Goal: Information Seeking & Learning: Find contact information

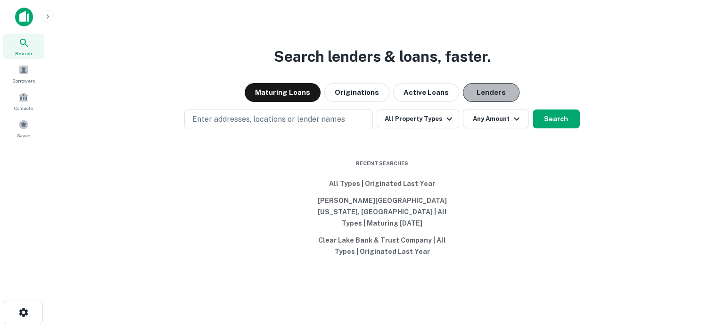
click at [484, 89] on button "Lenders" at bounding box center [491, 92] width 57 height 19
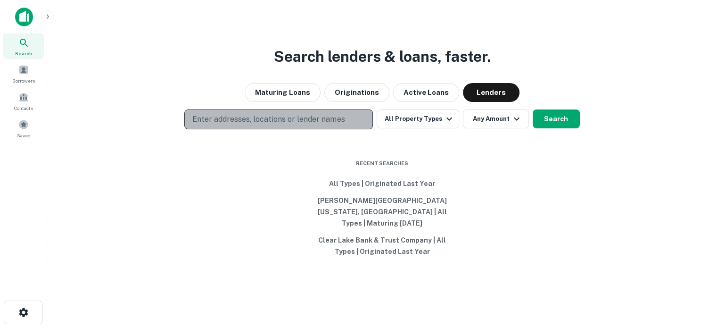
click at [290, 125] on p "Enter addresses, locations or lender names" at bounding box center [268, 119] width 152 height 11
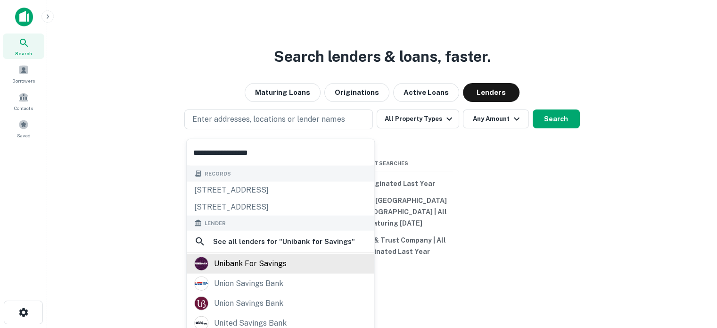
type input "**********"
click at [265, 264] on div "unibank for savings" at bounding box center [250, 263] width 73 height 14
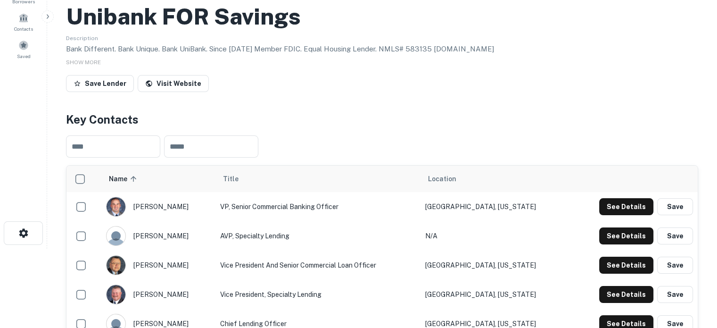
scroll to position [141, 0]
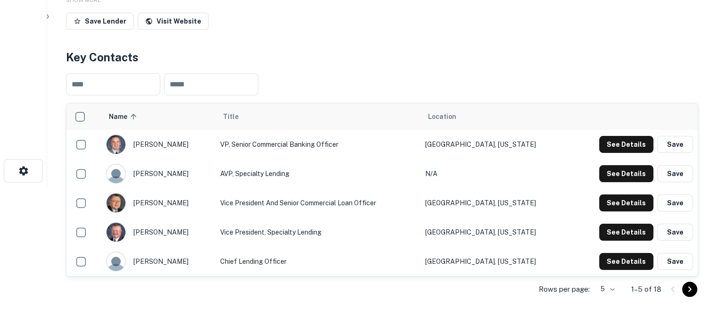
click at [617, 186] on body "Search Borrowers Contacts Saved Back to search Unibank FOR Savings Description …" at bounding box center [358, 23] width 717 height 328
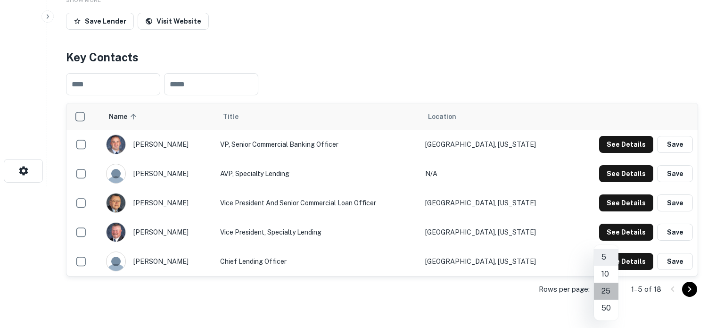
click at [606, 288] on li "25" at bounding box center [606, 290] width 25 height 17
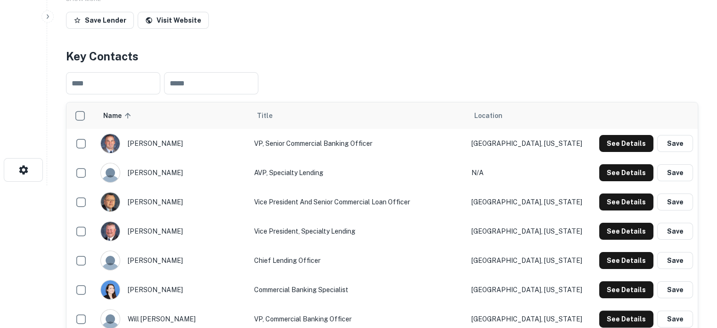
scroll to position [47, 0]
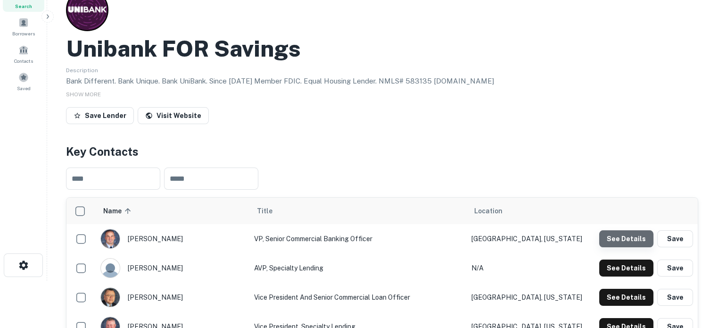
click at [627, 243] on button "See Details" at bounding box center [626, 238] width 54 height 17
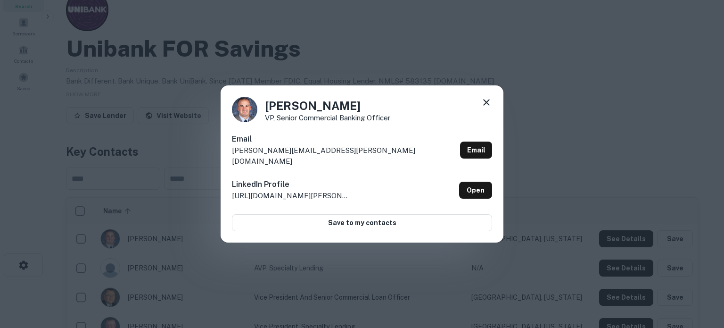
click at [287, 179] on h6 "LinkedIn Profile" at bounding box center [291, 184] width 118 height 11
drag, startPoint x: 230, startPoint y: 160, endPoint x: 334, endPoint y: 160, distance: 103.7
click at [334, 160] on div "Brennan Campbell VP, Senior Commercial Banking Officer Email brennan.campbell@u…" at bounding box center [362, 163] width 283 height 157
click at [339, 156] on div "Email brennan.campbell@unibank.com Email" at bounding box center [362, 152] width 260 height 39
drag, startPoint x: 342, startPoint y: 156, endPoint x: 234, endPoint y: 163, distance: 108.6
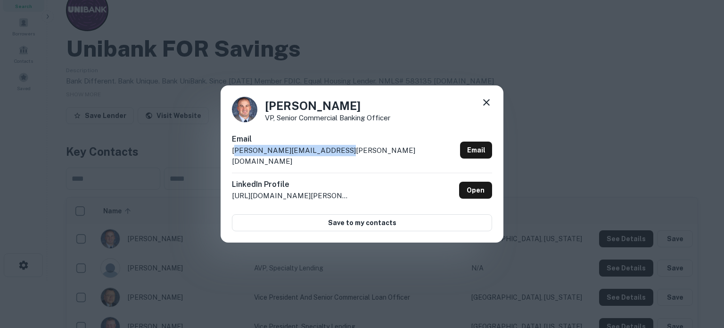
click at [234, 163] on div "Email brennan.campbell@unibank.com Email" at bounding box center [362, 152] width 260 height 39
drag, startPoint x: 232, startPoint y: 158, endPoint x: 358, endPoint y: 158, distance: 126.3
click at [358, 158] on div "Email brennan.campbell@unibank.com Email" at bounding box center [362, 152] width 260 height 39
copy p "brennan.campbell@unibank.com"
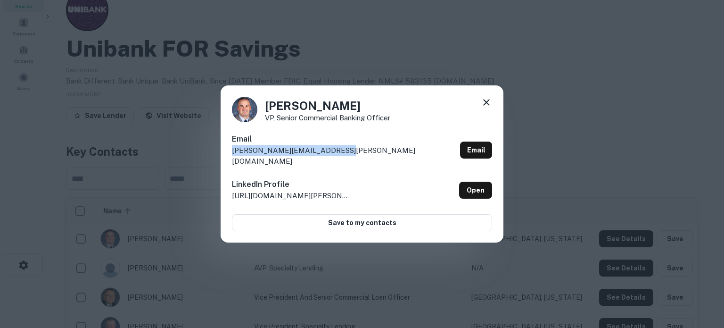
click at [486, 108] on icon at bounding box center [486, 102] width 11 height 11
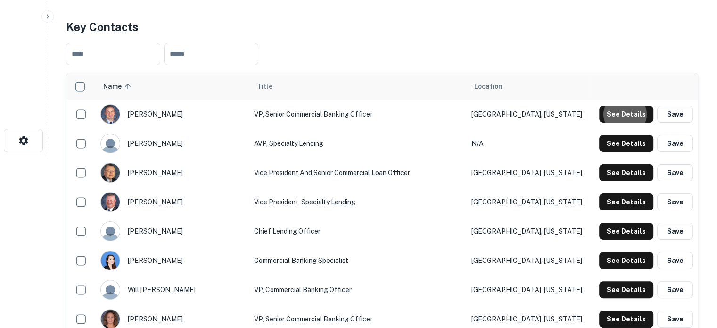
scroll to position [189, 0]
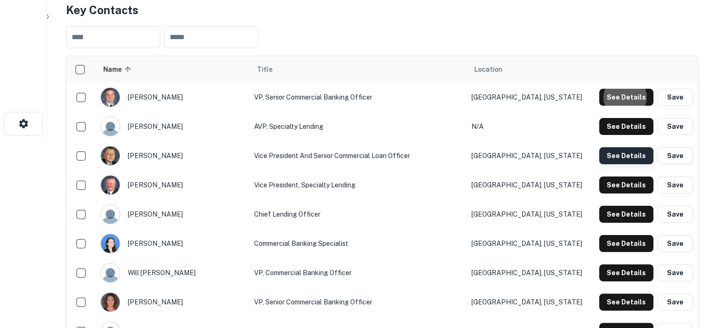
click at [605, 156] on button "See Details" at bounding box center [626, 155] width 54 height 17
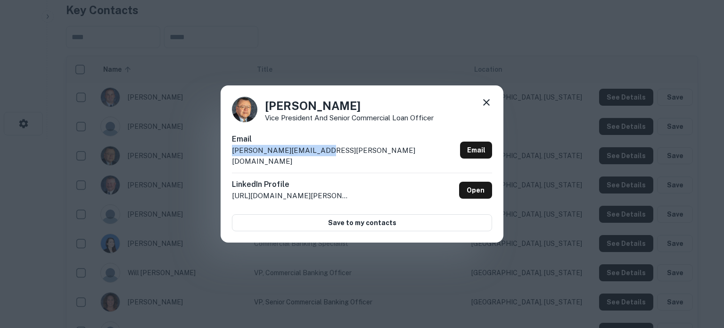
drag, startPoint x: 230, startPoint y: 157, endPoint x: 325, endPoint y: 161, distance: 94.8
click at [325, 161] on div "John Kelley Vice President and Senior Commercial Loan Officer Email john.kelley…" at bounding box center [362, 163] width 283 height 157
copy p "john.kelley@unibank.com"
click at [489, 106] on icon at bounding box center [486, 102] width 11 height 11
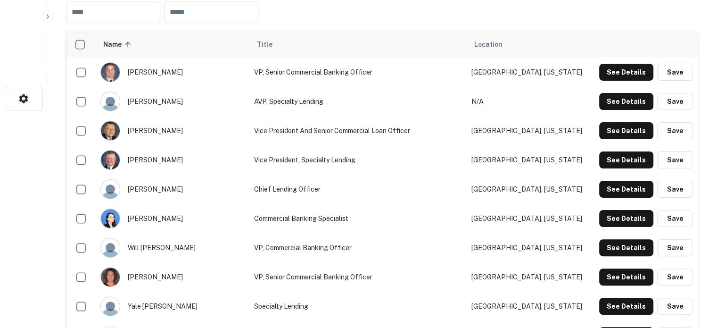
scroll to position [236, 0]
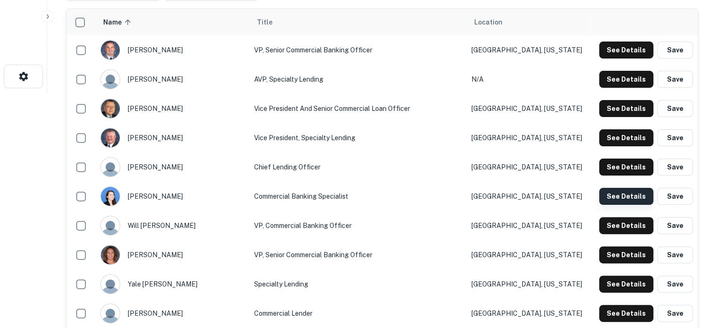
click at [610, 197] on button "See Details" at bounding box center [626, 196] width 54 height 17
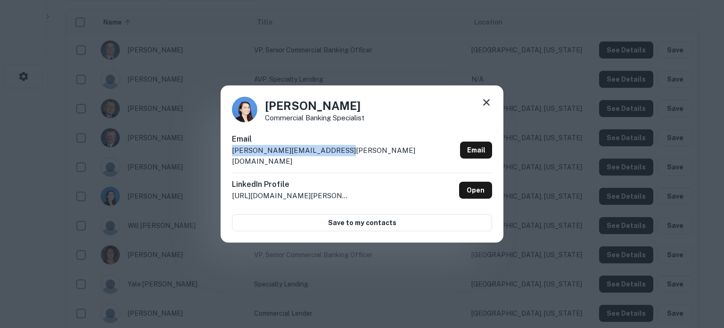
drag, startPoint x: 230, startPoint y: 156, endPoint x: 351, endPoint y: 156, distance: 121.1
click at [351, 156] on div "Stephanie Rochon Commercial Banking Specialist Email stephanie.rochon@unibank.c…" at bounding box center [362, 163] width 283 height 157
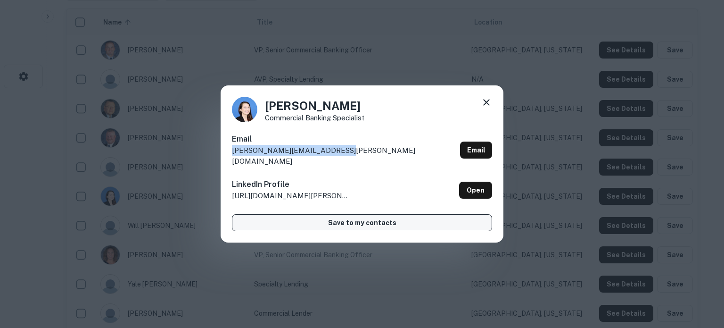
copy p "stephanie.rochon@unibank.com"
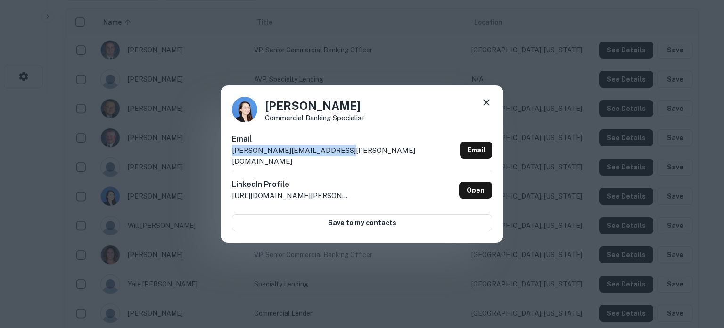
click at [490, 107] on icon at bounding box center [486, 102] width 11 height 11
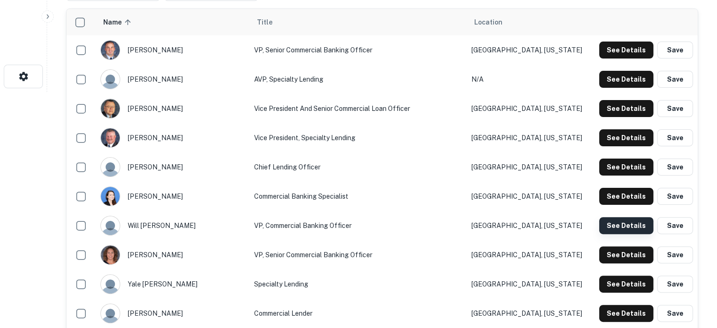
click at [603, 223] on button "See Details" at bounding box center [626, 225] width 54 height 17
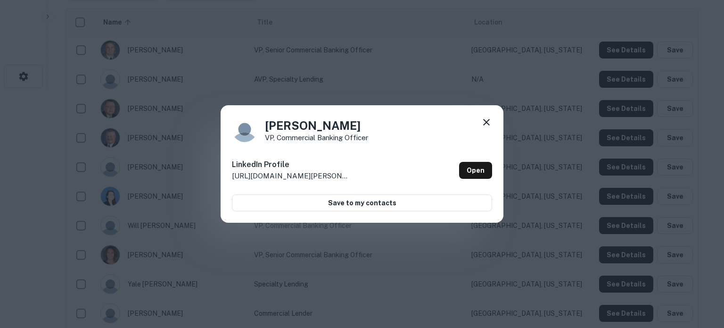
click at [485, 123] on icon at bounding box center [486, 121] width 11 height 11
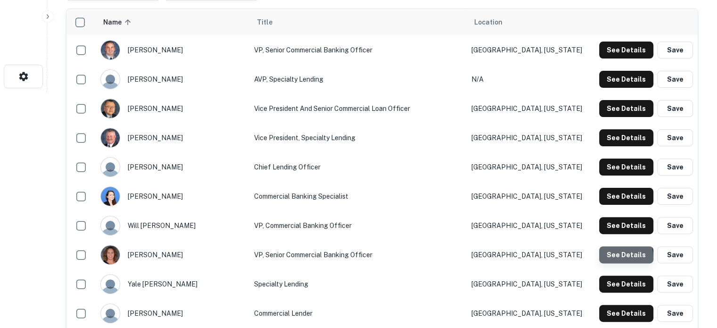
click at [609, 259] on button "See Details" at bounding box center [626, 254] width 54 height 17
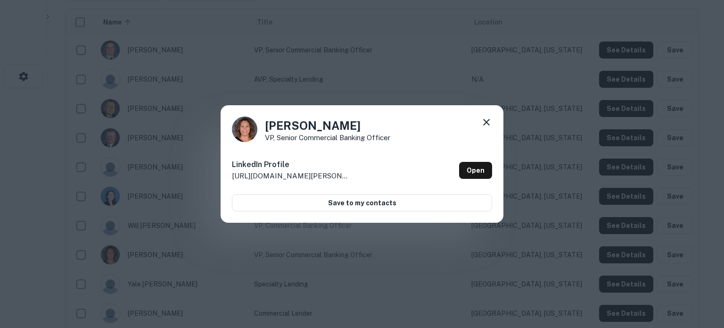
click at [485, 124] on icon at bounding box center [486, 121] width 11 height 11
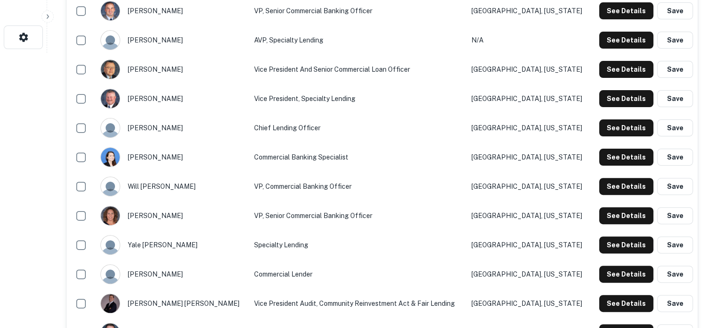
scroll to position [330, 0]
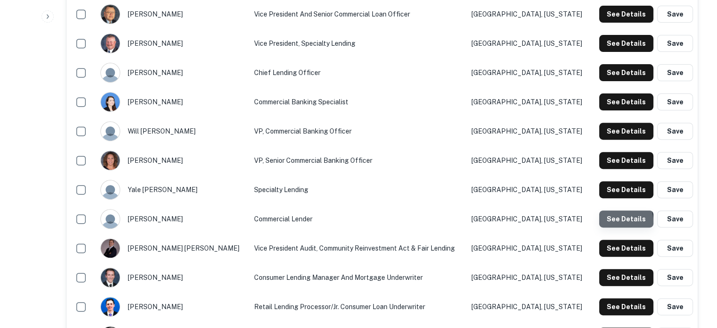
click at [617, 222] on button "See Details" at bounding box center [626, 218] width 54 height 17
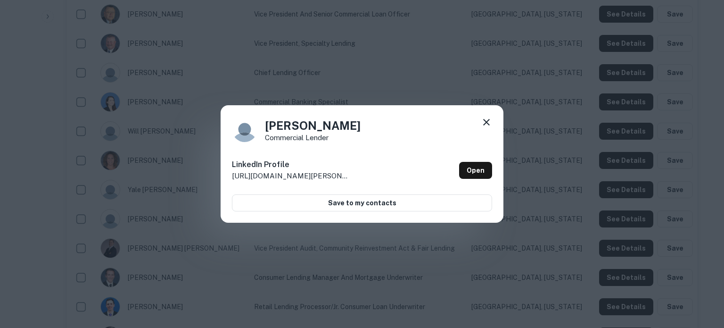
click at [488, 119] on icon at bounding box center [486, 121] width 11 height 11
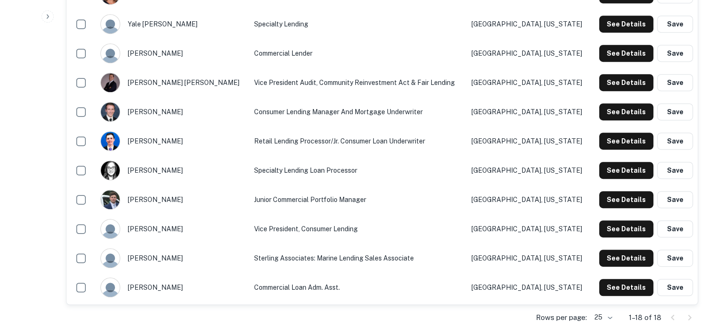
scroll to position [518, 0]
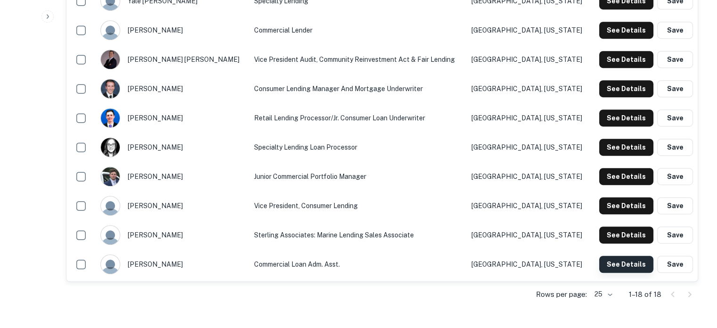
click at [607, 267] on button "See Details" at bounding box center [626, 263] width 54 height 17
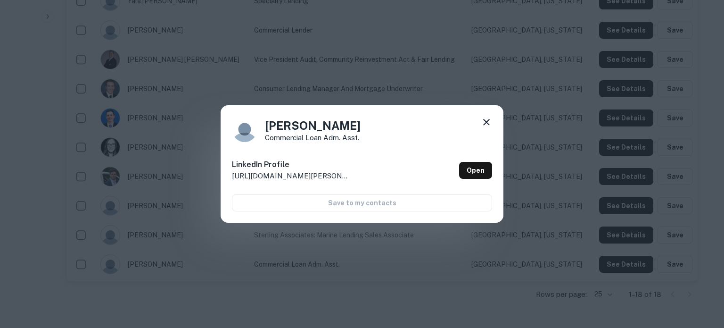
click at [485, 125] on icon at bounding box center [486, 121] width 11 height 11
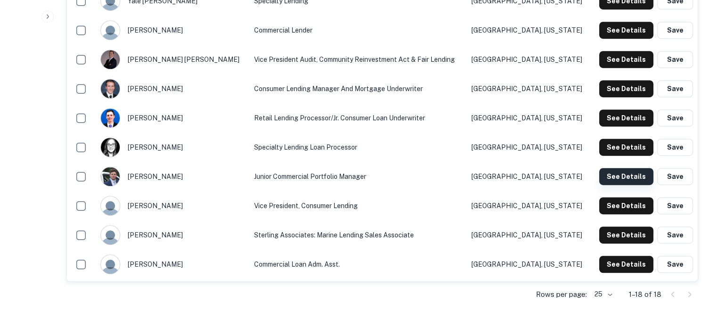
click at [615, 178] on button "See Details" at bounding box center [626, 176] width 54 height 17
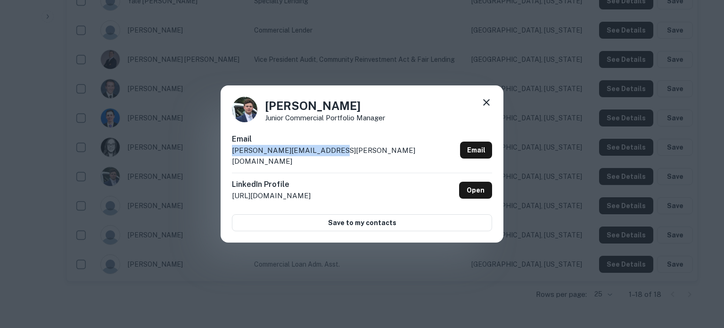
drag, startPoint x: 230, startPoint y: 156, endPoint x: 334, endPoint y: 153, distance: 103.8
click at [334, 153] on div "William Dennis Junior Commercial Portfolio Manager Email william.dennis@unibank…" at bounding box center [362, 163] width 283 height 157
copy p "william.dennis@unibank.com"
click at [486, 106] on icon at bounding box center [486, 102] width 11 height 11
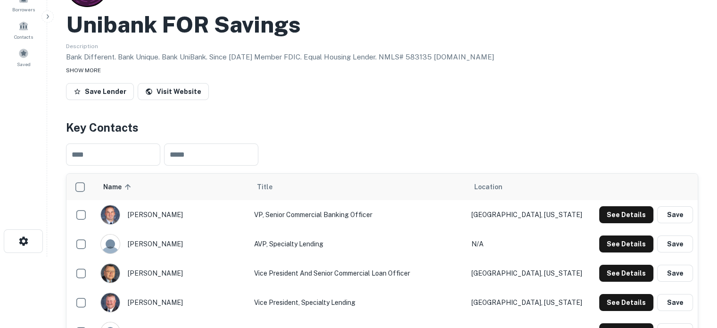
scroll to position [47, 0]
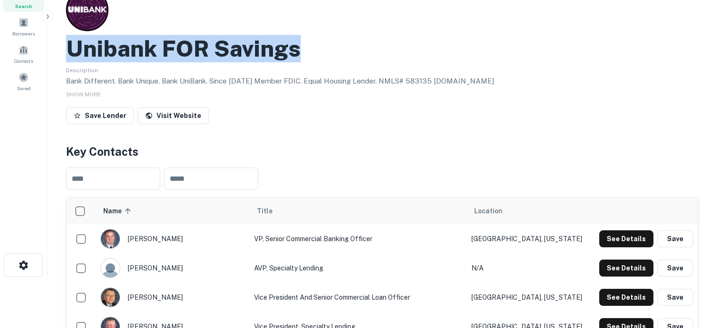
drag, startPoint x: 70, startPoint y: 48, endPoint x: 337, endPoint y: 50, distance: 267.3
click at [337, 50] on div "Unibank FOR Savings" at bounding box center [382, 48] width 632 height 27
copy h2 "Unibank FOR Savings"
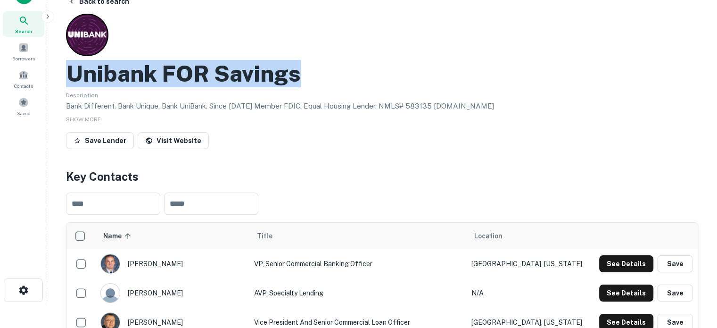
scroll to position [0, 0]
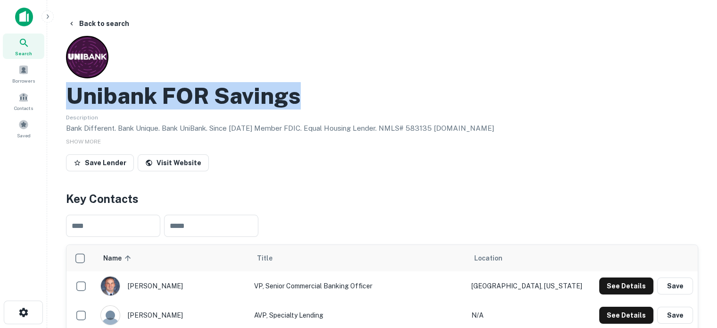
click at [30, 47] on div "Search" at bounding box center [23, 45] width 41 height 25
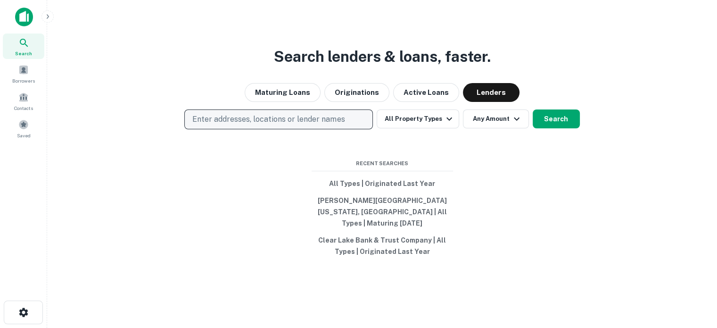
click at [320, 120] on p "Enter addresses, locations or lender names" at bounding box center [268, 119] width 152 height 11
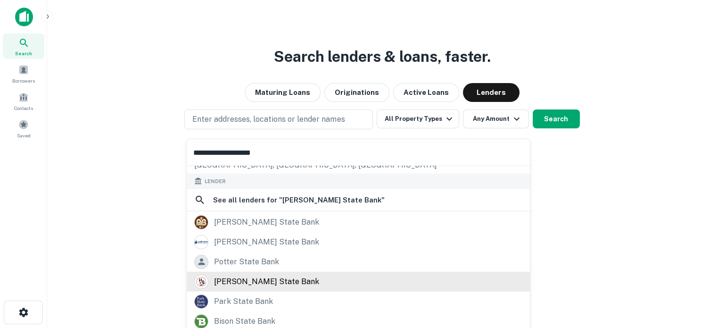
scroll to position [94, 0]
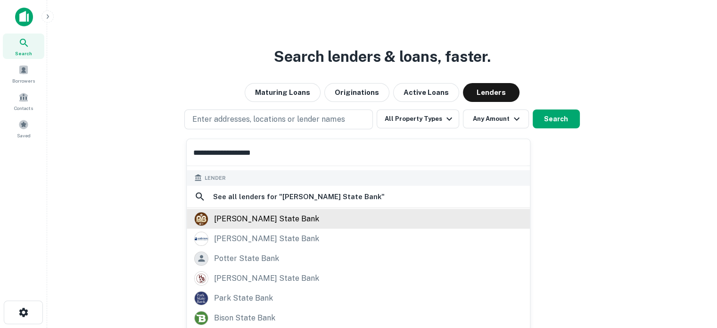
type input "**********"
click at [256, 224] on div "patterson state bank" at bounding box center [266, 218] width 105 height 14
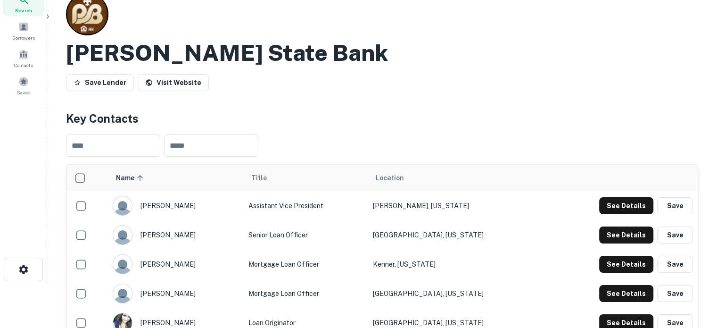
scroll to position [94, 0]
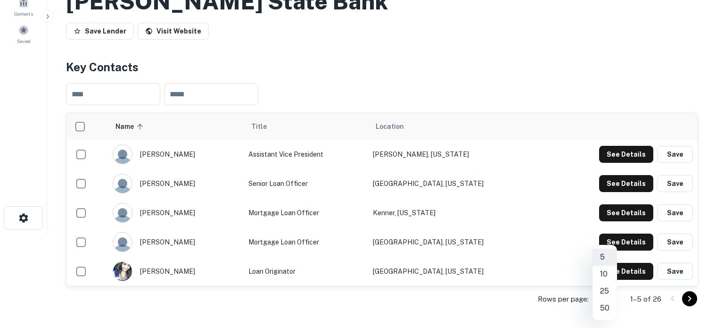
click at [613, 233] on body "Search Borrowers Contacts Saved Back to search Patterson State Bank Save Lender…" at bounding box center [362, 70] width 724 height 328
click at [607, 292] on li "25" at bounding box center [604, 290] width 25 height 17
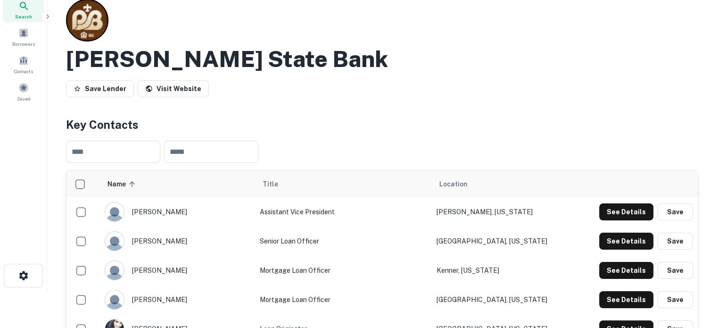
scroll to position [0, 0]
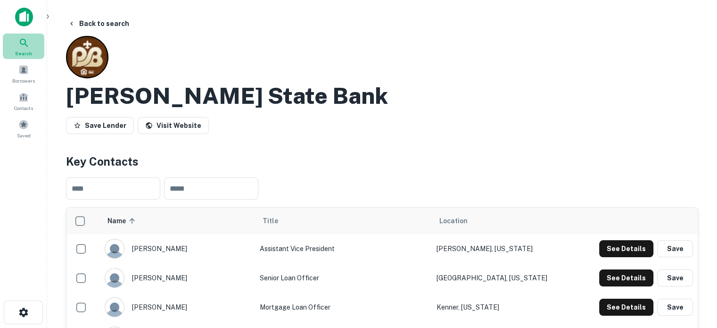
click at [23, 49] on span "Search" at bounding box center [23, 53] width 17 height 8
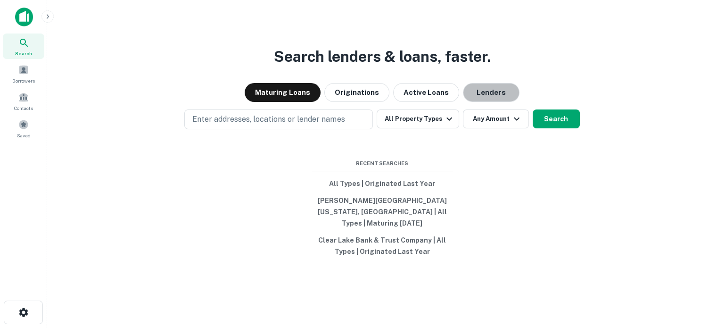
click at [477, 98] on button "Lenders" at bounding box center [491, 92] width 57 height 19
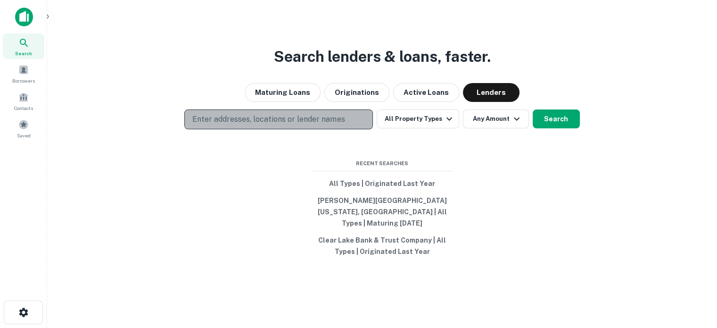
click at [317, 125] on p "Enter addresses, locations or lender names" at bounding box center [268, 119] width 152 height 11
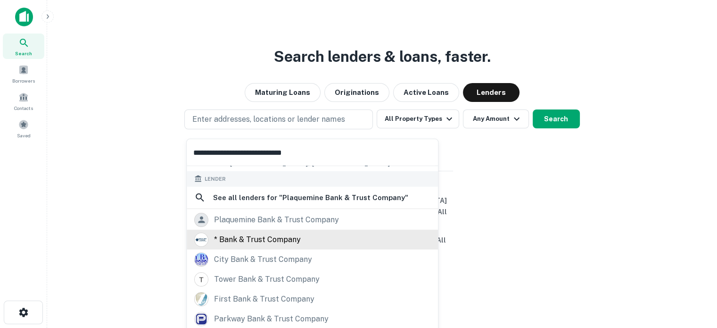
scroll to position [94, 0]
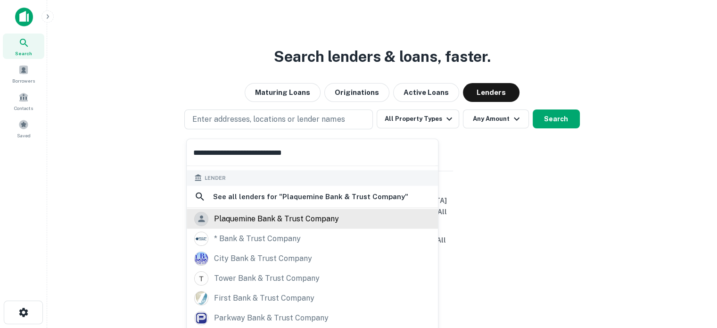
type input "**********"
click at [288, 220] on div "plaquemine bank & trust company" at bounding box center [276, 218] width 125 height 14
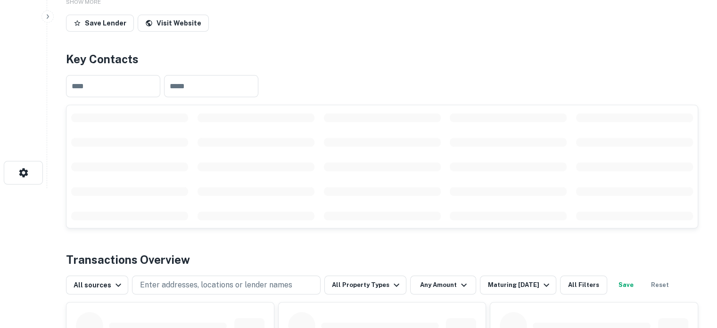
scroll to position [141, 0]
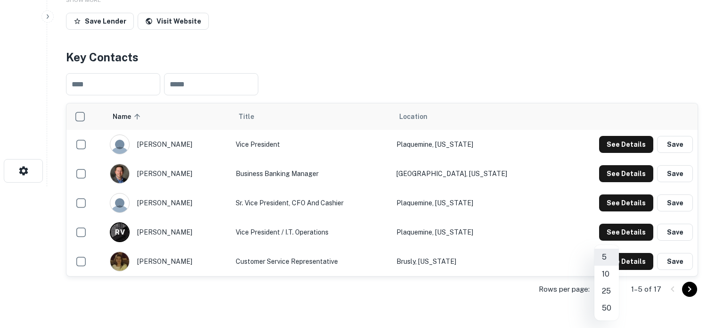
click at [597, 186] on body "Search Borrowers Contacts Saved Back to search Plaquemine Bank & Trust Company …" at bounding box center [362, 23] width 724 height 328
click at [607, 306] on li "50" at bounding box center [606, 307] width 25 height 17
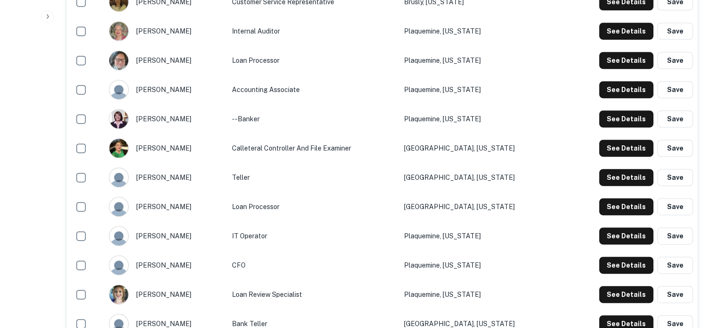
scroll to position [518, 0]
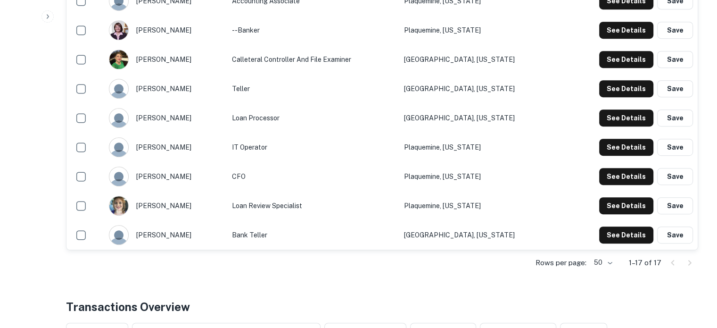
drag, startPoint x: 500, startPoint y: 92, endPoint x: 469, endPoint y: 91, distance: 31.6
click at [499, 93] on td "Baton Rouge, Louisiana" at bounding box center [479, 88] width 161 height 29
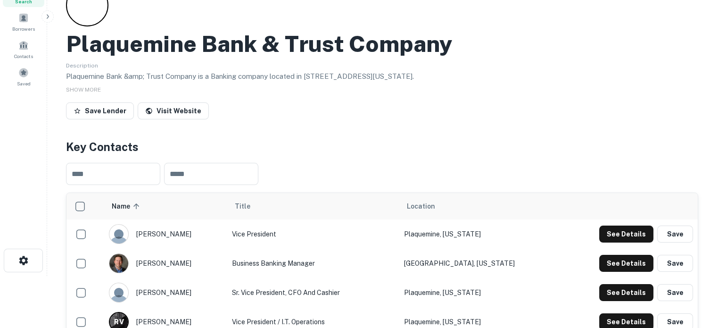
scroll to position [0, 0]
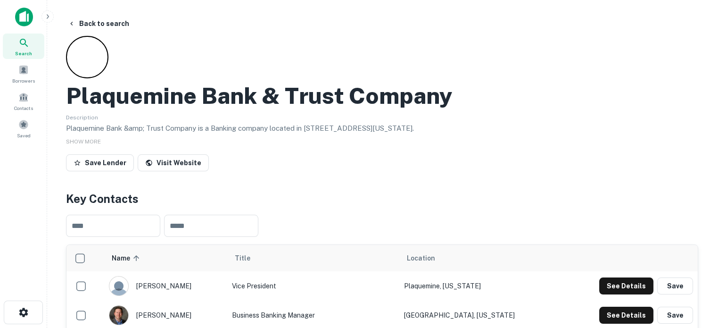
click at [29, 56] on span "Search" at bounding box center [23, 53] width 17 height 8
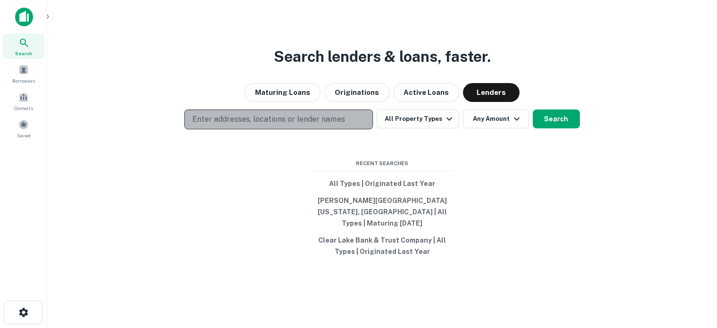
click at [317, 125] on p "Enter addresses, locations or lender names" at bounding box center [268, 119] width 152 height 11
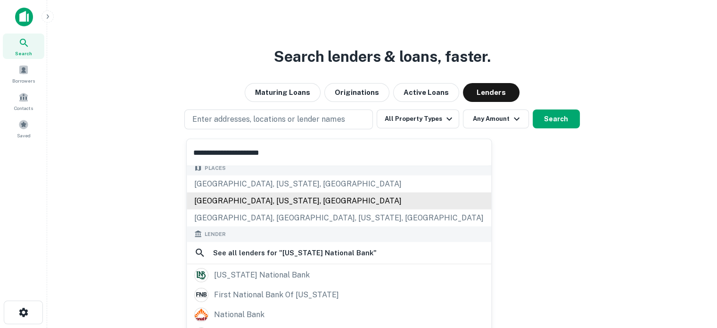
scroll to position [94, 0]
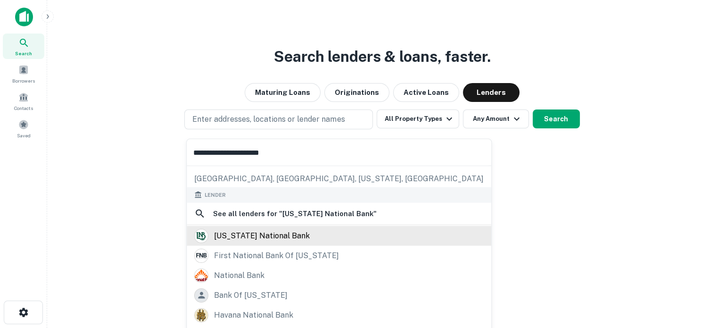
type input "**********"
click at [268, 234] on div "louisiana national bank" at bounding box center [262, 235] width 96 height 14
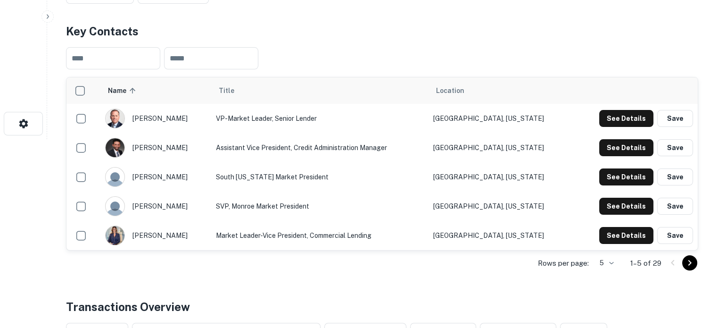
scroll to position [236, 0]
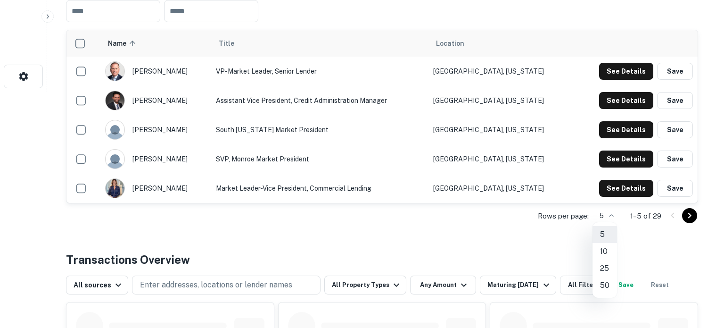
click at [607, 269] on li "25" at bounding box center [604, 268] width 25 height 17
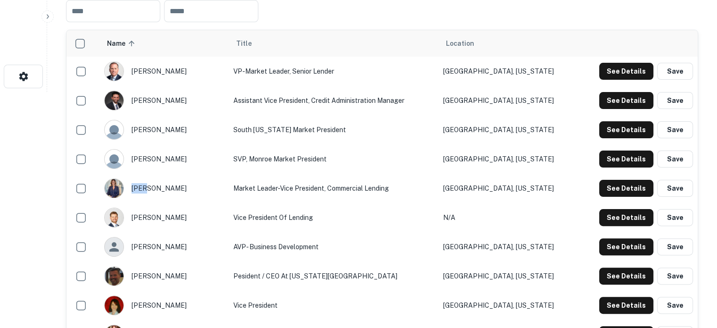
drag, startPoint x: 135, startPoint y: 190, endPoint x: 254, endPoint y: 193, distance: 118.8
click at [169, 185] on div "jennifer harrison" at bounding box center [164, 188] width 120 height 20
click at [635, 191] on button "See Details" at bounding box center [626, 188] width 54 height 17
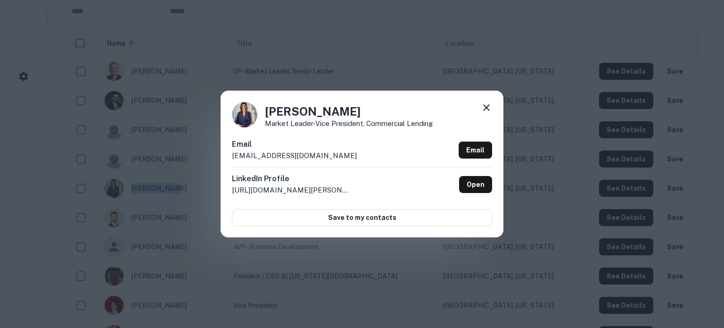
drag, startPoint x: 264, startPoint y: 112, endPoint x: 353, endPoint y: 112, distance: 88.6
click at [353, 112] on div "Jennifer Harrison Market Leader-Vice President, Commercial Lending" at bounding box center [362, 114] width 260 height 25
click at [365, 112] on h4 "Jennifer Harrison" at bounding box center [349, 111] width 168 height 17
drag, startPoint x: 266, startPoint y: 109, endPoint x: 371, endPoint y: 107, distance: 104.7
click at [371, 107] on h4 "Jennifer Harrison" at bounding box center [349, 111] width 168 height 17
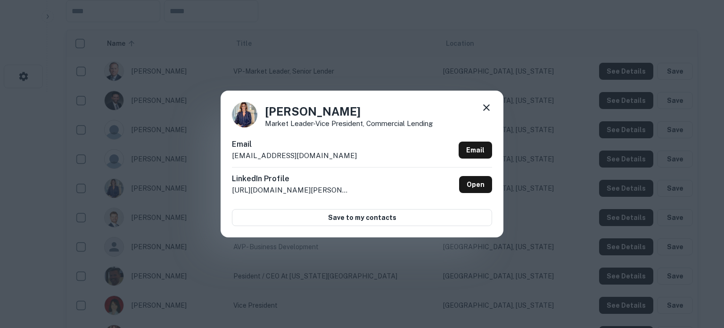
copy h4 "Jennifer Harrison"
drag, startPoint x: 266, startPoint y: 126, endPoint x: 442, endPoint y: 124, distance: 175.8
click at [442, 124] on div "Jennifer Harrison Market Leader-Vice President, Commercial Lending" at bounding box center [362, 114] width 260 height 25
copy p "Market Leader-Vice President, Commercial Lending"
drag, startPoint x: 230, startPoint y: 159, endPoint x: 313, endPoint y: 162, distance: 82.5
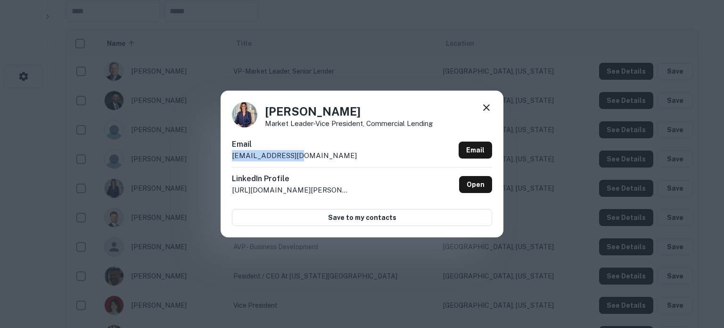
click at [313, 162] on div "Jennifer Harrison Market Leader-Vice President, Commercial Lending Email jharri…" at bounding box center [362, 163] width 283 height 146
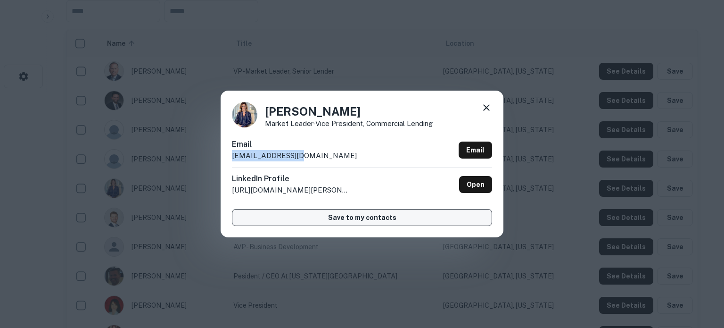
copy p "jharrison@ln.bank"
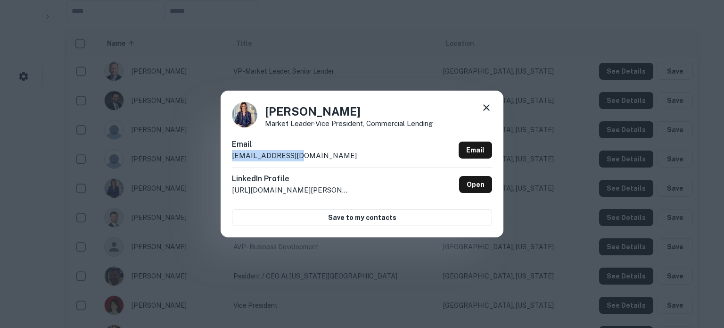
click at [483, 108] on icon at bounding box center [486, 107] width 11 height 11
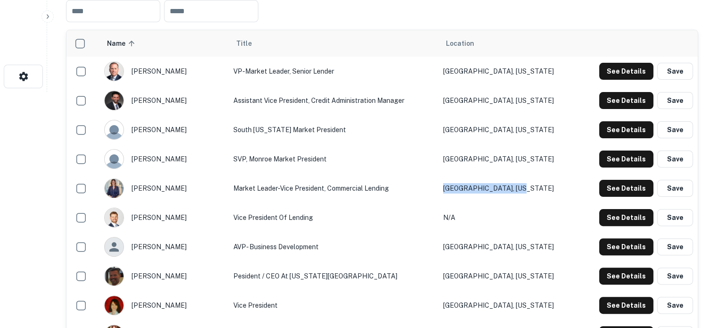
drag, startPoint x: 551, startPoint y: 188, endPoint x: 466, endPoint y: 190, distance: 85.8
click at [466, 190] on td "Sterlington, Louisiana" at bounding box center [508, 187] width 140 height 29
copy td "Sterlington, Louisiana"
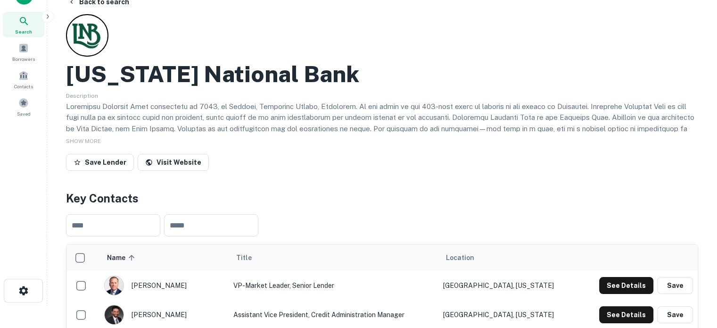
scroll to position [0, 0]
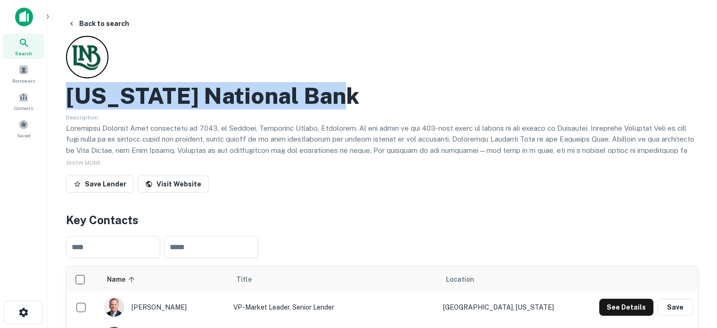
drag, startPoint x: 65, startPoint y: 91, endPoint x: 388, endPoint y: 102, distance: 323.5
copy h2 "Louisiana National Bank"
click at [21, 47] on icon at bounding box center [23, 42] width 11 height 11
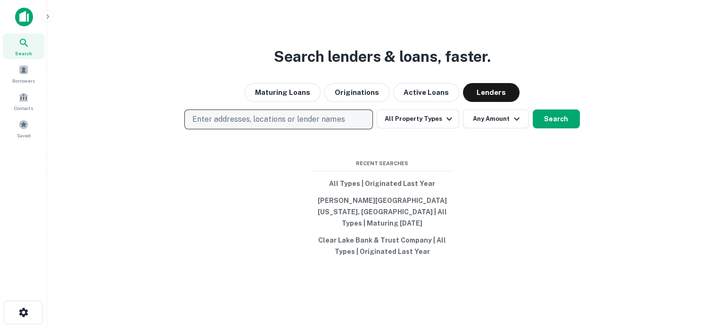
click at [329, 125] on p "Enter addresses, locations or lender names" at bounding box center [268, 119] width 152 height 11
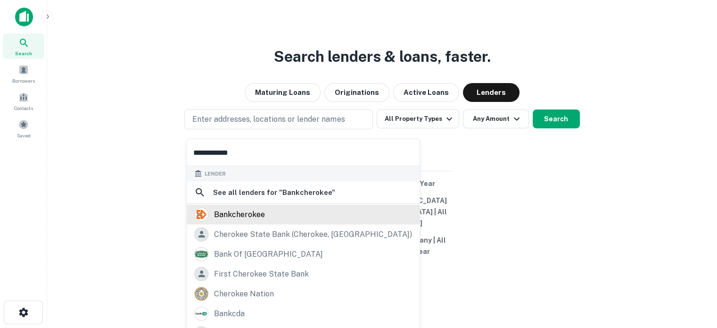
type input "**********"
click at [266, 213] on div "bankcherokee" at bounding box center [303, 214] width 218 height 14
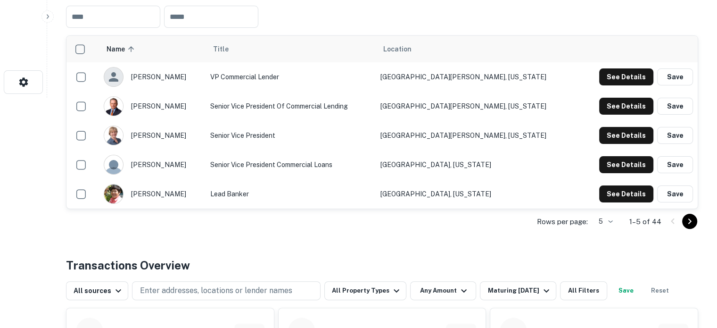
scroll to position [236, 0]
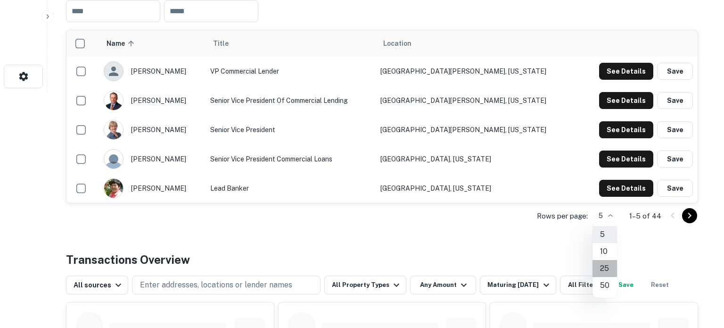
click at [609, 268] on li "25" at bounding box center [604, 268] width 25 height 17
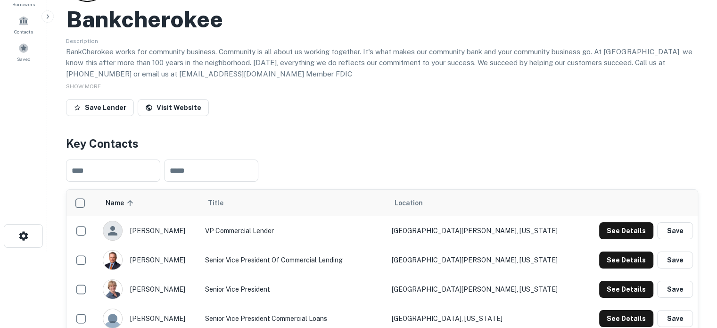
scroll to position [47, 0]
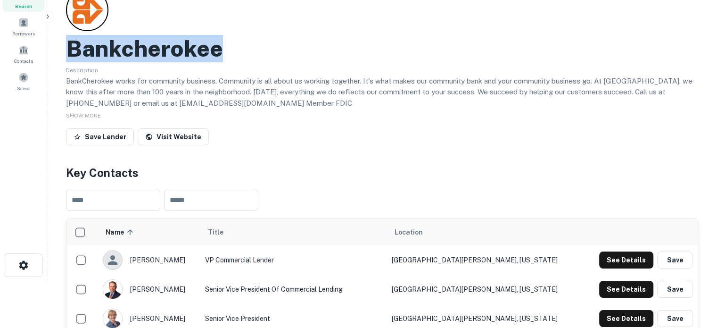
drag, startPoint x: 67, startPoint y: 54, endPoint x: 253, endPoint y: 53, distance: 185.7
click at [253, 53] on div "Bankcherokee" at bounding box center [382, 48] width 632 height 27
copy h2 "Bankcherokee"
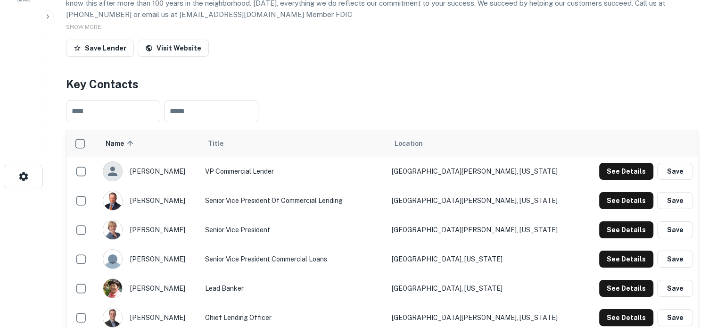
scroll to position [141, 0]
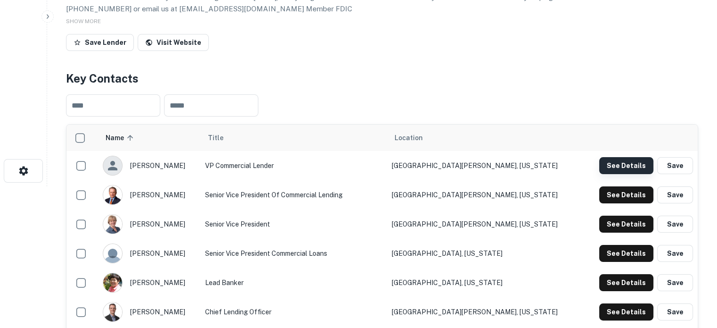
click at [631, 168] on button "See Details" at bounding box center [626, 165] width 54 height 17
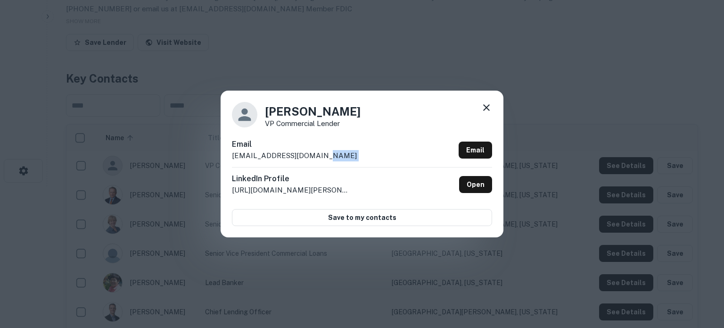
drag, startPoint x: 320, startPoint y: 158, endPoint x: 307, endPoint y: 158, distance: 12.7
click at [315, 158] on div "Email cfrost@bankcherokee.com Email" at bounding box center [362, 153] width 260 height 28
drag, startPoint x: 232, startPoint y: 155, endPoint x: 319, endPoint y: 154, distance: 86.7
click at [319, 154] on p "cfrost@bankcherokee.com" at bounding box center [294, 155] width 125 height 11
copy p "cfrost@bankcherokee.com"
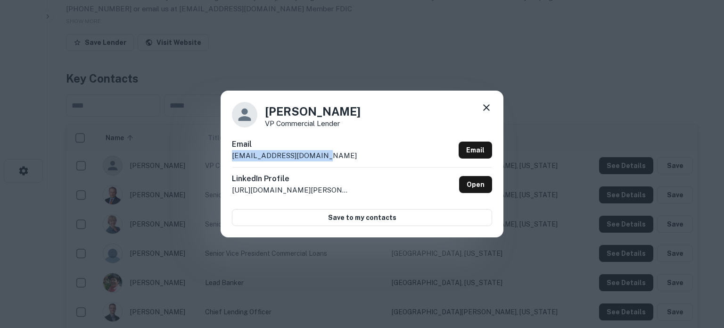
click at [491, 103] on icon at bounding box center [486, 107] width 11 height 11
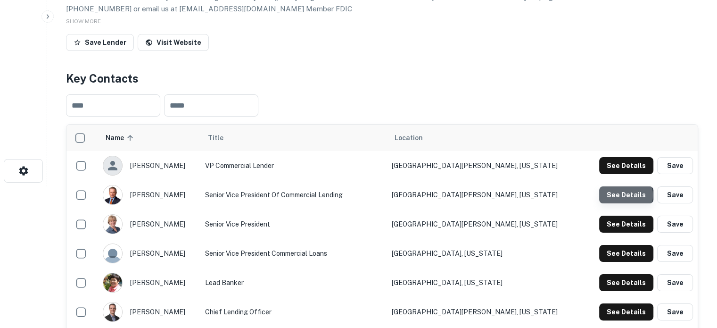
click at [617, 196] on button "See Details" at bounding box center [626, 194] width 54 height 17
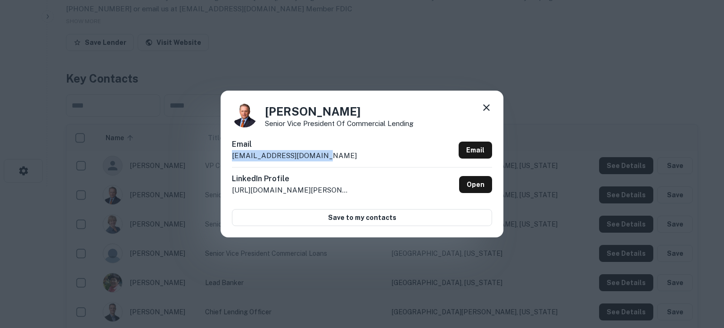
drag, startPoint x: 230, startPoint y: 157, endPoint x: 328, endPoint y: 162, distance: 97.7
click at [328, 162] on div "Gary White Senior Vice President of Commercial Lending Email gwhite@bankcheroke…" at bounding box center [362, 163] width 283 height 146
copy p "gwhite@bankcherokee.com"
click at [486, 105] on icon at bounding box center [486, 107] width 11 height 11
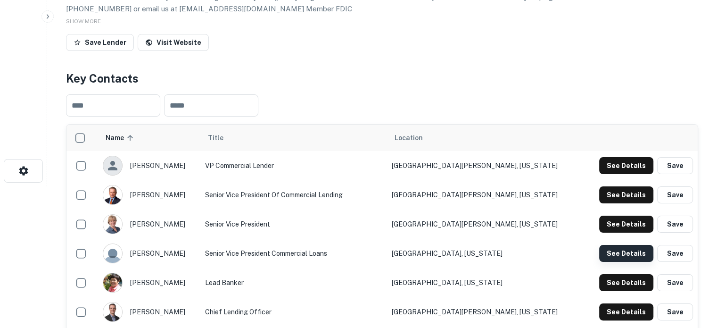
click at [609, 252] on button "See Details" at bounding box center [626, 253] width 54 height 17
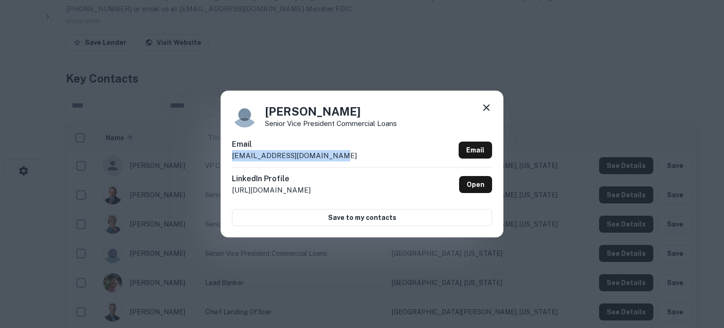
drag, startPoint x: 230, startPoint y: 157, endPoint x: 351, endPoint y: 162, distance: 121.2
click at [351, 162] on div "Roger Hamilton Senior Vice President Commercial Loans Email rhamilton@bankchero…" at bounding box center [362, 163] width 283 height 146
copy p "rhamilton@bankcherokee.com"
click at [488, 109] on icon at bounding box center [486, 107] width 7 height 7
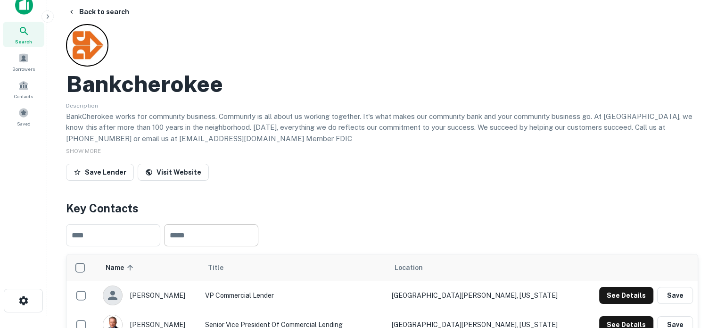
scroll to position [0, 0]
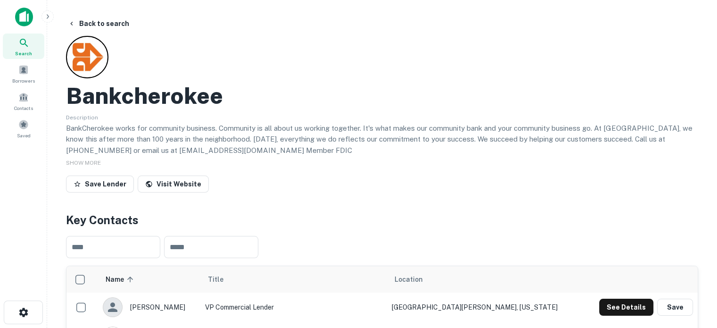
click at [28, 45] on icon at bounding box center [23, 42] width 11 height 11
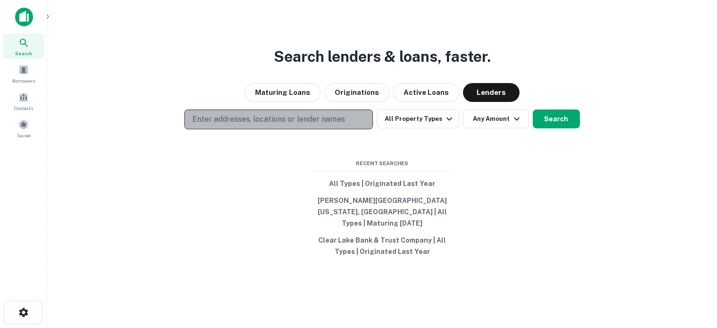
click at [314, 125] on p "Enter addresses, locations or lender names" at bounding box center [268, 119] width 152 height 11
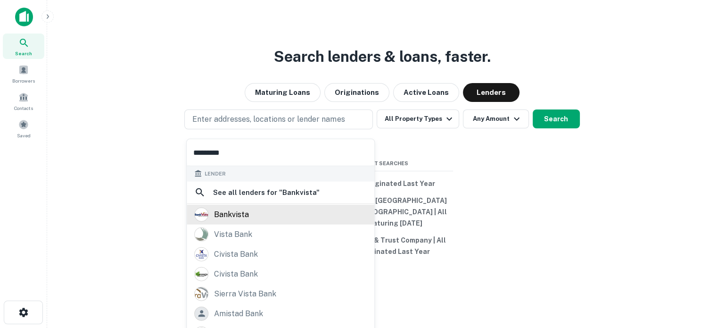
type input "*********"
click at [264, 216] on div "bankvista" at bounding box center [280, 214] width 173 height 14
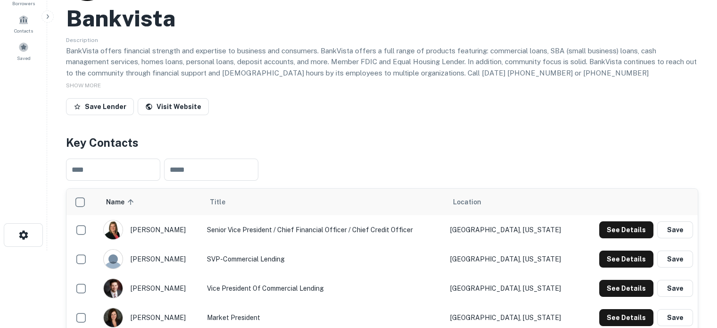
scroll to position [141, 0]
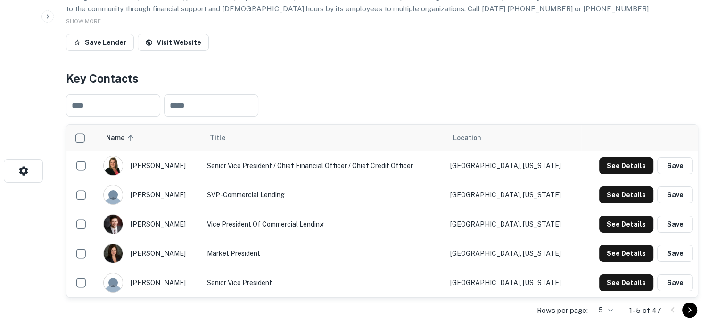
click at [606, 186] on body "Search Borrowers Contacts Saved Back to search Bankvista Description BankVista …" at bounding box center [358, 23] width 717 height 328
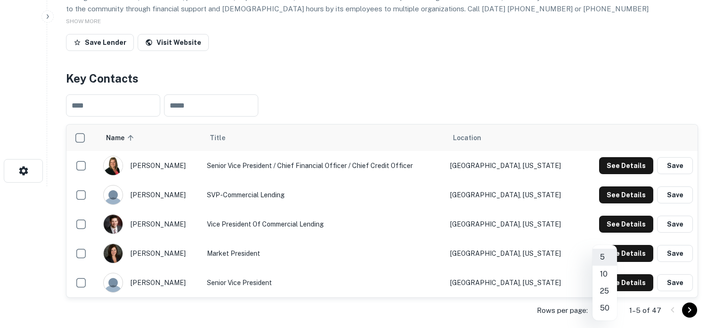
click at [606, 309] on li "50" at bounding box center [604, 307] width 25 height 17
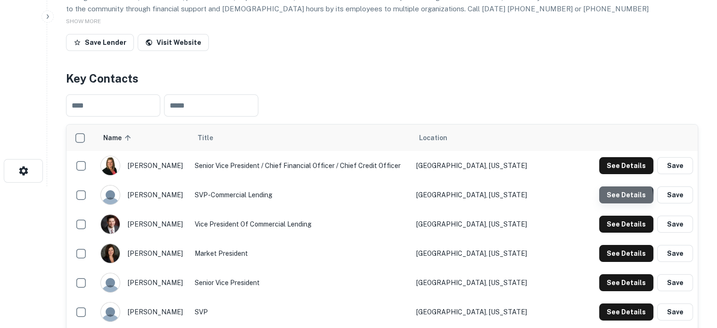
click at [601, 201] on button "See Details" at bounding box center [626, 194] width 54 height 17
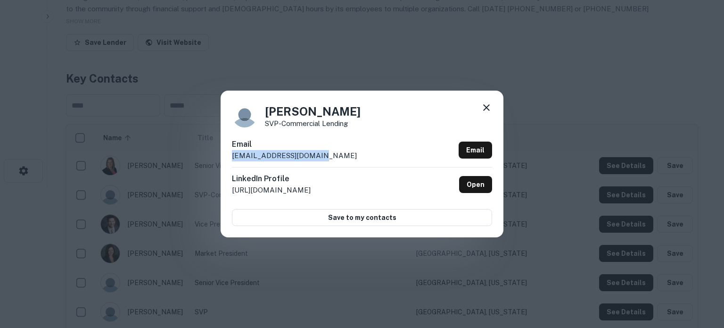
drag, startPoint x: 231, startPoint y: 156, endPoint x: 326, endPoint y: 156, distance: 94.7
click at [326, 156] on div "[PERSON_NAME] SVP-Commercial Lending Email [EMAIL_ADDRESS][DOMAIN_NAME] Email L…" at bounding box center [362, 163] width 283 height 146
copy p "[EMAIL_ADDRESS][DOMAIN_NAME]"
drag, startPoint x: 490, startPoint y: 106, endPoint x: 478, endPoint y: 107, distance: 11.9
click at [489, 106] on icon at bounding box center [486, 107] width 11 height 11
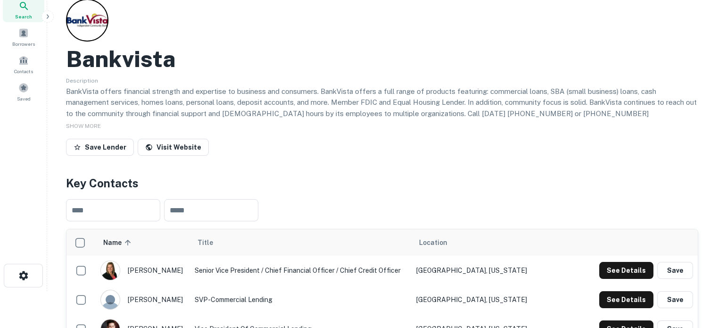
scroll to position [0, 0]
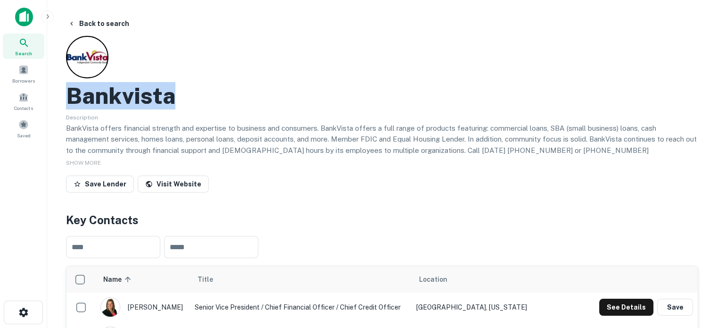
drag, startPoint x: 64, startPoint y: 96, endPoint x: 175, endPoint y: 98, distance: 111.3
copy h2 "Bankvista"
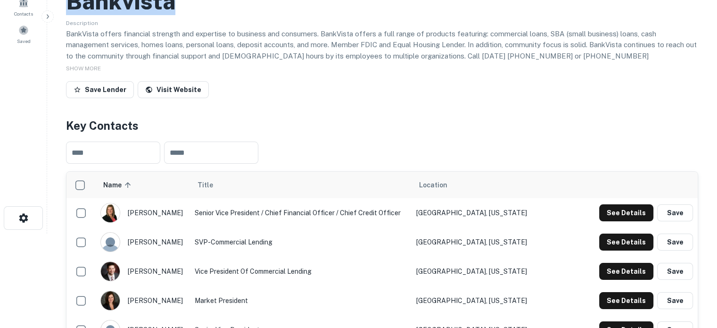
scroll to position [189, 0]
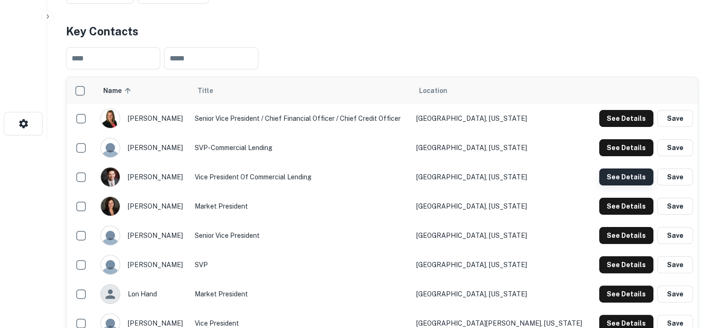
click at [631, 180] on button "See Details" at bounding box center [626, 176] width 54 height 17
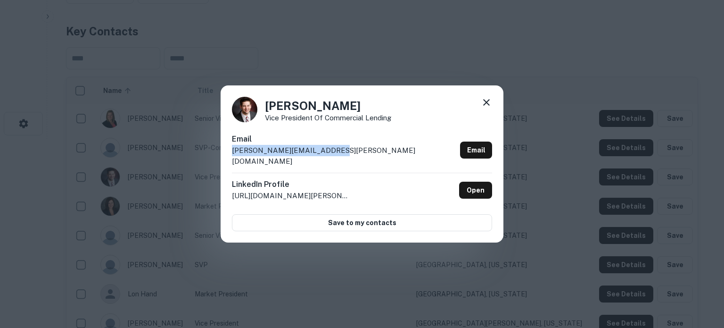
drag, startPoint x: 230, startPoint y: 158, endPoint x: 336, endPoint y: 159, distance: 105.6
click at [336, 159] on div "Brian Nelson Vice President of Commercial Lending Email brian.nelson@bankvista.…" at bounding box center [362, 163] width 283 height 157
copy p "brian.nelson@bankvista.com"
click at [484, 108] on icon at bounding box center [486, 102] width 11 height 11
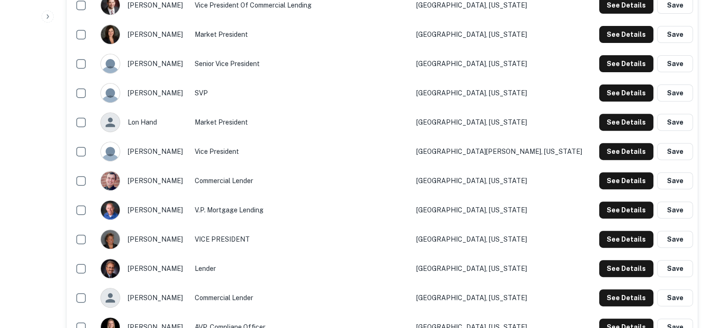
scroll to position [377, 0]
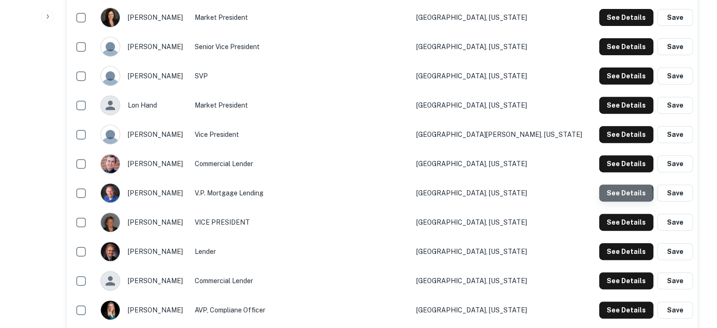
click at [617, 195] on button "See Details" at bounding box center [626, 192] width 54 height 17
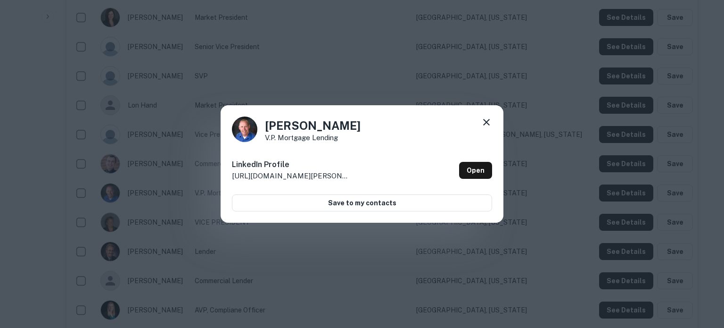
click at [487, 123] on icon at bounding box center [486, 122] width 7 height 7
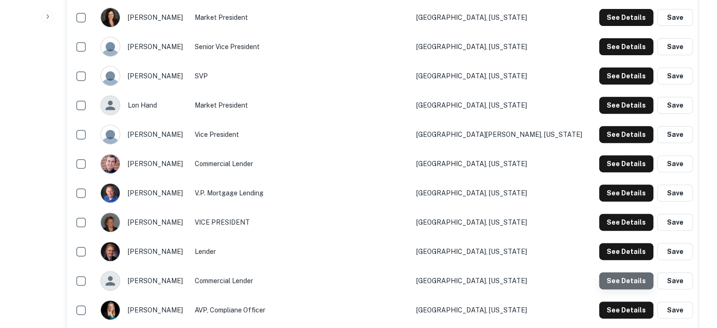
click at [620, 286] on button "See Details" at bounding box center [626, 280] width 54 height 17
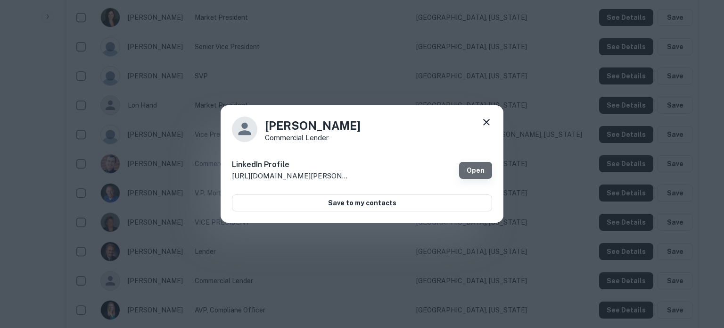
click at [471, 167] on link "Open" at bounding box center [475, 170] width 33 height 17
click at [485, 119] on icon at bounding box center [486, 121] width 11 height 11
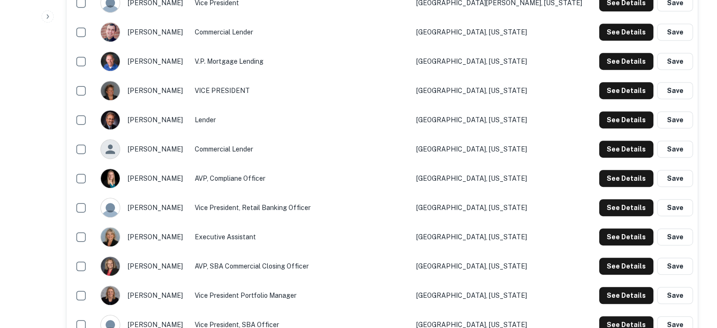
scroll to position [566, 0]
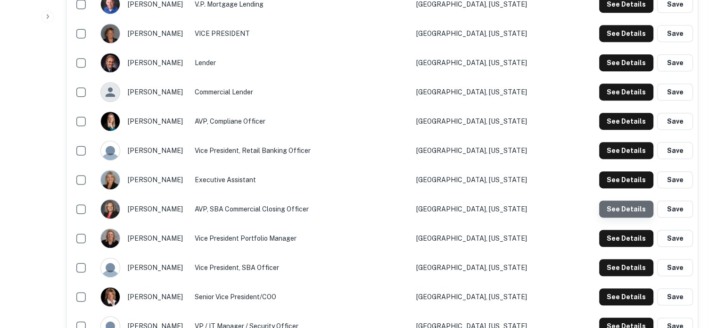
click at [626, 216] on button "See Details" at bounding box center [626, 208] width 54 height 17
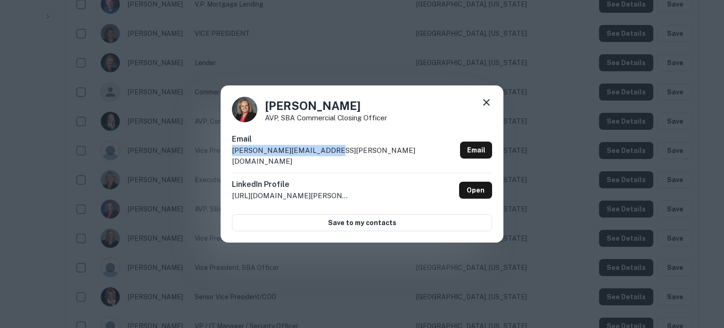
drag, startPoint x: 230, startPoint y: 156, endPoint x: 337, endPoint y: 159, distance: 107.1
click at [337, 159] on div "Judy Melton AVP, SBA Commercial Closing Officer Email judy.melton@bankvista.com…" at bounding box center [362, 163] width 283 height 157
copy p "judy.melton@bankvista.com"
click at [483, 108] on icon at bounding box center [486, 102] width 11 height 11
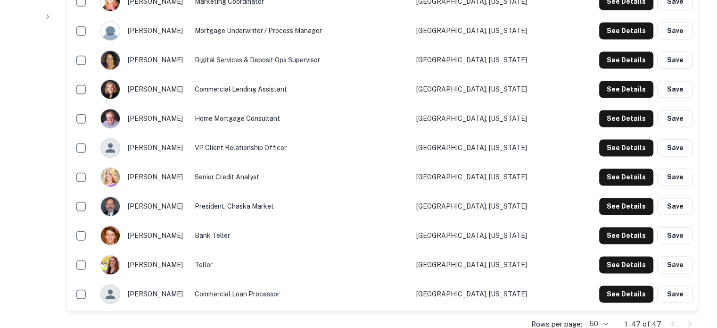
scroll to position [1414, 0]
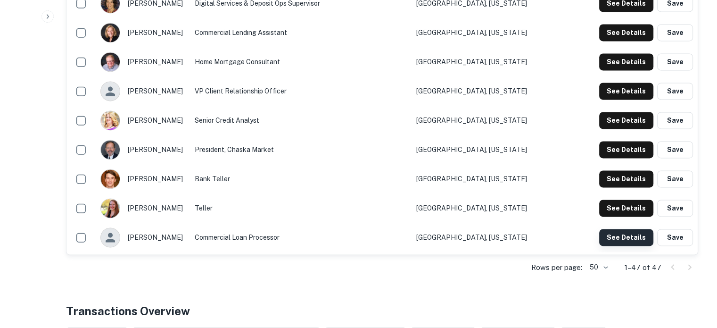
click at [612, 242] on button "See Details" at bounding box center [626, 237] width 54 height 17
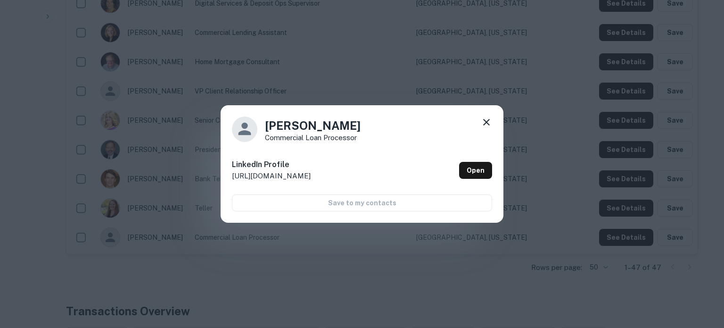
click at [489, 122] on icon at bounding box center [486, 121] width 11 height 11
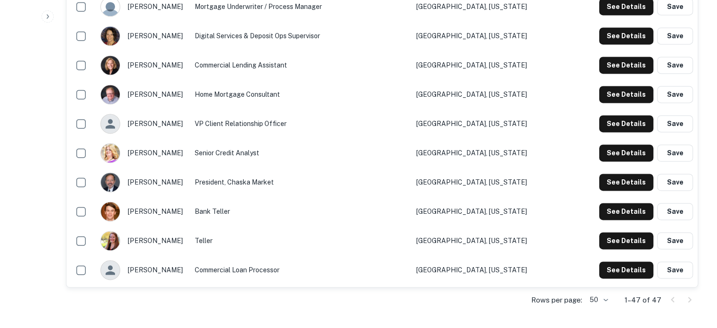
scroll to position [1367, 0]
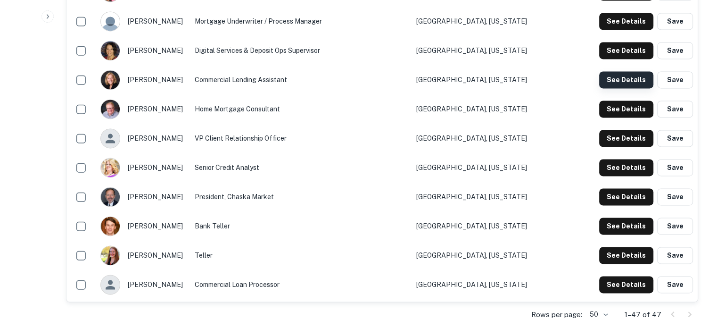
click at [617, 82] on button "See Details" at bounding box center [626, 79] width 54 height 17
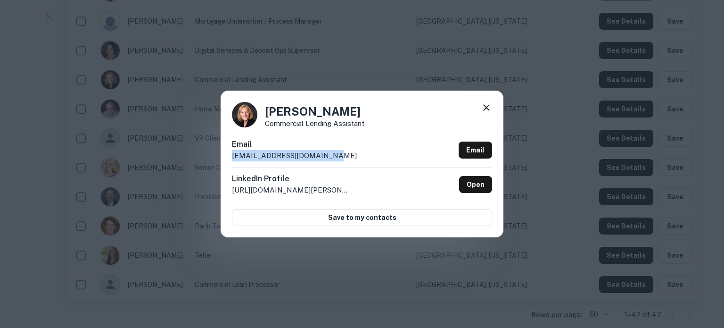
drag, startPoint x: 230, startPoint y: 157, endPoint x: 344, endPoint y: 163, distance: 113.8
click at [344, 163] on div "Shirley Zieglmeier Commercial Lending Assistant Email szieglmeier@bankvista.com…" at bounding box center [362, 163] width 283 height 146
copy p "szieglmeier@bankvista.com"
click at [492, 110] on icon at bounding box center [486, 107] width 11 height 11
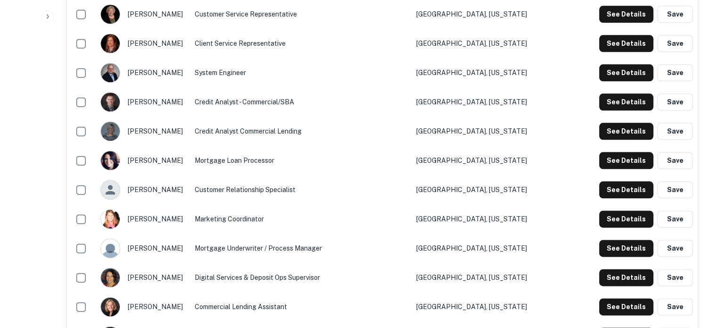
scroll to position [1084, 0]
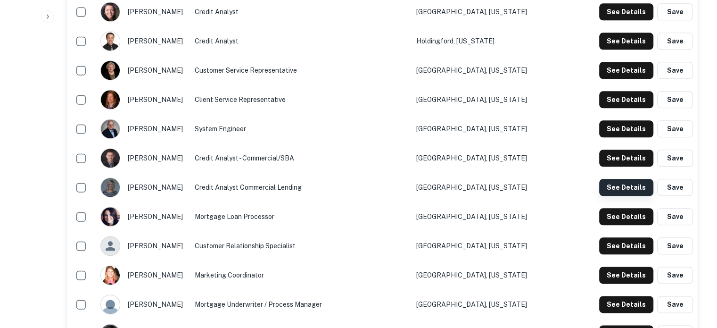
click at [611, 188] on button "See Details" at bounding box center [626, 187] width 54 height 17
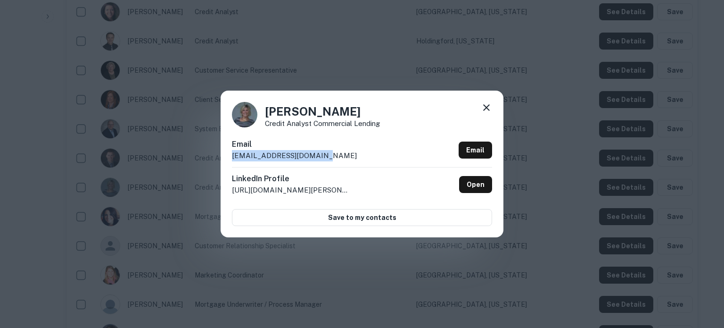
drag, startPoint x: 231, startPoint y: 157, endPoint x: 324, endPoint y: 158, distance: 92.9
click at [324, 158] on div "Kellie Robinson Credit Analyst Commercial Lending Email krobinson@bankvista.com…" at bounding box center [362, 163] width 283 height 146
copy p "krobinson@bankvista.com"
click at [486, 111] on icon at bounding box center [486, 107] width 11 height 11
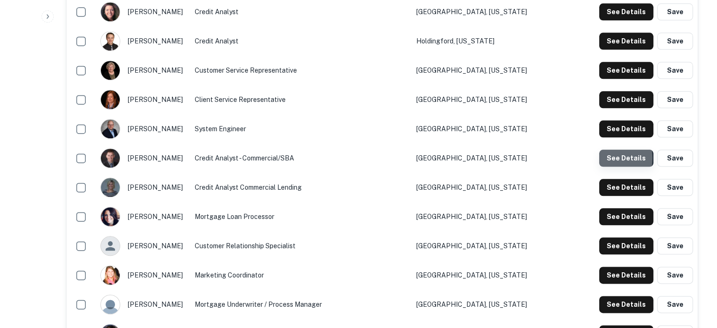
click at [600, 158] on button "See Details" at bounding box center [626, 157] width 54 height 17
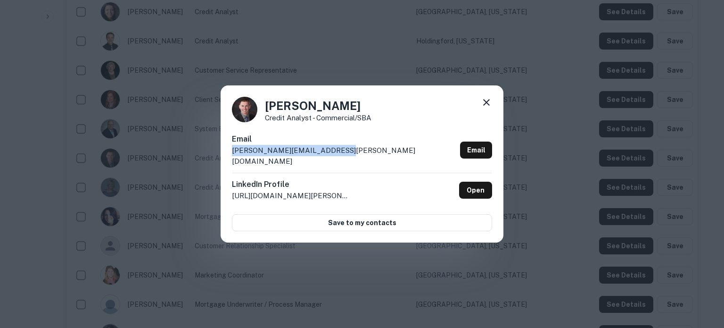
drag, startPoint x: 223, startPoint y: 158, endPoint x: 345, endPoint y: 161, distance: 121.6
click at [345, 161] on div "Justin Sobania Credit Analyst - Commercial/SBA Email justin.sobania@bankvista.c…" at bounding box center [362, 163] width 283 height 157
copy p "justin.sobania@bankvista.com"
click at [485, 108] on icon at bounding box center [486, 102] width 11 height 11
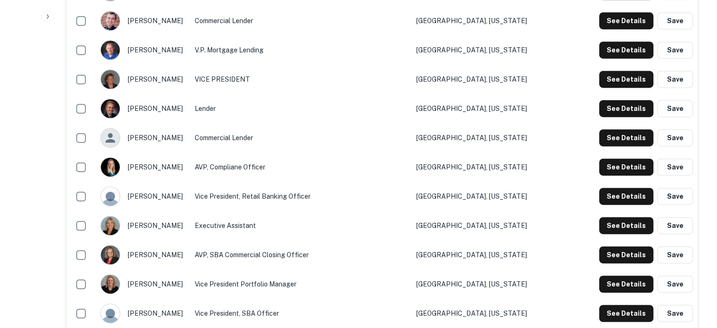
scroll to position [518, 0]
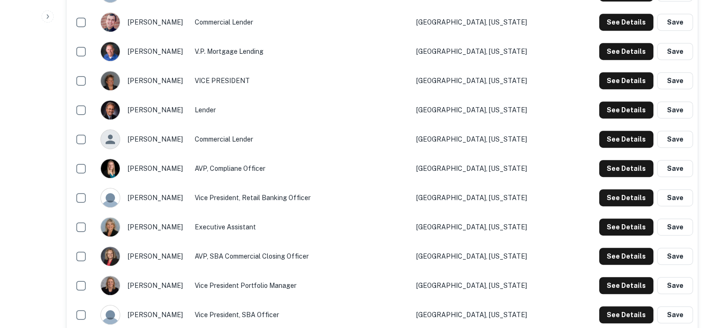
click at [598, 145] on div "See Details Save" at bounding box center [644, 139] width 97 height 17
click at [619, 141] on button "See Details" at bounding box center [626, 139] width 54 height 17
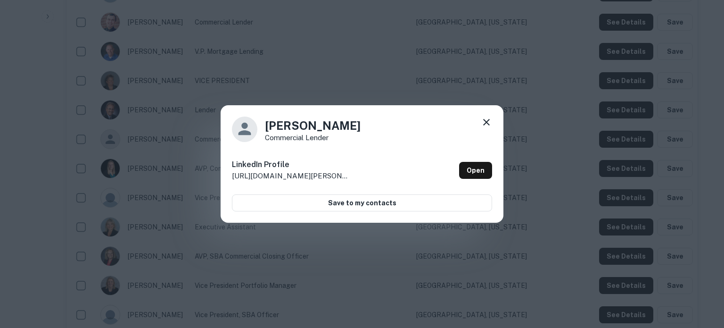
click at [486, 124] on icon at bounding box center [486, 121] width 11 height 11
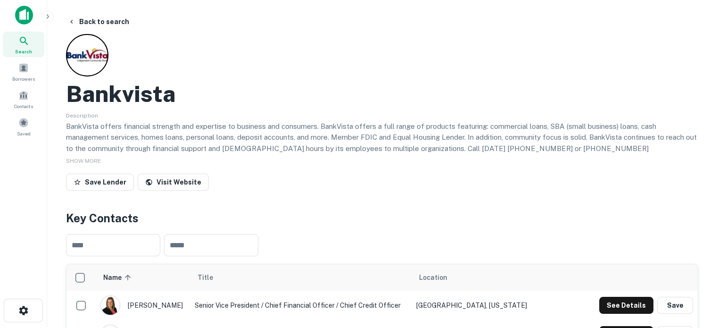
scroll to position [0, 0]
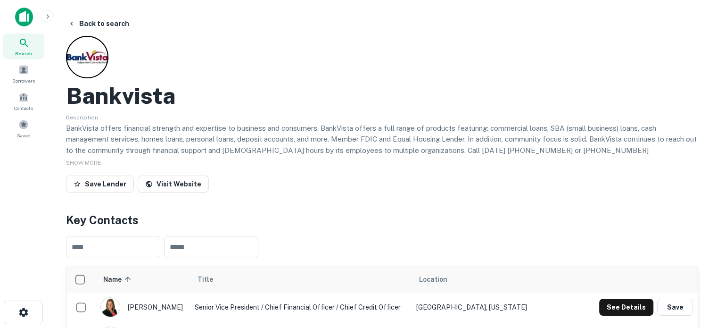
click at [26, 50] on span "Search" at bounding box center [23, 53] width 17 height 8
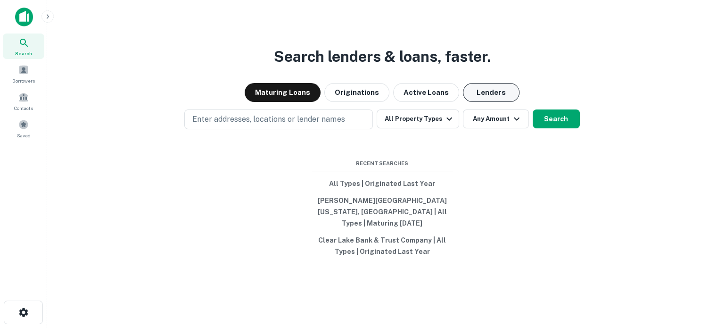
click at [495, 97] on button "Lenders" at bounding box center [491, 92] width 57 height 19
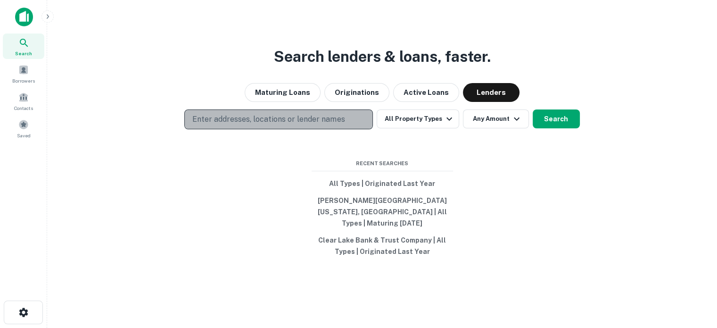
click at [339, 125] on p "Enter addresses, locations or lender names" at bounding box center [268, 119] width 152 height 11
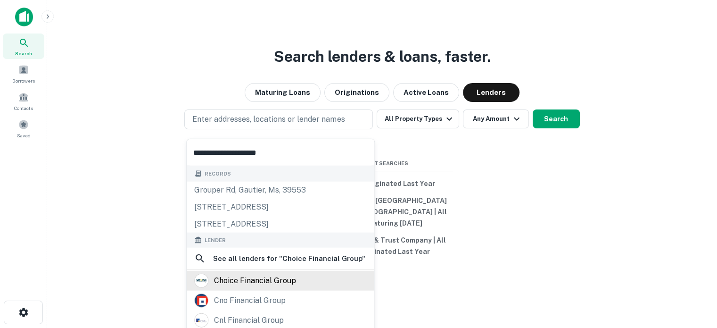
type input "**********"
click at [267, 282] on div "choice financial group" at bounding box center [255, 280] width 82 height 14
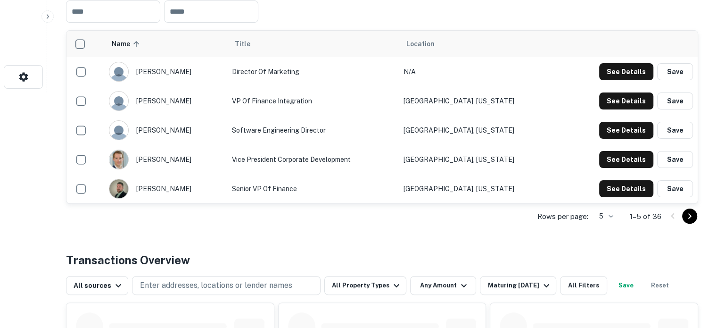
scroll to position [236, 0]
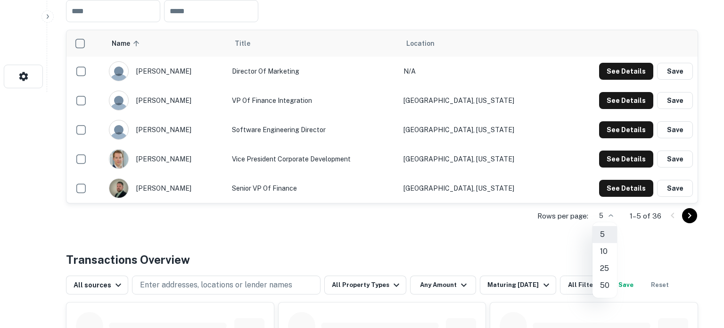
click at [608, 266] on li "25" at bounding box center [604, 268] width 25 height 17
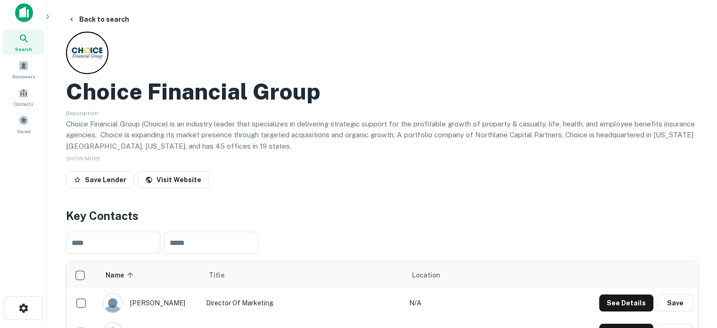
scroll to position [0, 0]
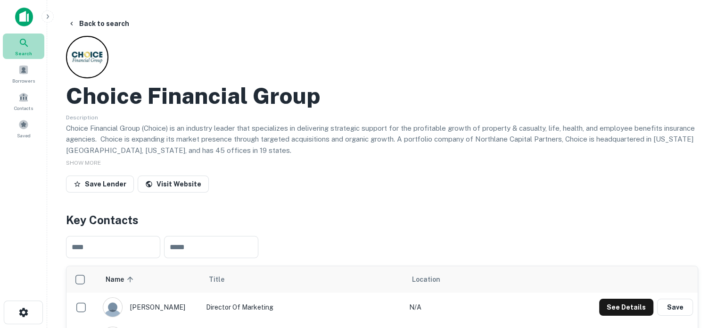
click at [31, 43] on div "Search" at bounding box center [23, 45] width 41 height 25
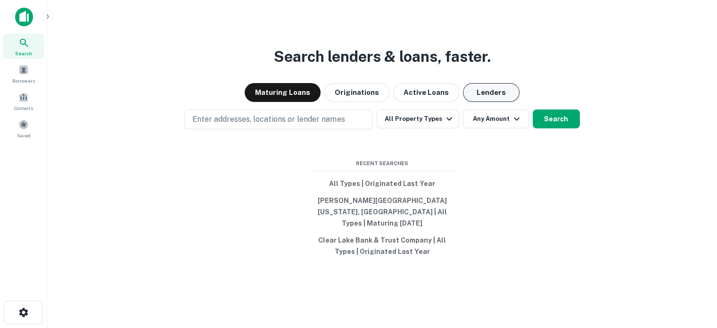
click at [509, 102] on button "Lenders" at bounding box center [491, 92] width 57 height 19
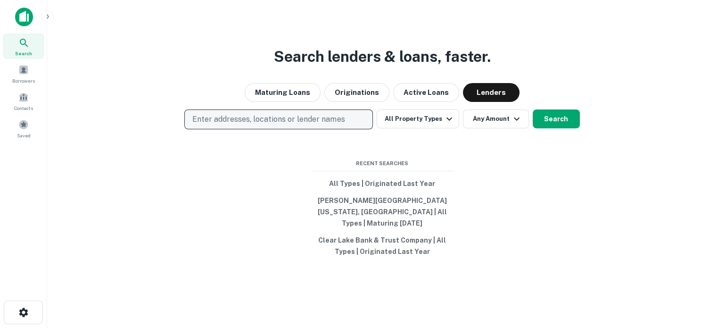
click at [330, 125] on p "Enter addresses, locations or lender names" at bounding box center [268, 119] width 152 height 11
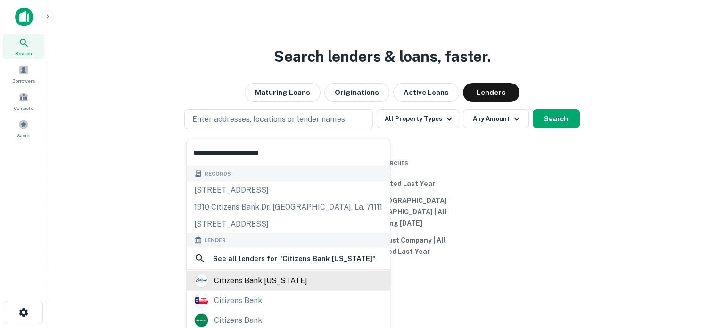
type input "**********"
click at [262, 288] on div "citizens bank minnesota" at bounding box center [288, 281] width 203 height 20
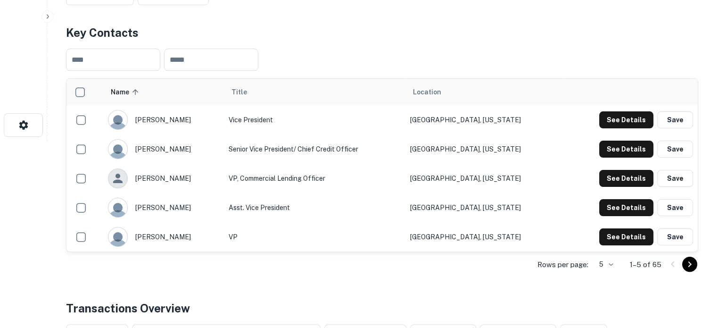
scroll to position [189, 0]
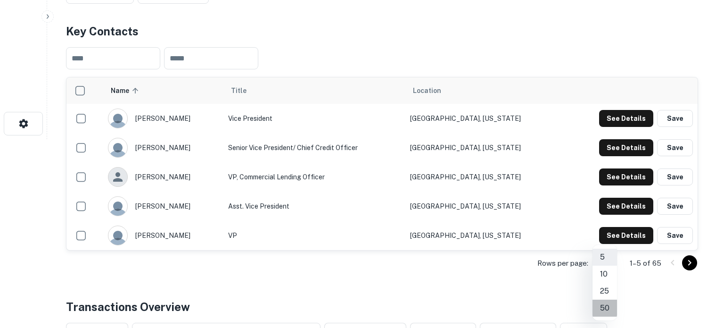
click at [605, 308] on li "50" at bounding box center [604, 307] width 25 height 17
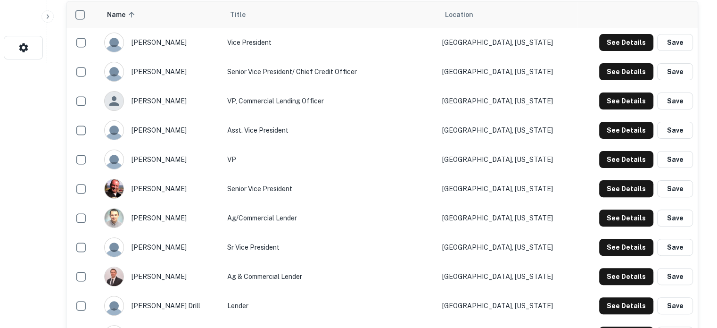
scroll to position [284, 0]
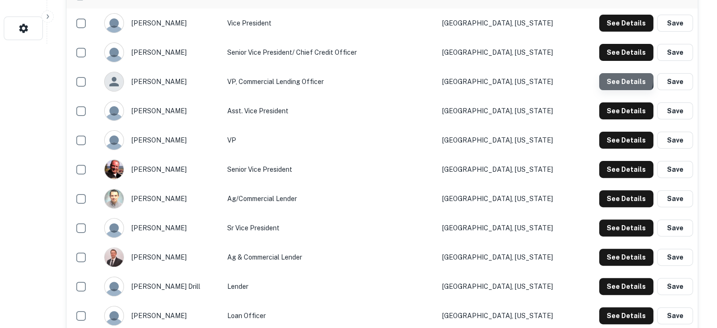
click at [617, 79] on button "See Details" at bounding box center [626, 81] width 54 height 17
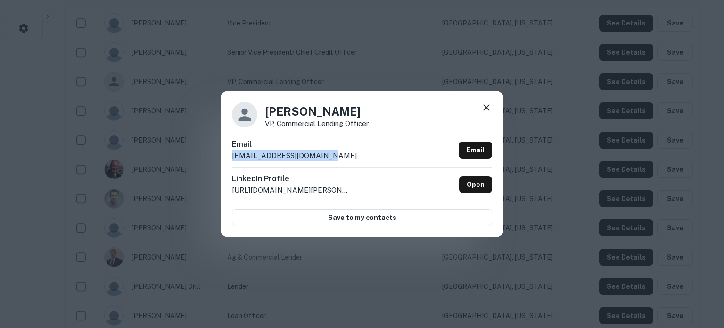
drag, startPoint x: 231, startPoint y: 157, endPoint x: 333, endPoint y: 162, distance: 101.9
click at [333, 162] on div "Kyle Potswald VP, Commercial Lending Officer Email kpotswald@nbcbanking.com Ema…" at bounding box center [362, 163] width 283 height 146
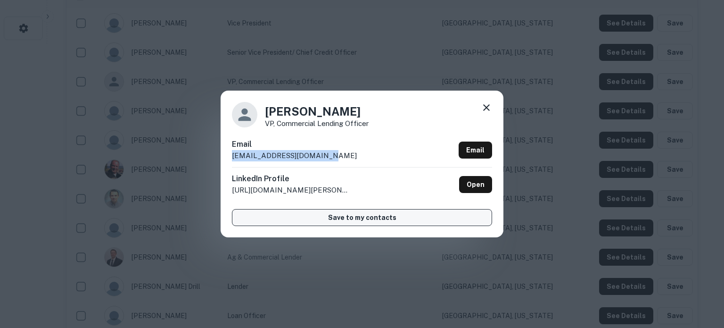
copy p "kpotswald@nbcbanking.com"
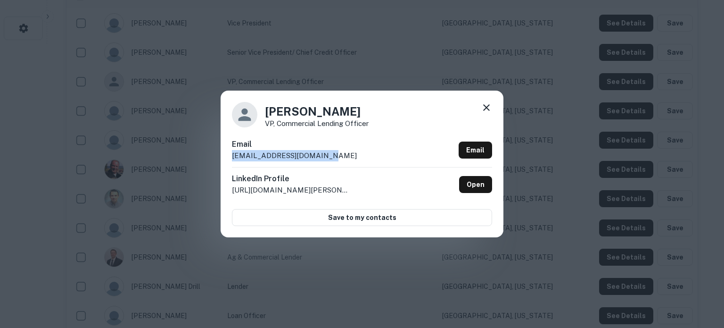
click at [482, 105] on icon at bounding box center [486, 107] width 11 height 11
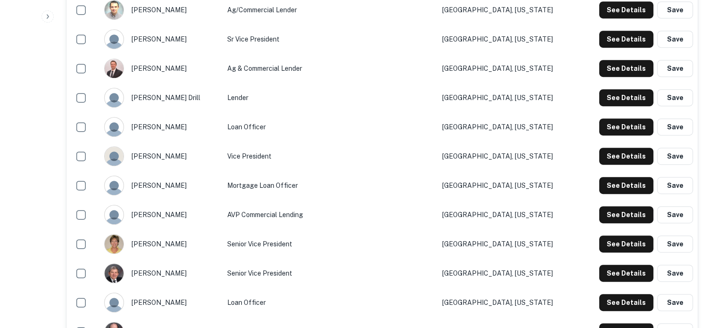
scroll to position [378, 0]
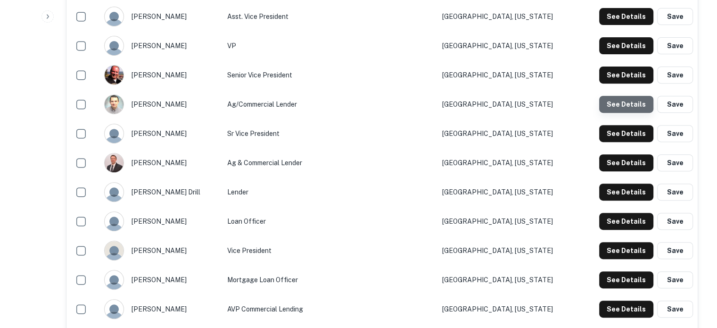
click at [631, 108] on button "See Details" at bounding box center [626, 104] width 54 height 17
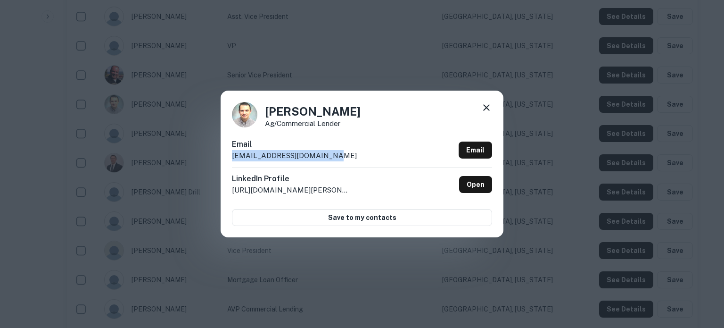
drag, startPoint x: 230, startPoint y: 159, endPoint x: 339, endPoint y: 159, distance: 108.9
click at [339, 159] on div "Austin Thordson Ag/Commercial Lender Email athordson@citizensmn.bank Email Link…" at bounding box center [362, 163] width 283 height 146
copy p "athordson@citizensmn.bank"
click at [490, 108] on icon at bounding box center [486, 107] width 11 height 11
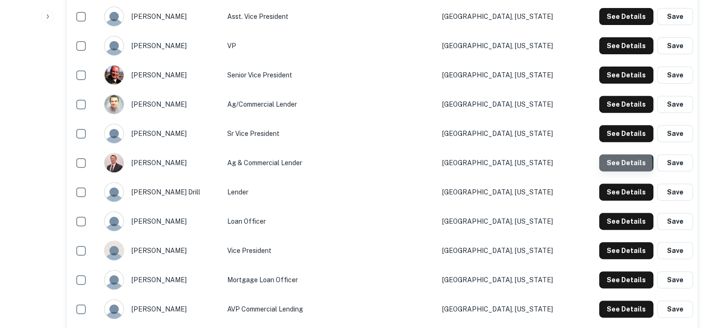
click at [601, 165] on button "See Details" at bounding box center [626, 162] width 54 height 17
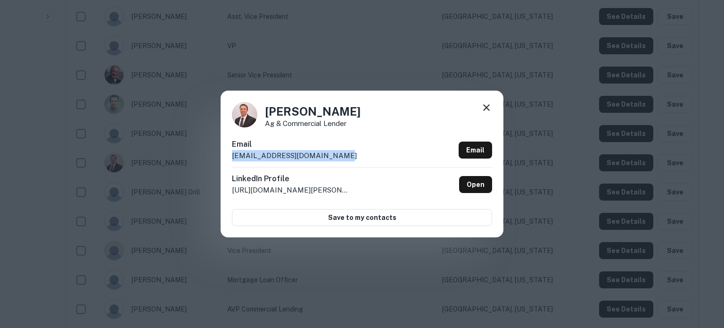
drag, startPoint x: 233, startPoint y: 158, endPoint x: 343, endPoint y: 162, distance: 109.4
click at [343, 162] on div "Email bschmiesing@citizensmn.bank Email" at bounding box center [362, 153] width 260 height 28
copy p "bschmiesing@citizensmn.bank"
click at [485, 105] on icon at bounding box center [486, 107] width 11 height 11
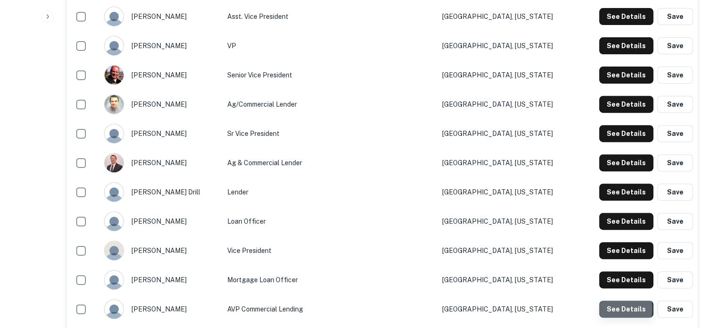
click at [615, 309] on button "See Details" at bounding box center [626, 308] width 54 height 17
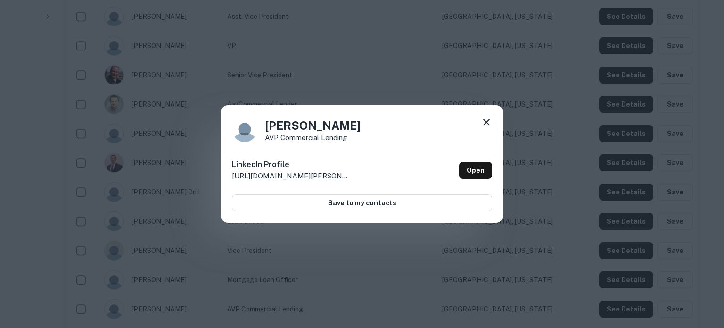
click at [488, 120] on icon at bounding box center [486, 122] width 7 height 7
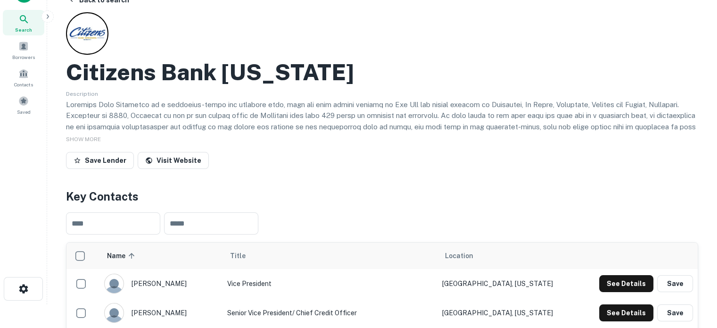
scroll to position [0, 0]
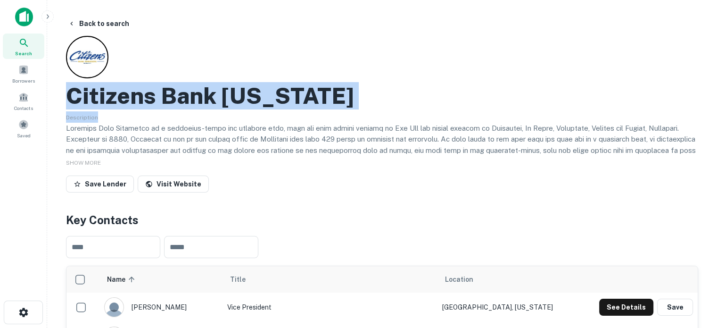
drag, startPoint x: 68, startPoint y: 99, endPoint x: 390, endPoint y: 116, distance: 321.9
click at [390, 116] on div "Citizens Bank Minnesota Description SHOW MORE Save Lender Visit Website" at bounding box center [382, 116] width 632 height 160
click at [385, 107] on div "Citizens Bank Minnesota" at bounding box center [382, 95] width 632 height 27
drag, startPoint x: 119, startPoint y: 97, endPoint x: 333, endPoint y: 103, distance: 214.1
click at [333, 103] on h2 "Citizens Bank Minnesota" at bounding box center [210, 95] width 288 height 27
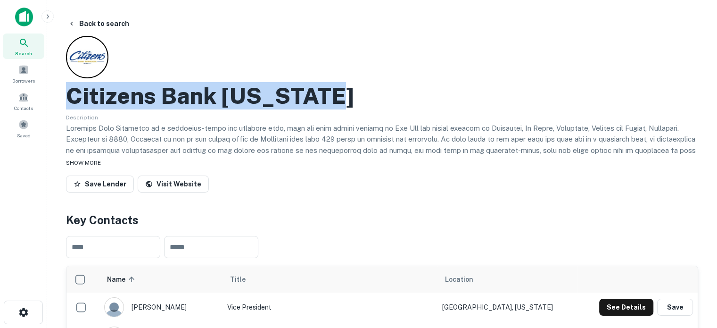
copy h2 "Citizens Bank Minnesota"
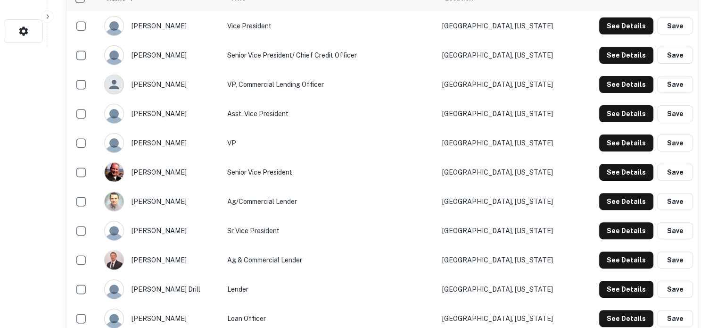
scroll to position [330, 0]
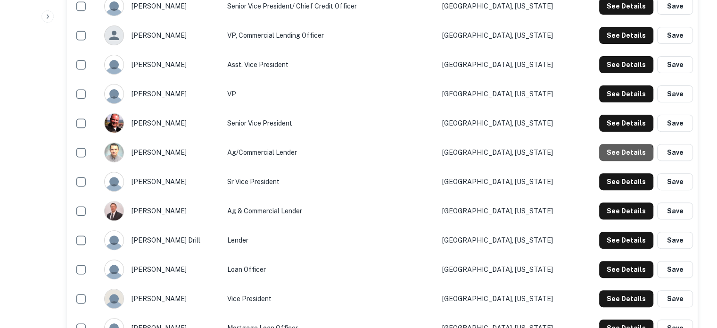
drag, startPoint x: 622, startPoint y: 155, endPoint x: 485, endPoint y: 165, distance: 138.0
click at [486, 164] on tr "austin thordson Ag/Commercial Lender New Ulm, Minnesota See Details Save" at bounding box center [381, 152] width 631 height 29
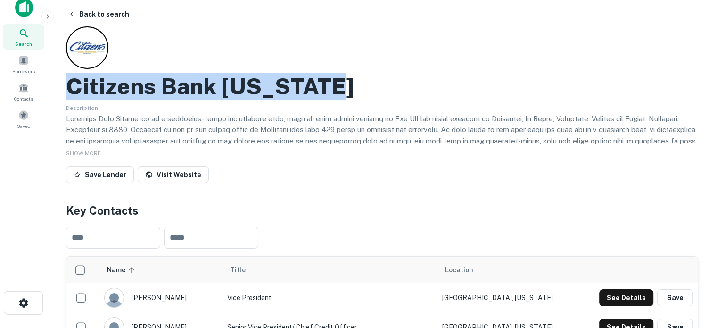
scroll to position [0, 0]
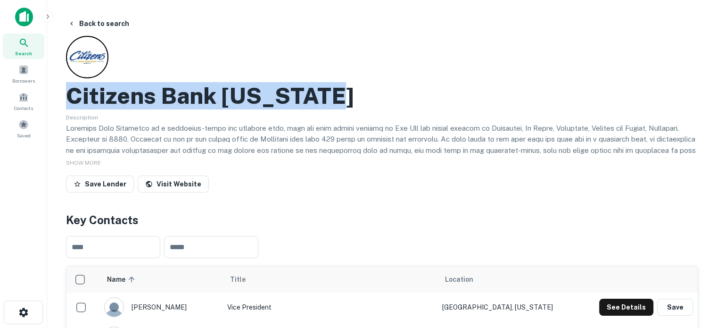
click at [32, 49] on div "Search" at bounding box center [23, 45] width 41 height 25
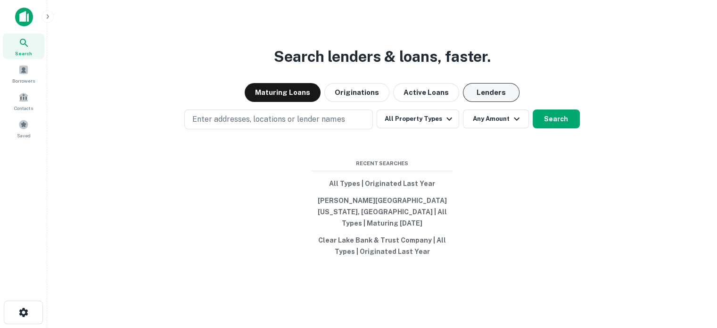
click at [496, 102] on button "Lenders" at bounding box center [491, 92] width 57 height 19
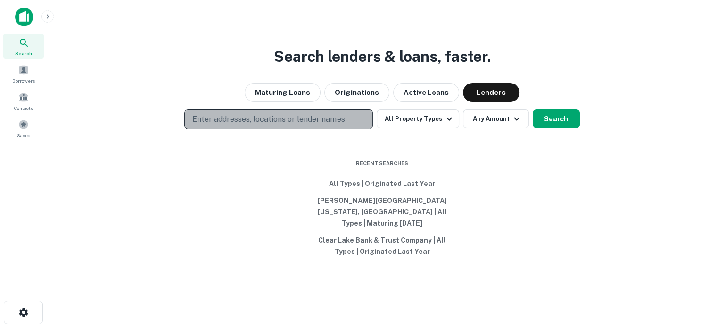
click at [338, 125] on p "Enter addresses, locations or lender names" at bounding box center [268, 119] width 152 height 11
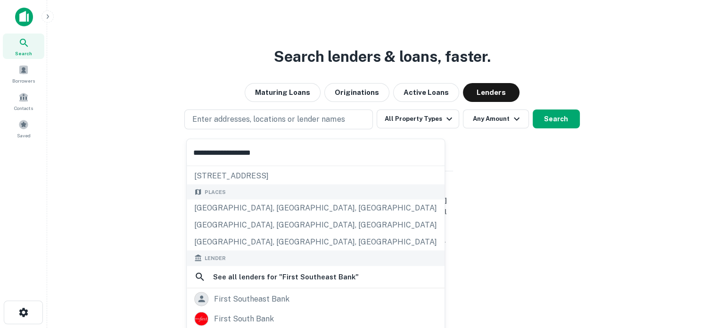
scroll to position [94, 0]
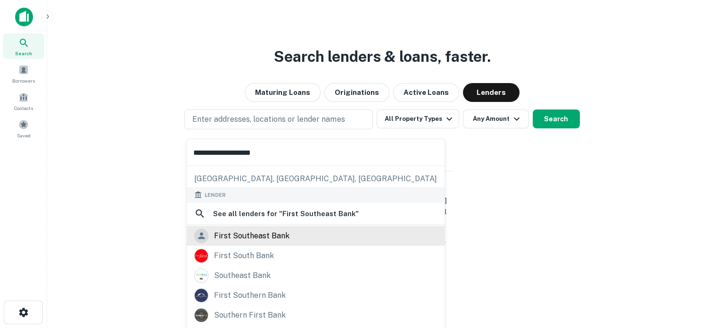
type input "**********"
click at [269, 238] on div "first southeast bank" at bounding box center [251, 235] width 75 height 14
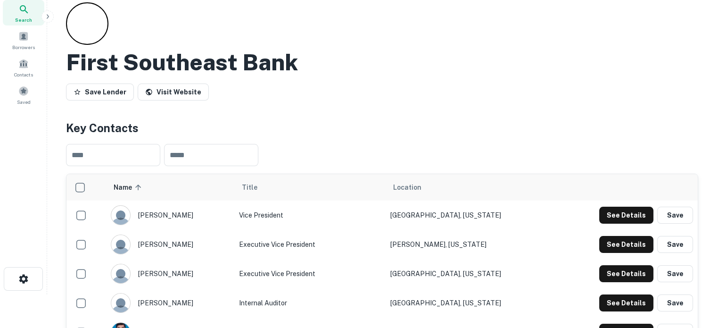
scroll to position [94, 0]
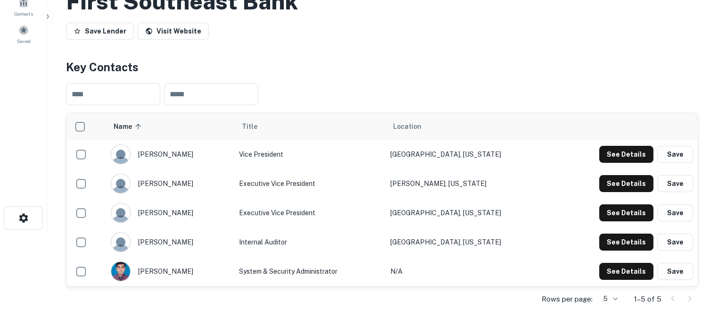
click at [607, 233] on body "Search Borrowers Contacts Saved Back to search First Southeast Bank Save Lender…" at bounding box center [358, 70] width 717 height 328
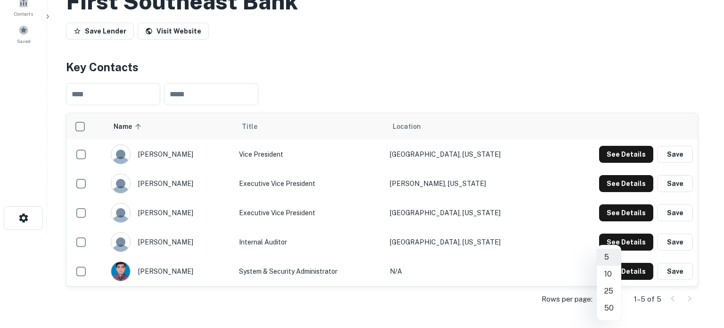
click at [342, 25] on div at bounding box center [362, 164] width 724 height 328
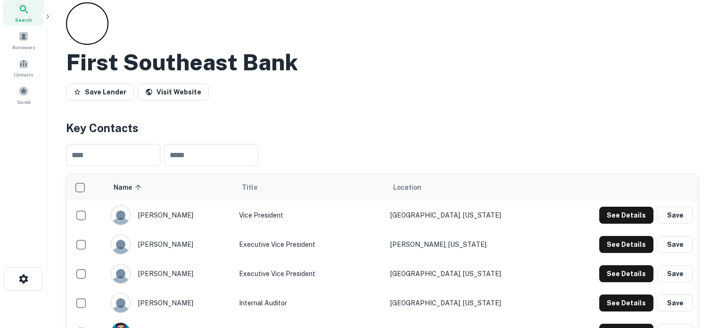
scroll to position [0, 0]
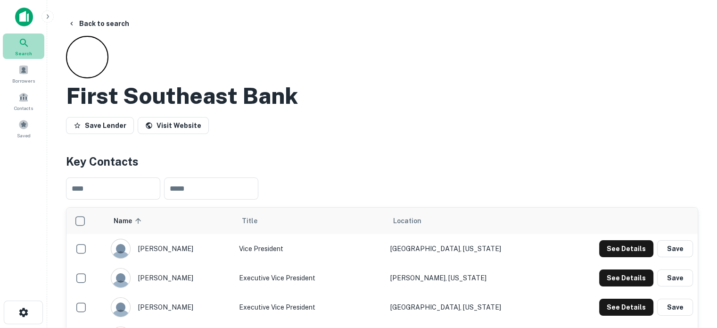
click at [35, 54] on div "Search" at bounding box center [23, 45] width 41 height 25
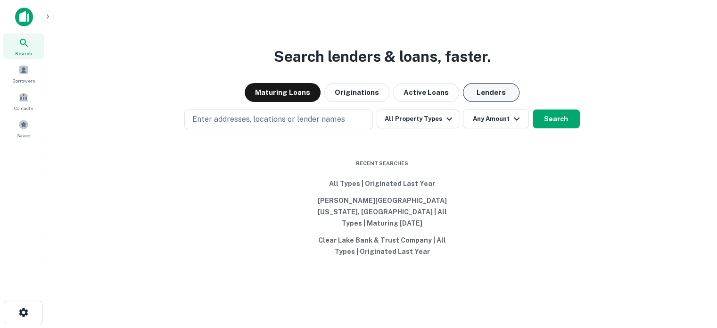
click at [490, 94] on button "Lenders" at bounding box center [491, 92] width 57 height 19
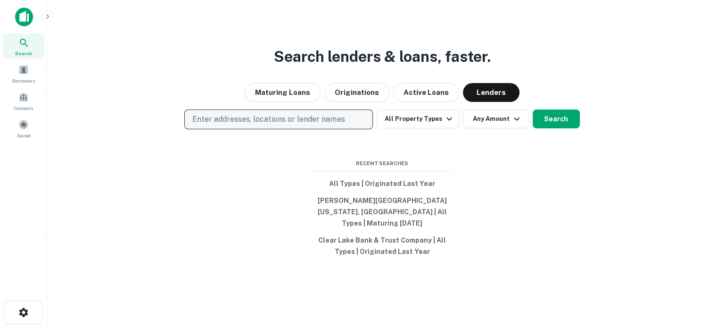
click at [295, 120] on p "Enter addresses, locations or lender names" at bounding box center [268, 119] width 152 height 11
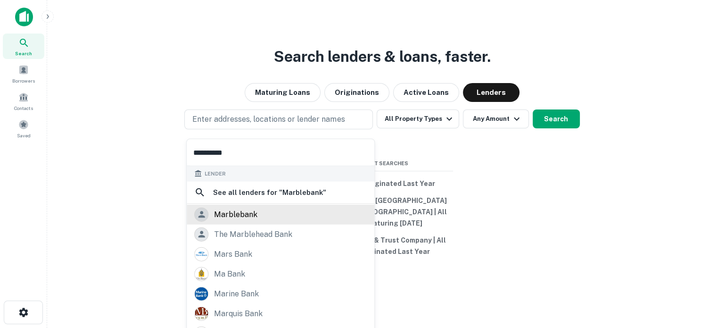
type input "**********"
click at [226, 211] on div "marblebank" at bounding box center [235, 214] width 43 height 14
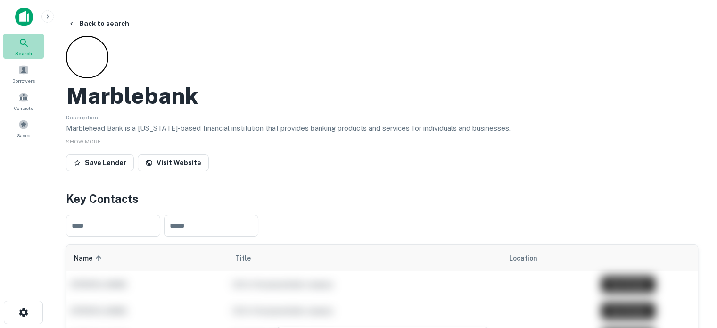
click at [23, 45] on icon at bounding box center [23, 42] width 11 height 11
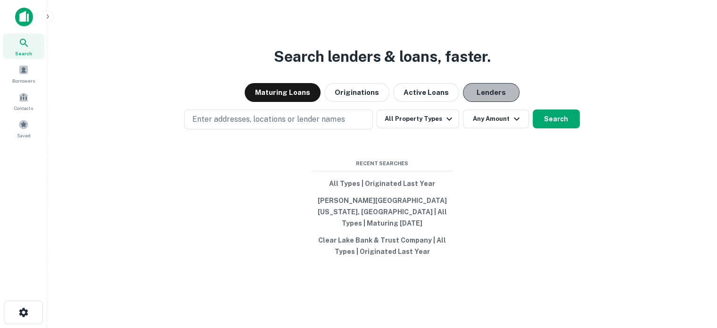
click at [489, 98] on button "Lenders" at bounding box center [491, 92] width 57 height 19
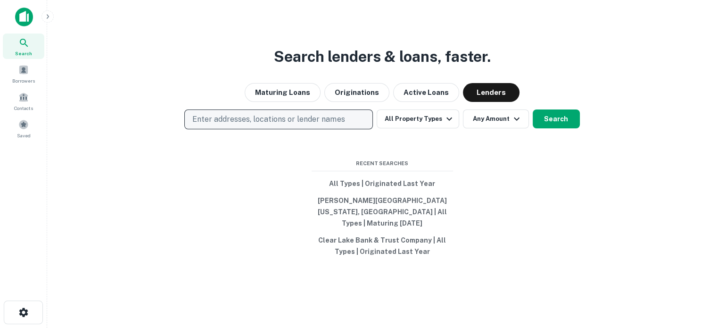
click at [334, 125] on p "Enter addresses, locations or lender names" at bounding box center [268, 119] width 152 height 11
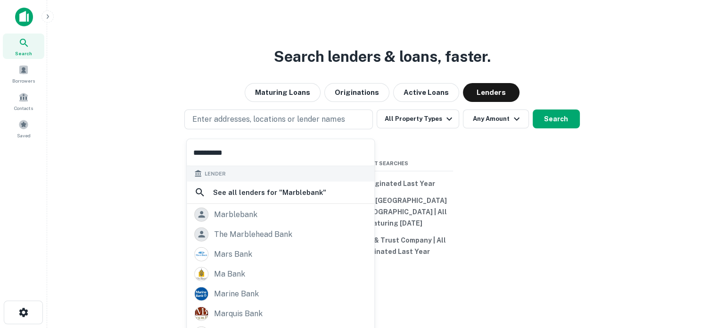
type input "**********"
click at [29, 51] on span "Search" at bounding box center [23, 53] width 17 height 8
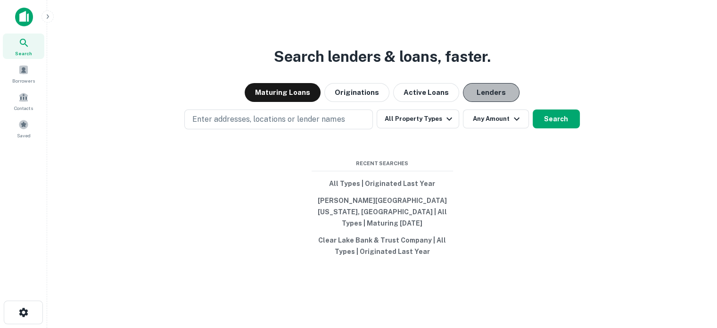
click at [494, 102] on button "Lenders" at bounding box center [491, 92] width 57 height 19
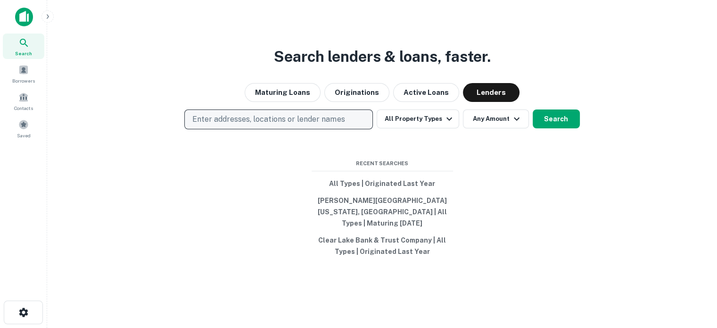
click at [326, 129] on button "Enter addresses, locations or lender names" at bounding box center [278, 119] width 189 height 20
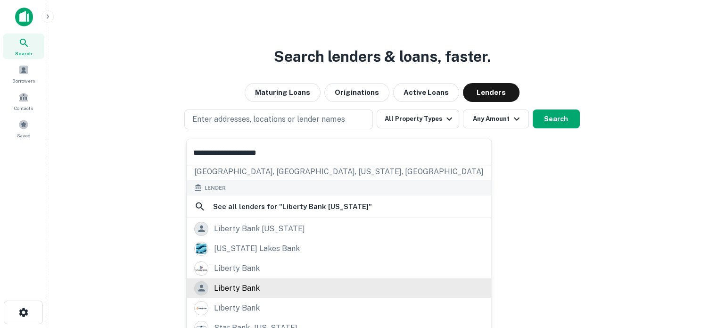
scroll to position [133, 0]
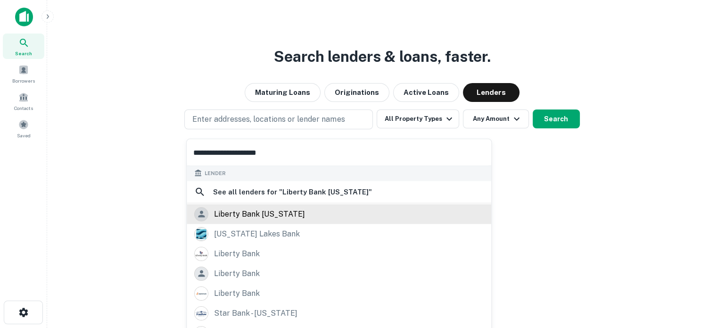
type input "**********"
click at [276, 213] on div "liberty bank [US_STATE]" at bounding box center [259, 213] width 91 height 14
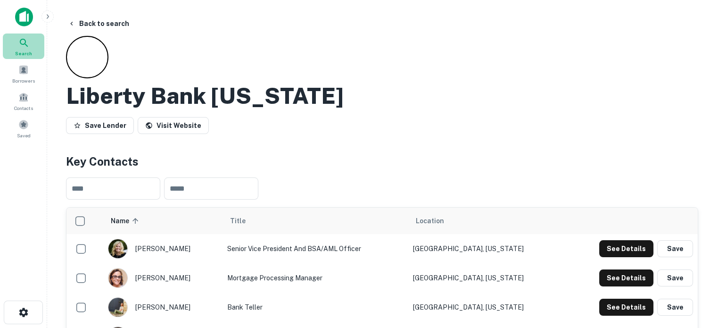
click at [26, 40] on icon at bounding box center [23, 42] width 11 height 11
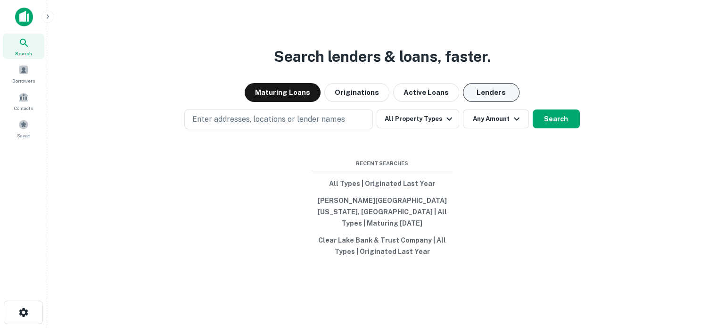
click at [476, 102] on button "Lenders" at bounding box center [491, 92] width 57 height 19
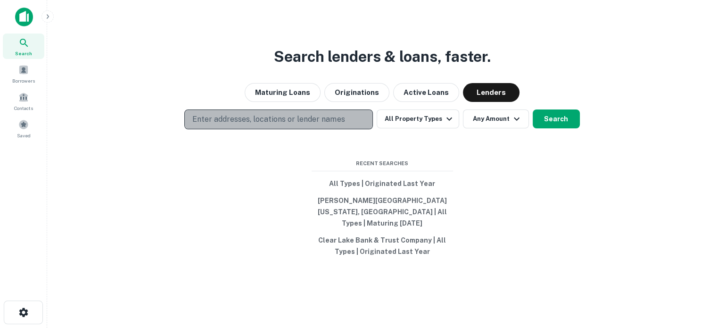
click at [318, 120] on p "Enter addresses, locations or lender names" at bounding box center [268, 119] width 152 height 11
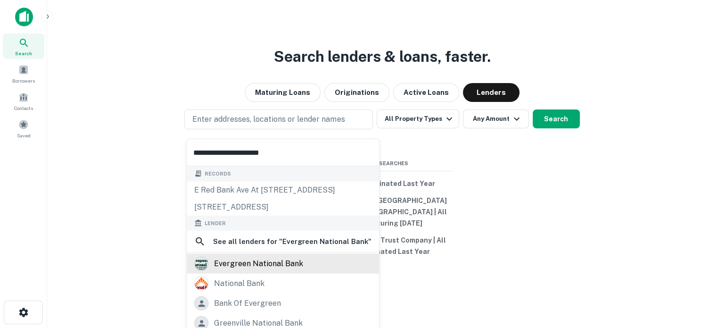
type input "**********"
click at [247, 259] on div "evergreen national bank" at bounding box center [258, 263] width 89 height 14
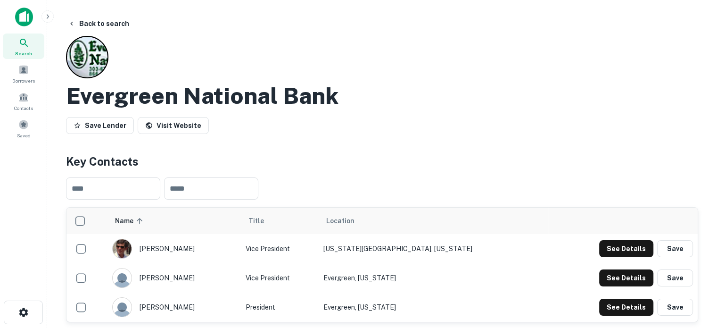
scroll to position [141, 0]
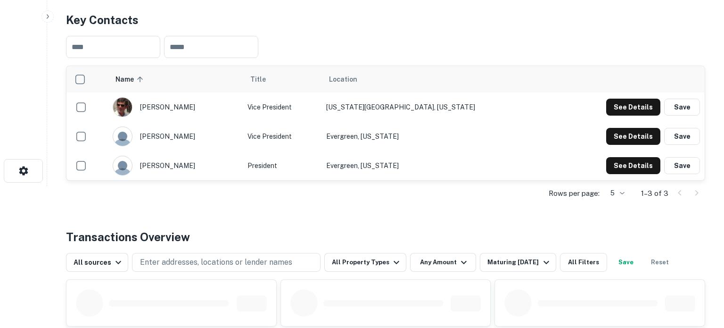
click at [616, 186] on body "Search Borrowers Contacts Saved Back to search Evergreen National Bank Save Len…" at bounding box center [362, 23] width 724 height 328
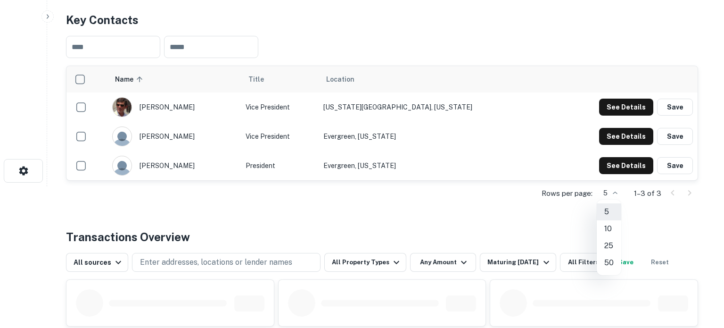
drag, startPoint x: 423, startPoint y: 171, endPoint x: 407, endPoint y: 189, distance: 23.7
click at [421, 173] on div at bounding box center [362, 164] width 724 height 328
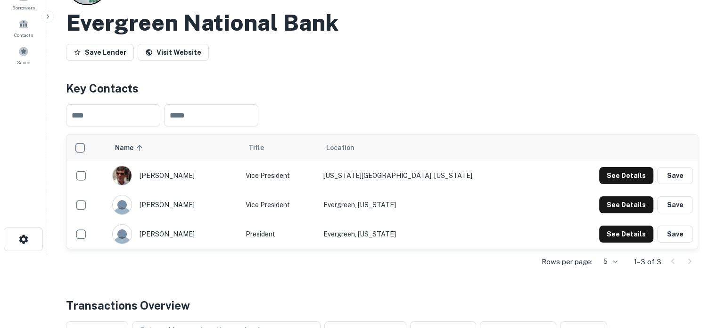
scroll to position [0, 0]
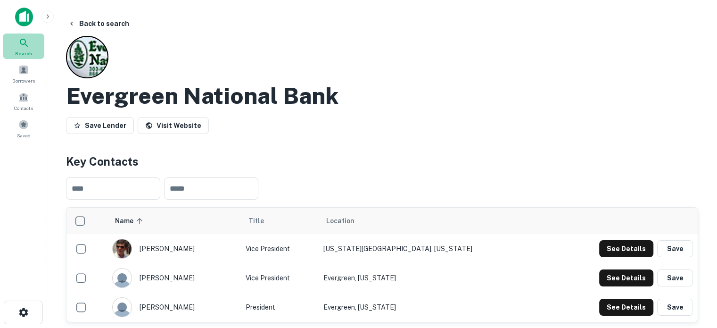
click at [28, 55] on span "Search" at bounding box center [23, 53] width 17 height 8
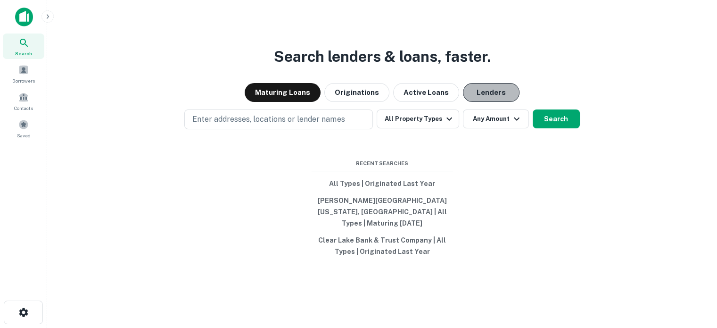
click at [502, 101] on button "Lenders" at bounding box center [491, 92] width 57 height 19
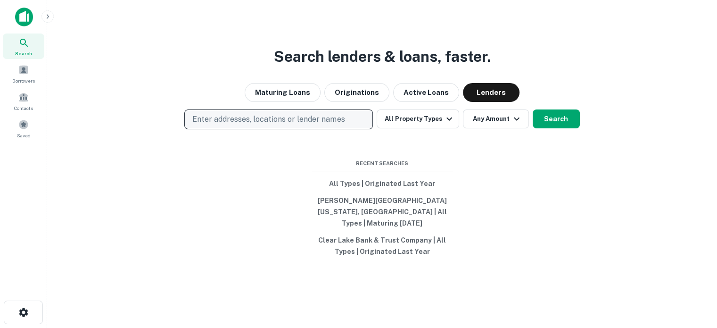
click at [316, 123] on p "Enter addresses, locations or lender names" at bounding box center [268, 119] width 152 height 11
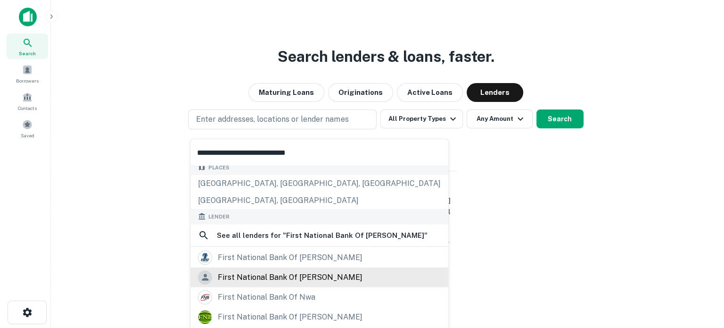
scroll to position [94, 0]
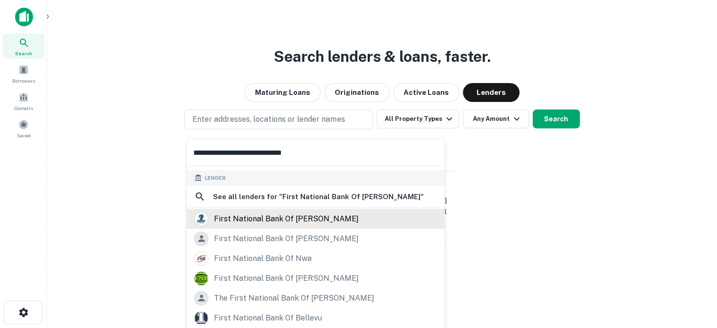
type input "**********"
click at [274, 222] on div "first national bank of [PERSON_NAME]" at bounding box center [286, 218] width 145 height 14
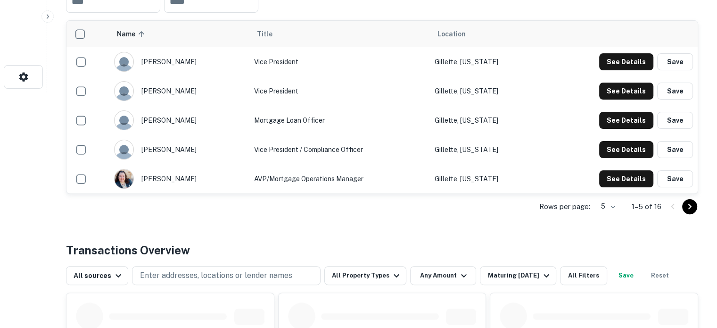
scroll to position [236, 0]
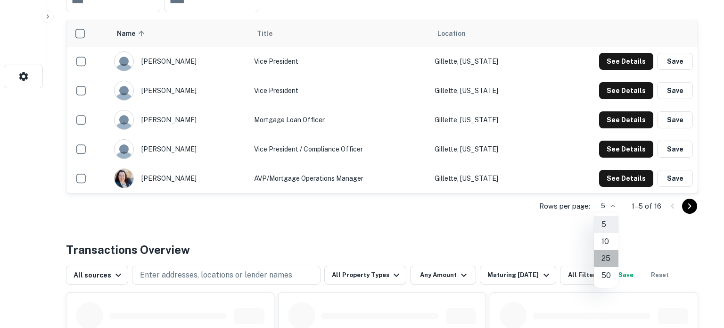
click at [605, 253] on li "25" at bounding box center [606, 258] width 25 height 17
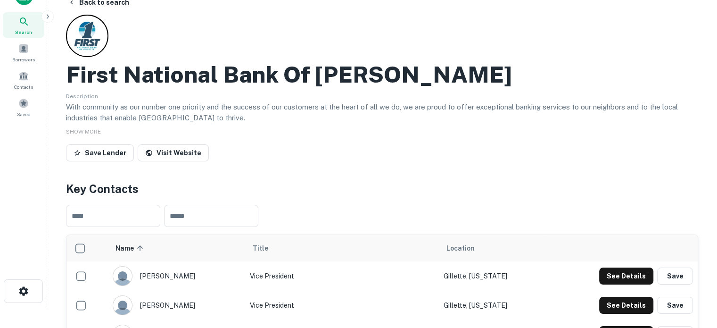
scroll to position [0, 0]
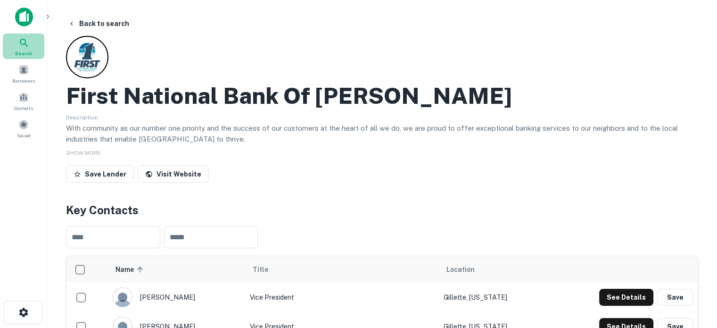
click at [28, 50] on span "Search" at bounding box center [23, 53] width 17 height 8
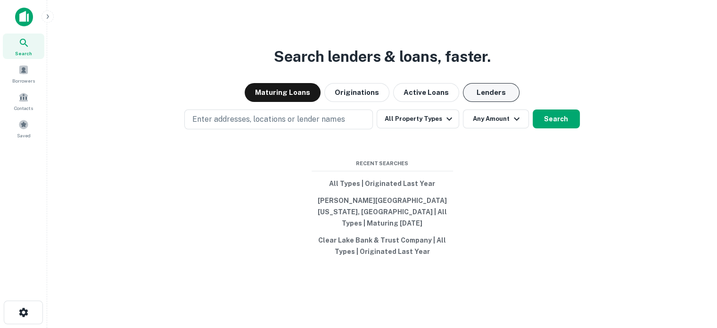
click at [491, 98] on button "Lenders" at bounding box center [491, 92] width 57 height 19
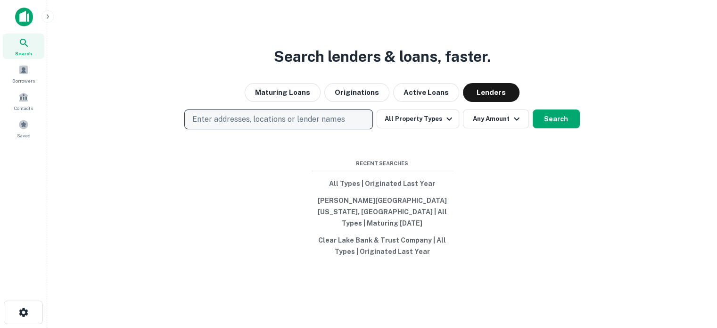
click at [344, 129] on button "Enter addresses, locations or lender names" at bounding box center [278, 119] width 189 height 20
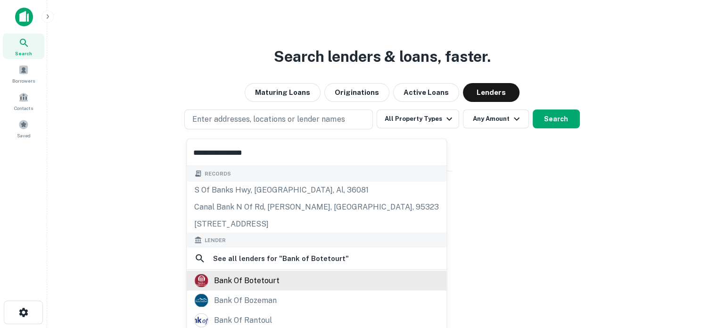
type input "**********"
click at [230, 281] on div "bank of botetourt" at bounding box center [247, 280] width 66 height 14
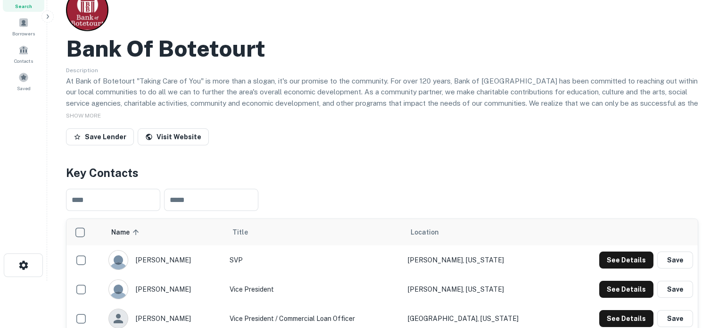
scroll to position [189, 0]
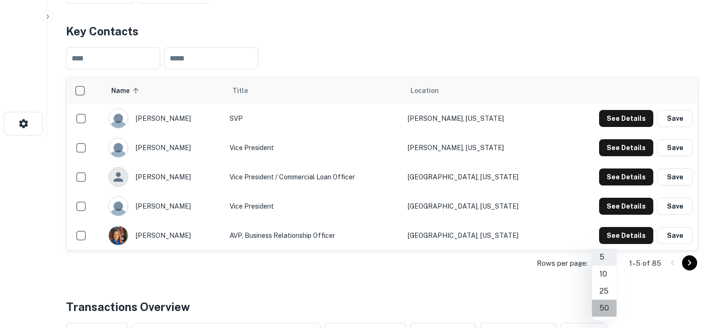
click at [603, 303] on li "50" at bounding box center [604, 307] width 25 height 17
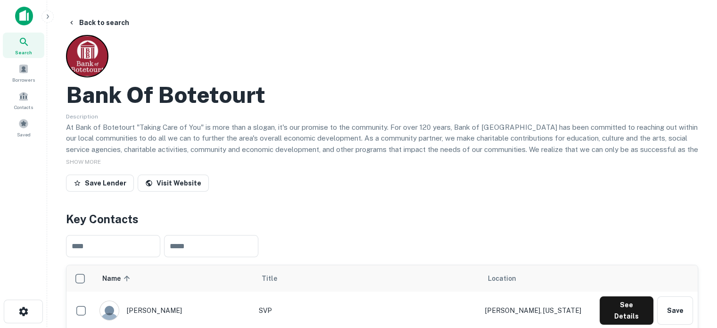
scroll to position [0, 0]
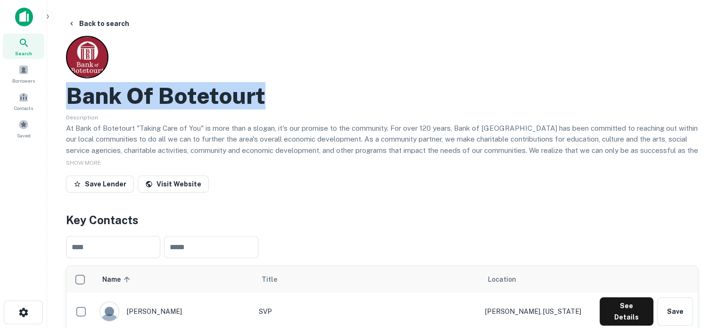
drag, startPoint x: 71, startPoint y: 101, endPoint x: 312, endPoint y: 109, distance: 241.0
click at [312, 109] on div "Bank Of Botetourt" at bounding box center [382, 95] width 632 height 27
copy h2 "Bank Of Botetourt"
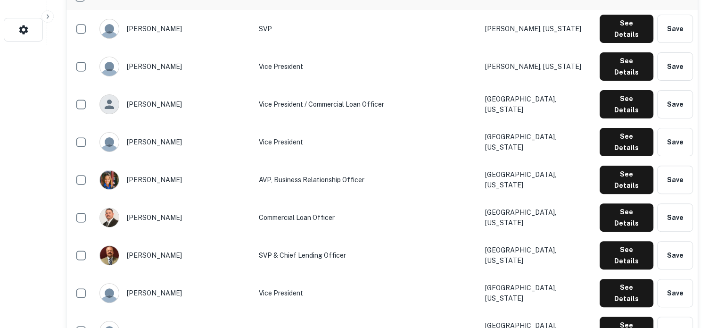
scroll to position [283, 0]
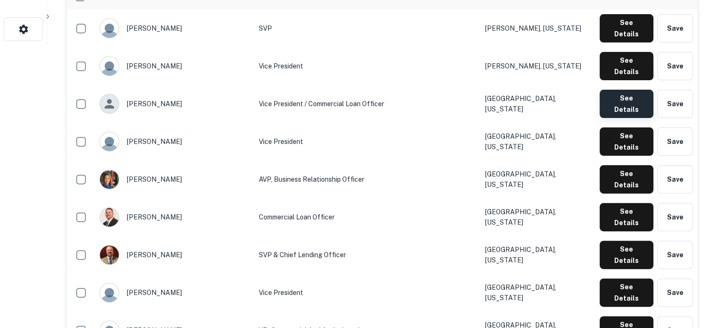
click at [610, 90] on button "See Details" at bounding box center [627, 104] width 54 height 28
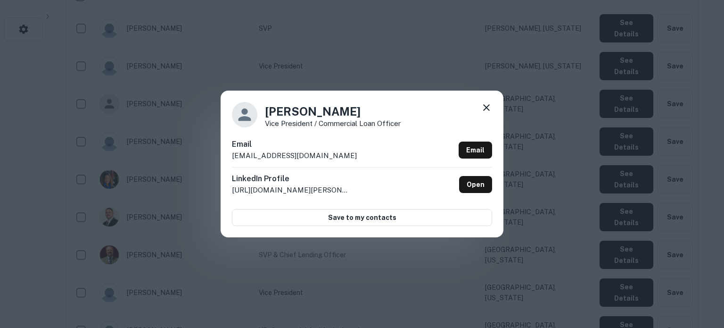
drag, startPoint x: 231, startPoint y: 157, endPoint x: 339, endPoint y: 156, distance: 107.9
click at [339, 156] on div "Kathy Caldwell Vice President / Commercial Loan Officer Email kcaldwell@bankofb…" at bounding box center [362, 163] width 283 height 146
copy p "kcaldwell@bankofbotetourt.com"
click at [485, 111] on icon at bounding box center [486, 107] width 11 height 11
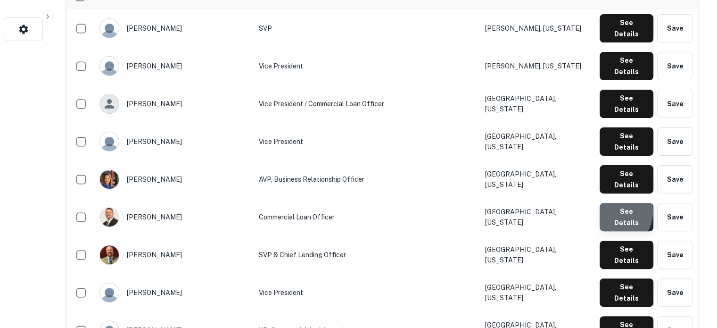
click at [613, 203] on button "See Details" at bounding box center [627, 217] width 54 height 28
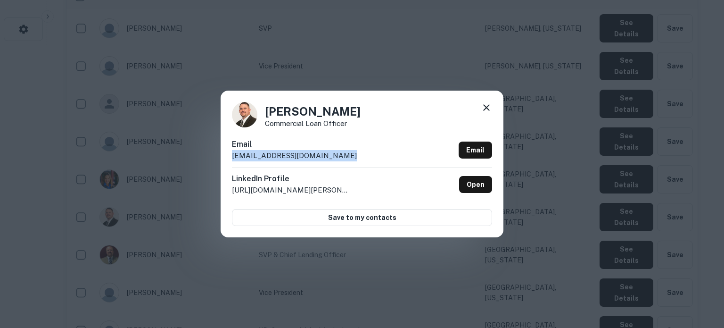
drag, startPoint x: 232, startPoint y: 156, endPoint x: 344, endPoint y: 156, distance: 112.2
click at [344, 156] on div "Email mfrancis@bankofbotetourt.com Email" at bounding box center [362, 153] width 260 height 28
copy p "mfrancis@bankofbotetourt.com"
click at [487, 107] on icon at bounding box center [486, 107] width 11 height 11
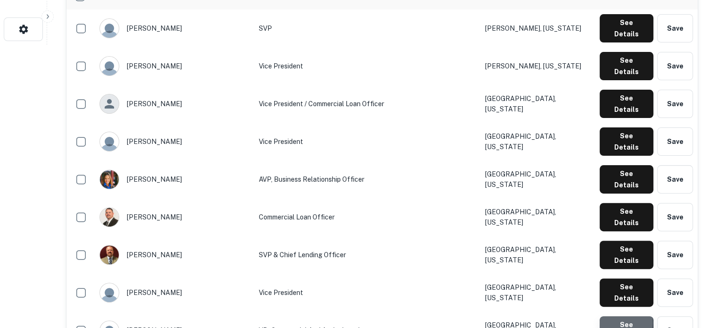
click at [603, 316] on button "See Details" at bounding box center [627, 330] width 54 height 28
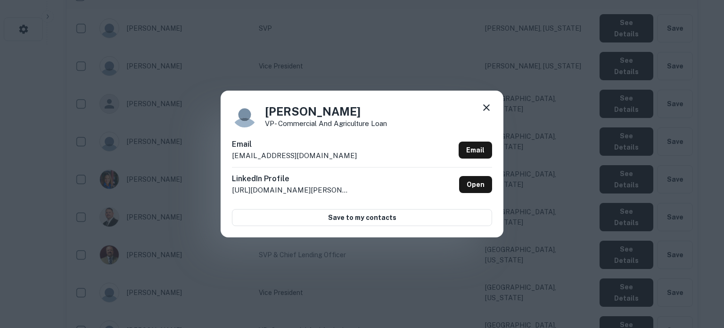
drag, startPoint x: 232, startPoint y: 158, endPoint x: 358, endPoint y: 159, distance: 125.9
click at [358, 159] on div "Email scottstevens@bankofbotetourt.com Email" at bounding box center [362, 153] width 260 height 28
copy p "scottstevens@bankofbotetourt.com"
click at [483, 107] on icon at bounding box center [486, 107] width 11 height 11
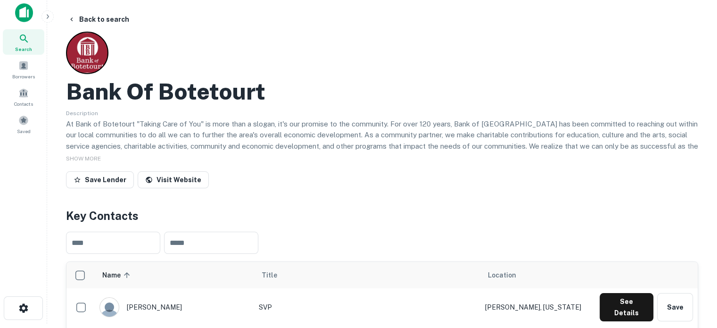
scroll to position [0, 0]
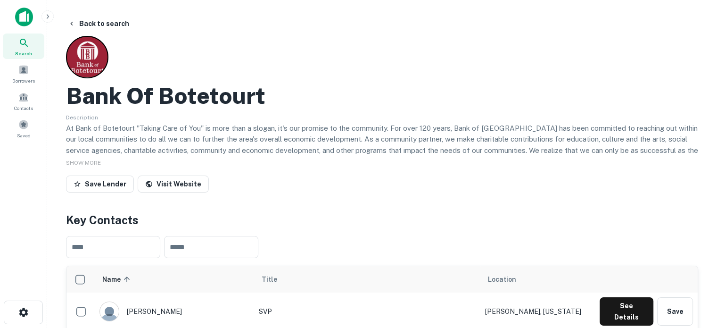
click at [15, 48] on div "Search" at bounding box center [23, 45] width 41 height 25
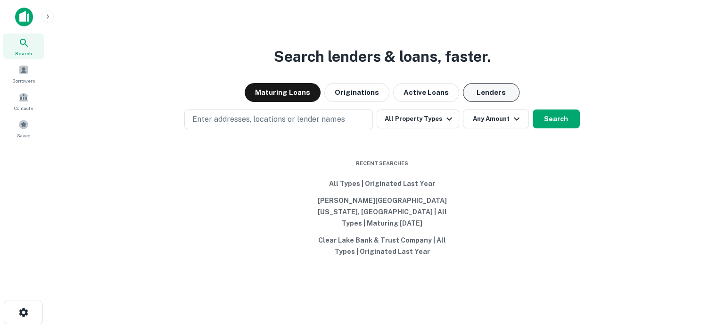
click at [486, 99] on button "Lenders" at bounding box center [491, 92] width 57 height 19
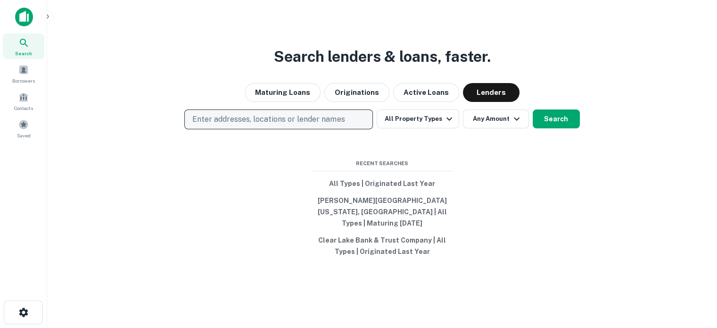
click at [325, 124] on p "Enter addresses, locations or lender names" at bounding box center [268, 119] width 152 height 11
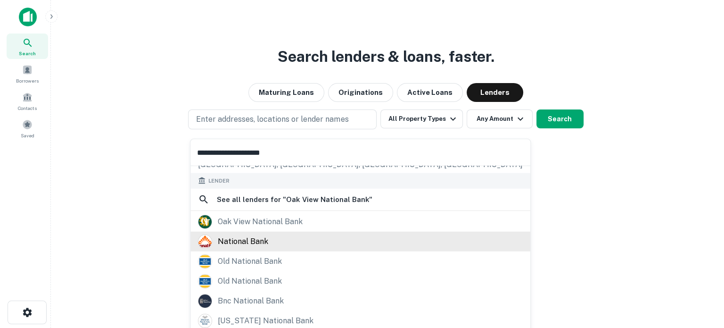
scroll to position [133, 0]
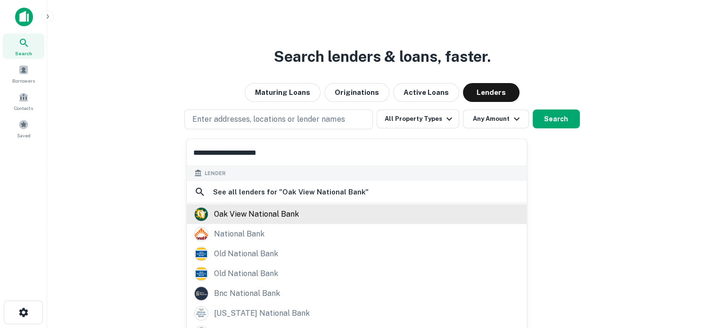
type input "**********"
click at [256, 212] on div "oak view national bank" at bounding box center [256, 213] width 85 height 14
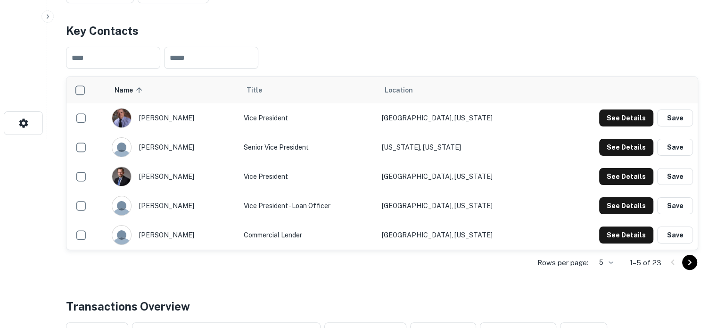
scroll to position [283, 0]
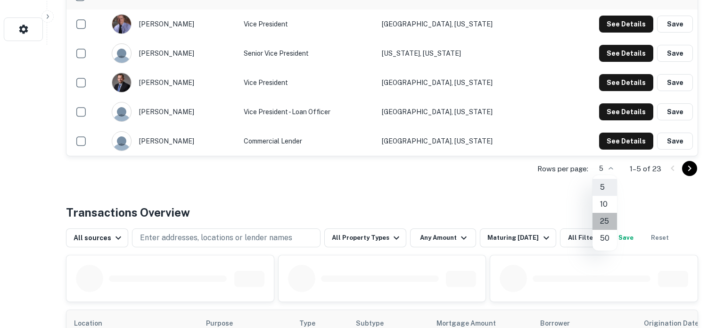
click at [607, 222] on li "25" at bounding box center [604, 221] width 25 height 17
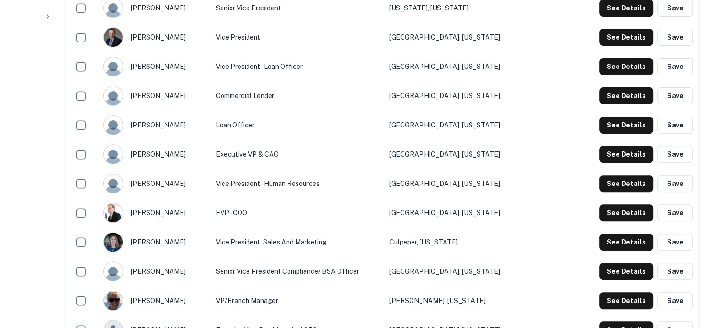
scroll to position [236, 0]
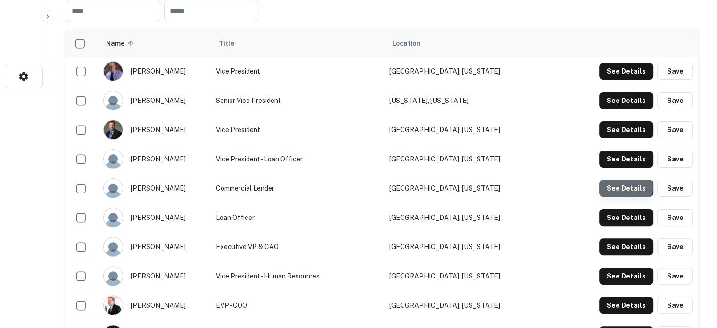
click at [618, 187] on button "See Details" at bounding box center [626, 188] width 54 height 17
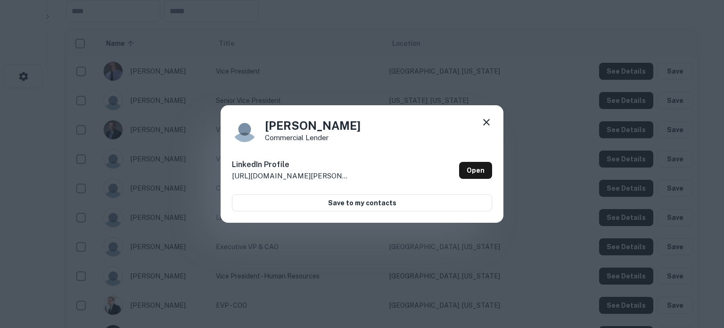
click at [485, 122] on icon at bounding box center [486, 122] width 7 height 7
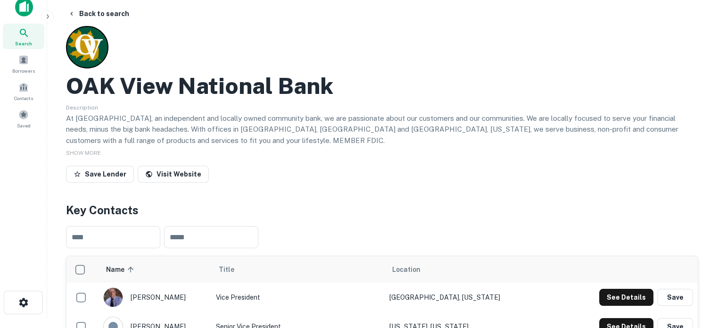
scroll to position [0, 0]
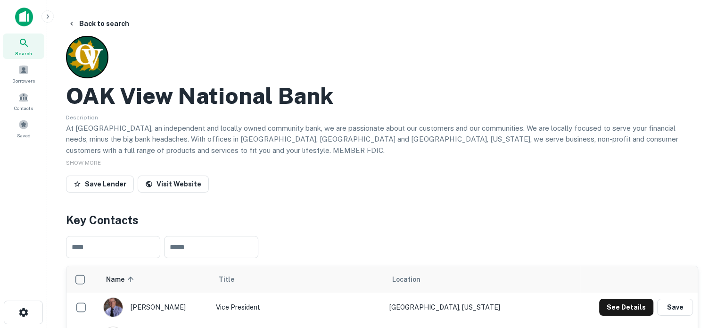
click at [30, 37] on div "Search" at bounding box center [23, 45] width 41 height 25
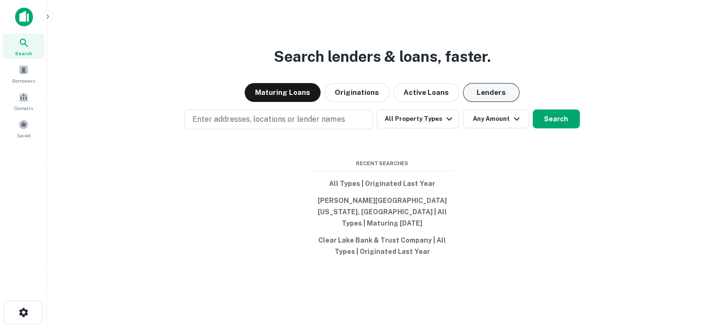
click at [481, 100] on button "Lenders" at bounding box center [491, 92] width 57 height 19
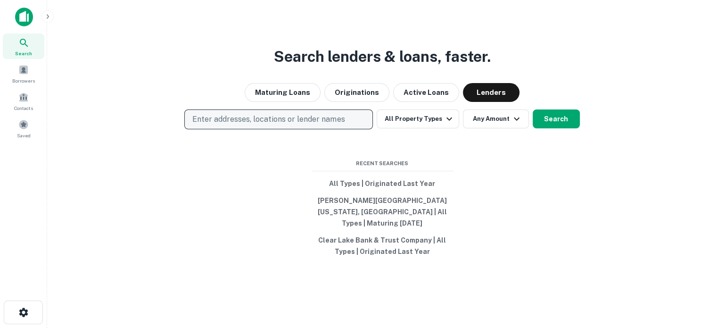
click at [304, 129] on button "Enter addresses, locations or lender names" at bounding box center [278, 119] width 189 height 20
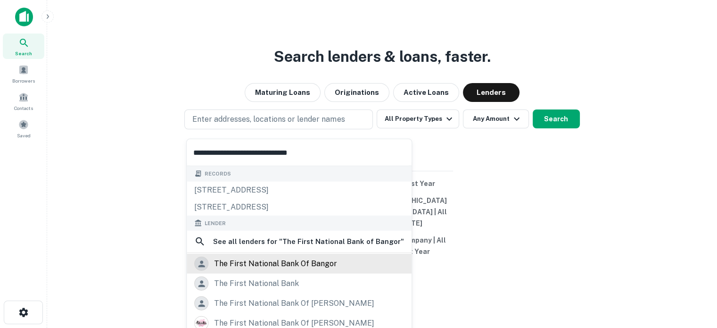
type input "**********"
click at [268, 263] on div "the first national bank of bangor" at bounding box center [275, 263] width 123 height 14
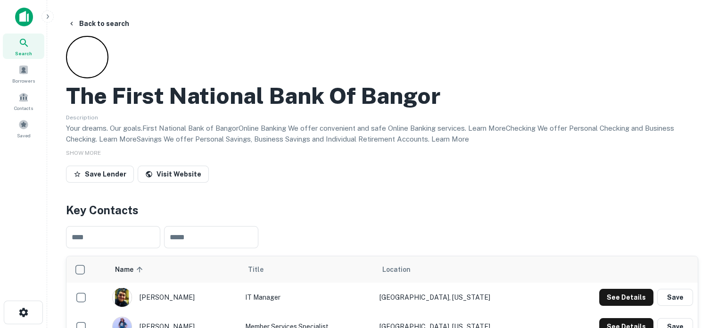
click at [19, 49] on div "Search" at bounding box center [23, 45] width 41 height 25
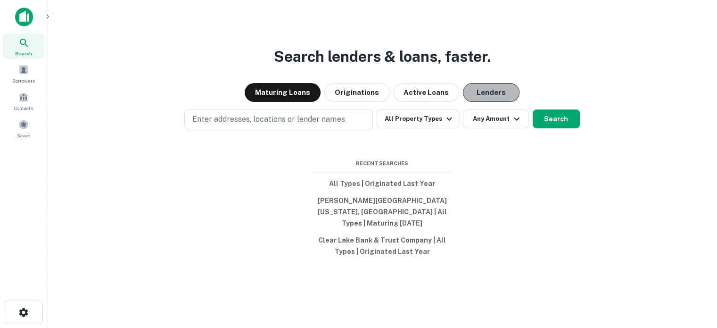
click at [478, 98] on button "Lenders" at bounding box center [491, 92] width 57 height 19
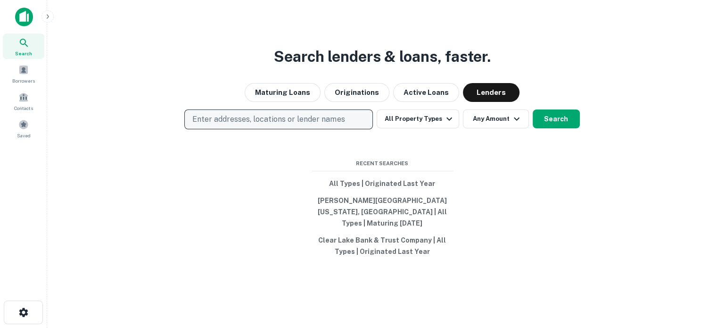
click at [296, 119] on p "Enter addresses, locations or lender names" at bounding box center [268, 119] width 152 height 11
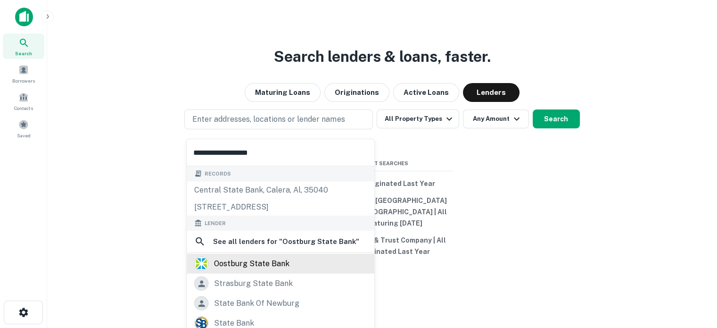
type input "**********"
click at [257, 263] on div "oostburg state bank" at bounding box center [251, 263] width 75 height 14
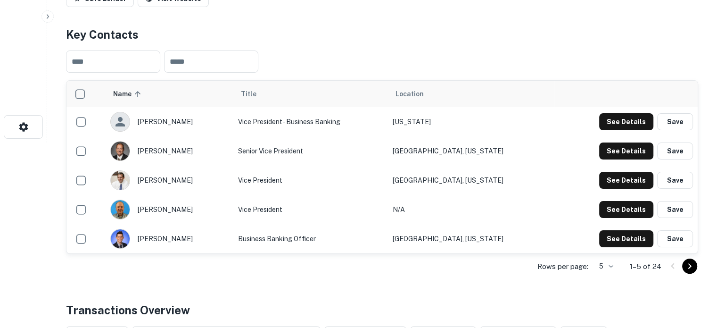
scroll to position [236, 0]
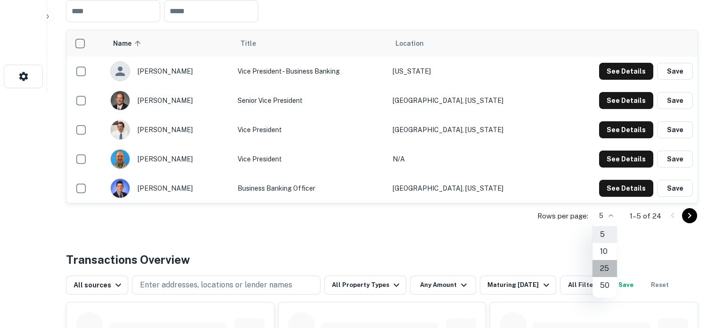
click at [607, 264] on li "25" at bounding box center [604, 268] width 25 height 17
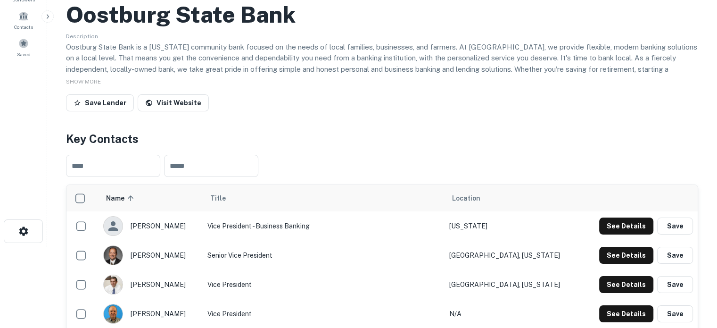
scroll to position [0, 0]
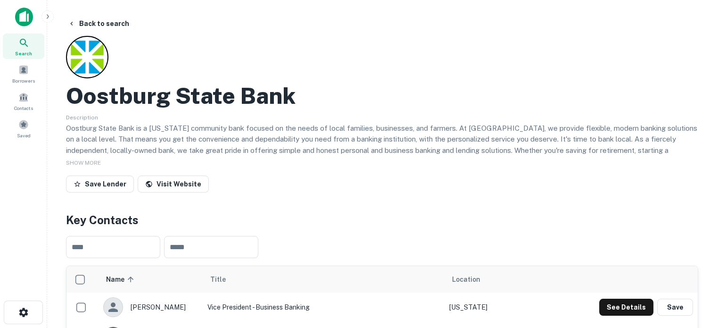
click at [36, 50] on div "Search" at bounding box center [23, 45] width 41 height 25
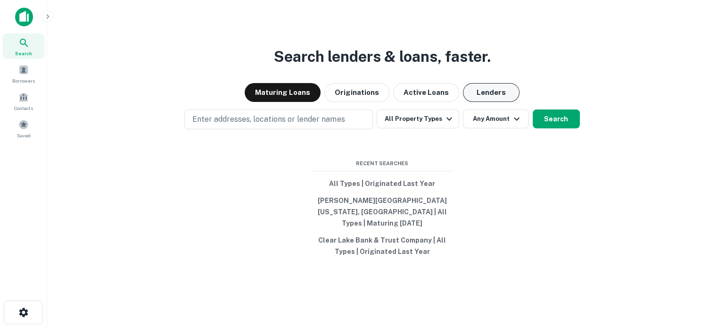
click at [492, 107] on div "Search lenders & loans, faster. Maturing Loans Originations Active Loans Lender…" at bounding box center [382, 187] width 655 height 328
click at [492, 102] on button "Lenders" at bounding box center [491, 92] width 57 height 19
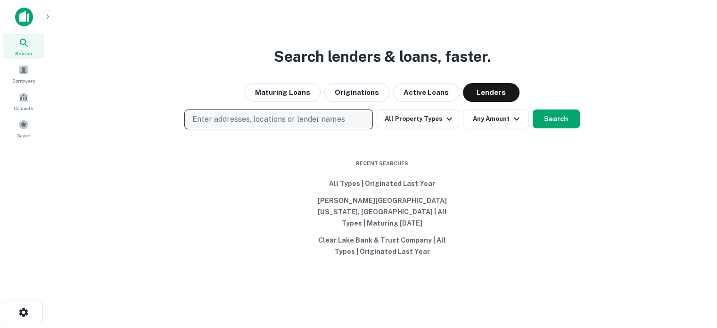
click at [292, 125] on p "Enter addresses, locations or lender names" at bounding box center [268, 119] width 152 height 11
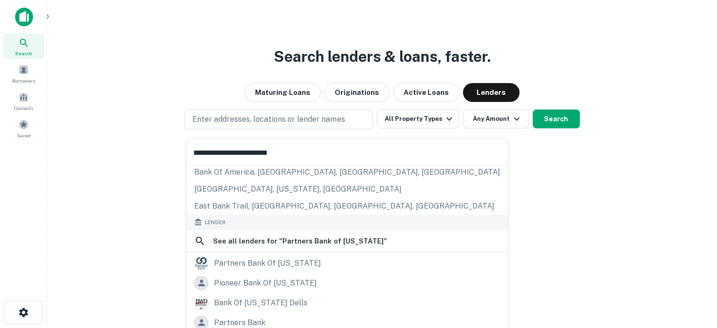
scroll to position [133, 0]
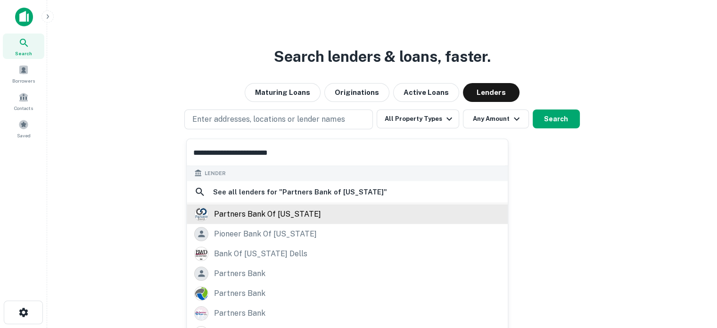
type input "**********"
click at [277, 214] on div "partners bank of wisconsin" at bounding box center [267, 213] width 107 height 14
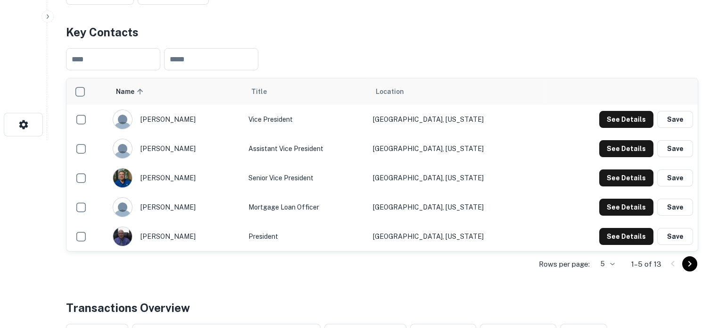
scroll to position [236, 0]
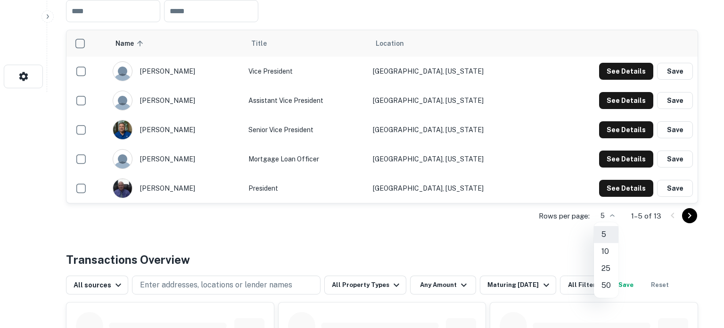
click at [609, 265] on li "25" at bounding box center [606, 268] width 25 height 17
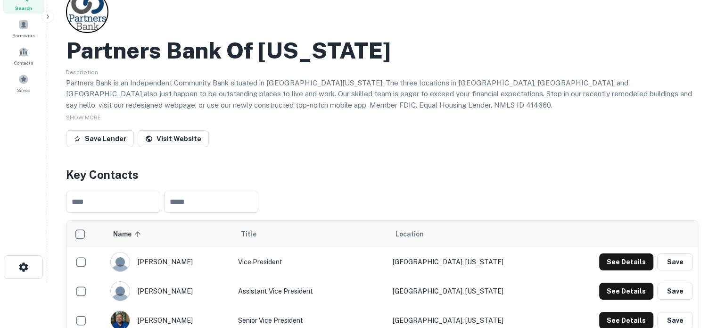
scroll to position [0, 0]
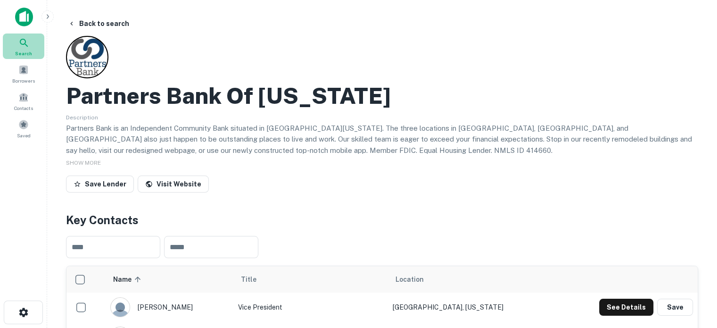
click at [23, 58] on div "Search" at bounding box center [23, 45] width 41 height 25
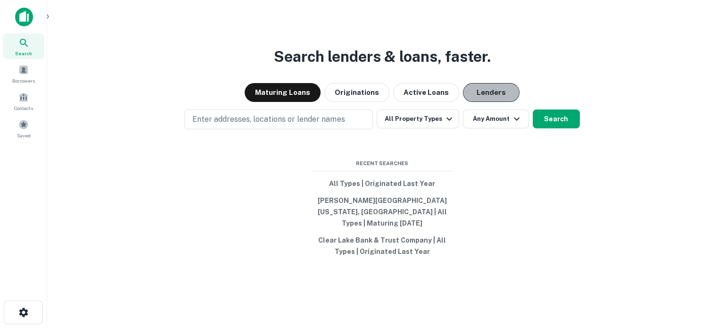
click at [484, 100] on button "Lenders" at bounding box center [491, 92] width 57 height 19
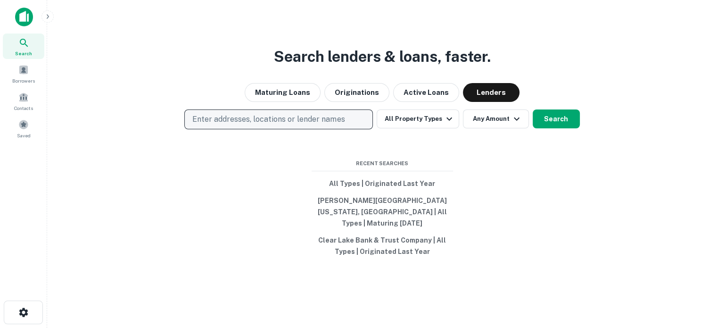
click at [356, 128] on button "Enter addresses, locations or lender names" at bounding box center [278, 119] width 189 height 20
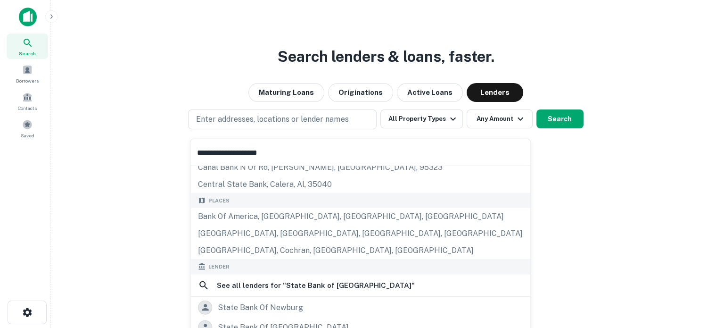
scroll to position [94, 0]
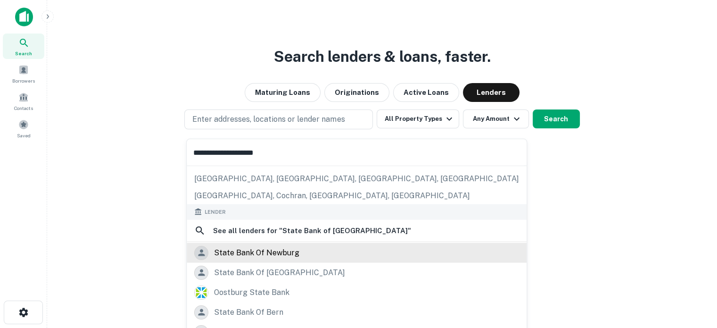
type input "**********"
click at [277, 254] on div "state bank of newburg" at bounding box center [256, 252] width 85 height 14
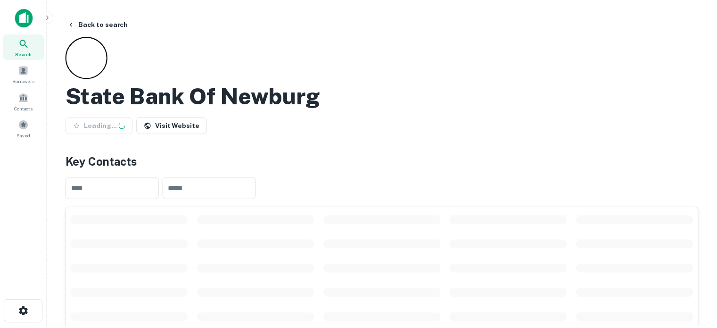
scroll to position [141, 0]
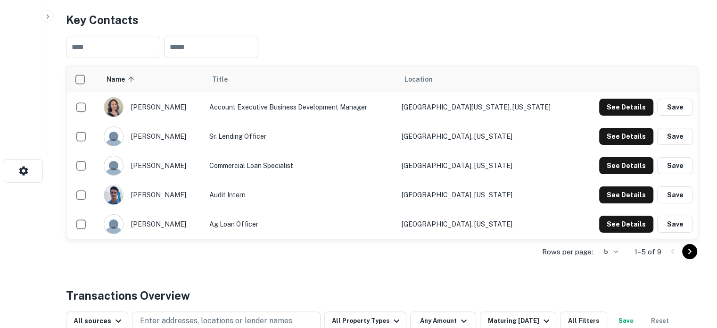
click at [613, 186] on body "Search Borrowers Contacts Saved Back to search State Bank Of Newburg Save Lende…" at bounding box center [358, 23] width 717 height 328
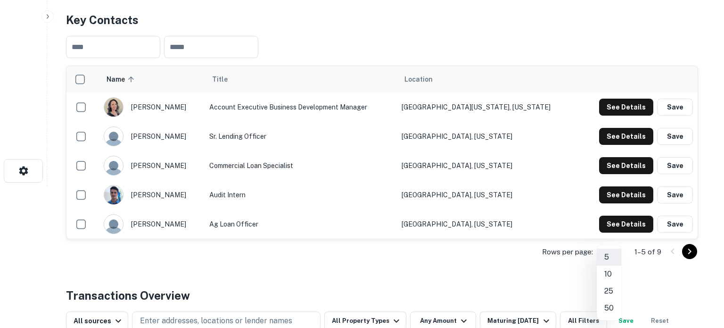
click at [614, 288] on li "25" at bounding box center [609, 290] width 25 height 17
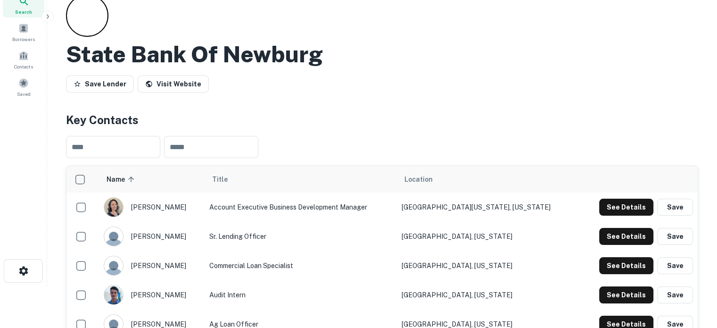
scroll to position [0, 0]
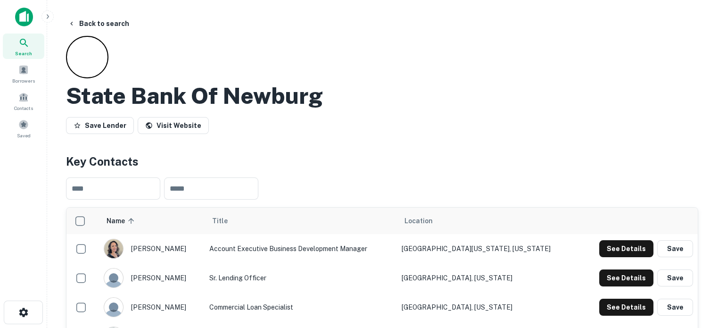
click at [39, 49] on div "Search" at bounding box center [23, 45] width 41 height 25
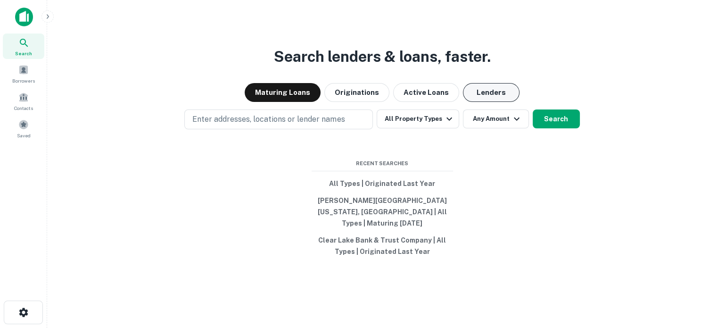
click at [474, 101] on button "Lenders" at bounding box center [491, 92] width 57 height 19
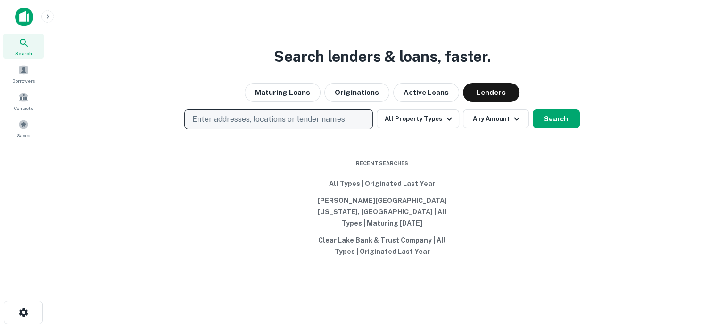
click at [293, 124] on p "Enter addresses, locations or lender names" at bounding box center [268, 119] width 152 height 11
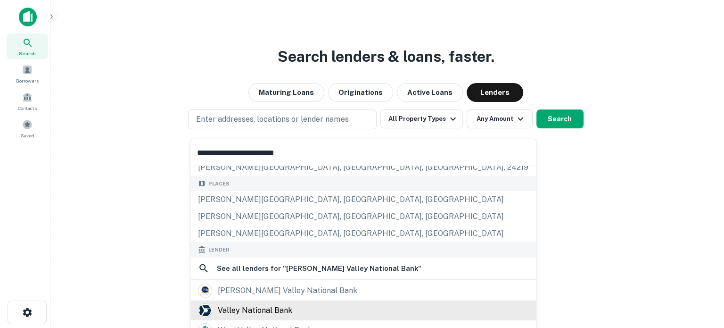
scroll to position [94, 0]
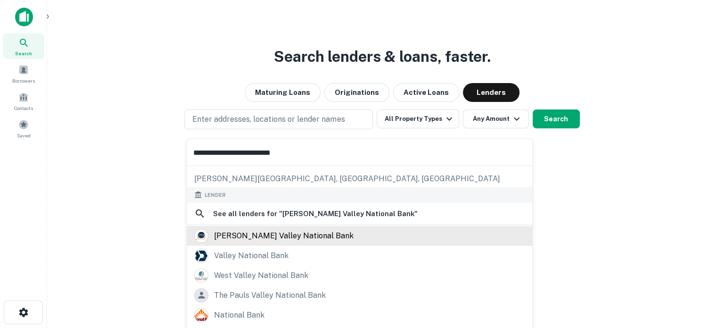
type input "**********"
click at [270, 241] on div "[PERSON_NAME] valley national bank" at bounding box center [284, 235] width 140 height 14
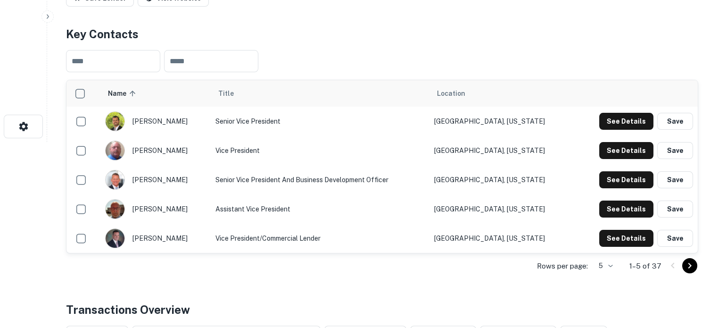
scroll to position [236, 0]
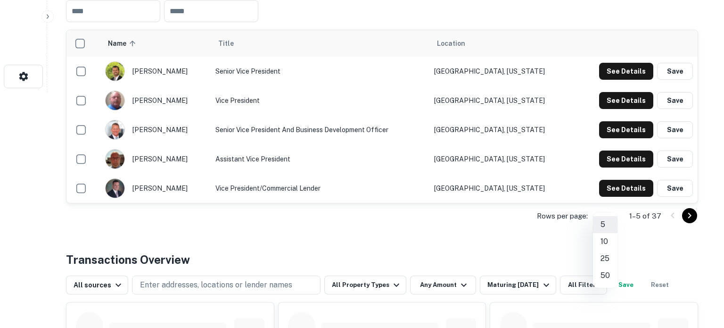
click at [607, 269] on li "50" at bounding box center [605, 275] width 25 height 17
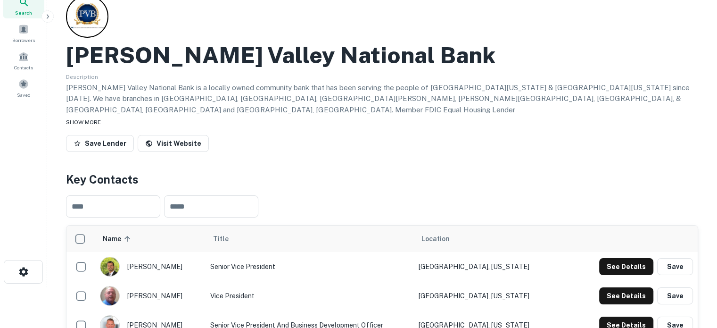
scroll to position [0, 0]
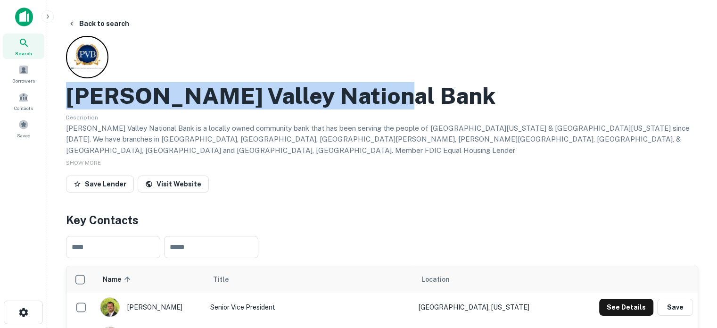
drag, startPoint x: 71, startPoint y: 99, endPoint x: 401, endPoint y: 103, distance: 329.5
click at [401, 103] on div "[PERSON_NAME] Valley National Bank" at bounding box center [382, 95] width 632 height 27
copy h2 "Powell Valley National Bank"
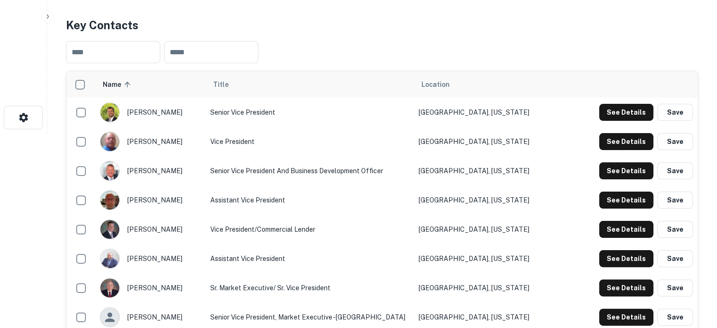
scroll to position [236, 0]
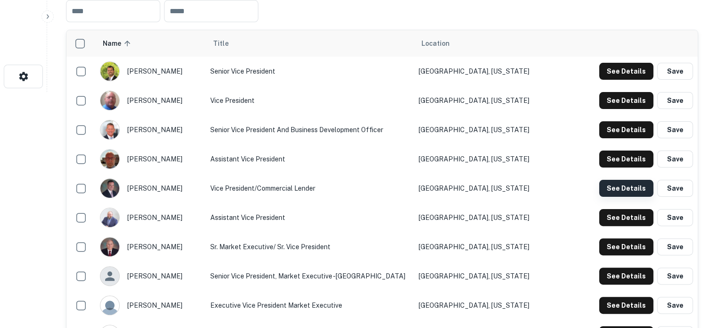
click at [635, 180] on button "See Details" at bounding box center [626, 188] width 54 height 17
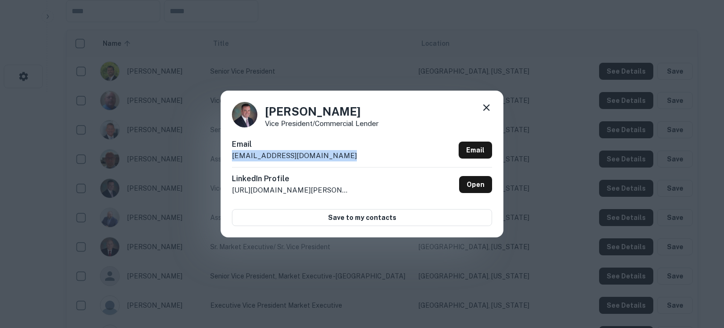
drag, startPoint x: 231, startPoint y: 158, endPoint x: 347, endPoint y: 158, distance: 116.0
click at [347, 158] on div "Mark Farris Vice President/Commercial Lender Email mfarris@powellvalleybank.com…" at bounding box center [362, 163] width 283 height 146
copy p "mfarris@powellvalleybank.com"
click at [486, 107] on icon at bounding box center [486, 107] width 7 height 7
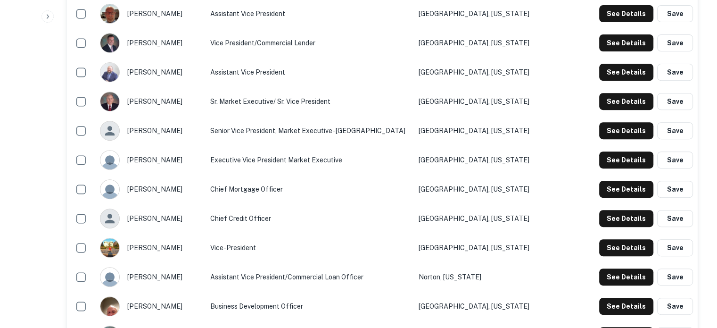
scroll to position [471, 0]
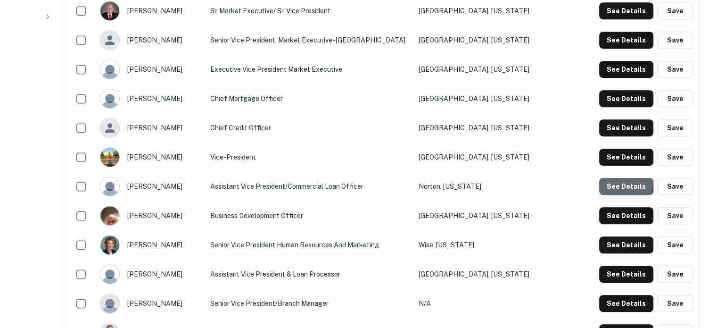
click at [603, 178] on button "See Details" at bounding box center [626, 186] width 54 height 17
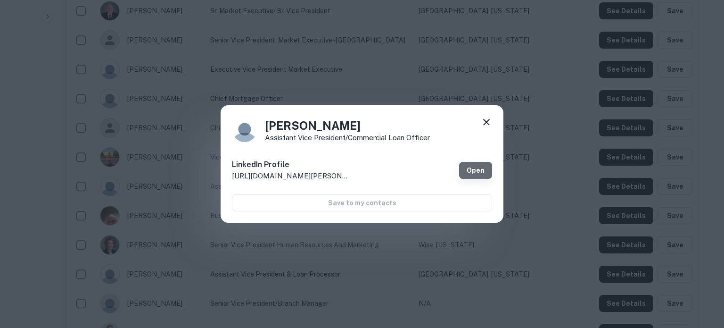
click at [475, 175] on link "Open" at bounding box center [475, 170] width 33 height 17
click at [487, 122] on icon at bounding box center [486, 121] width 11 height 11
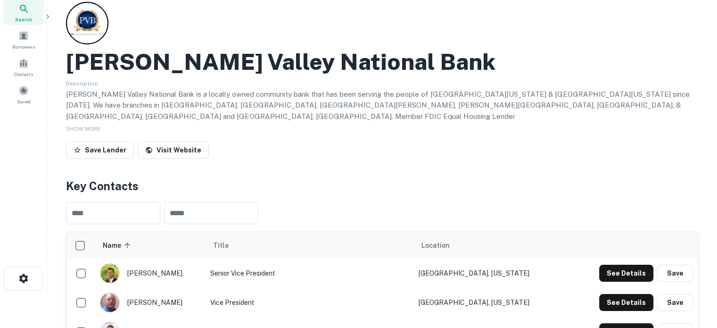
scroll to position [0, 0]
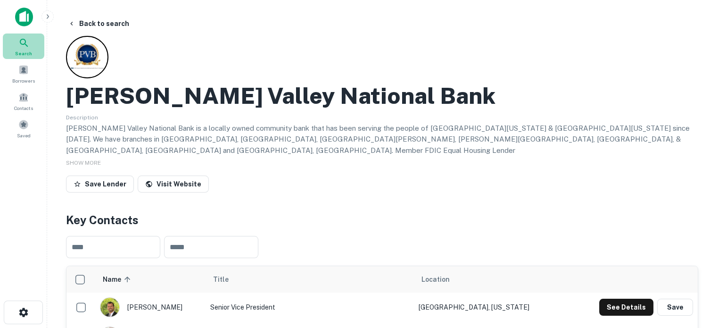
click at [21, 45] on icon at bounding box center [23, 42] width 11 height 11
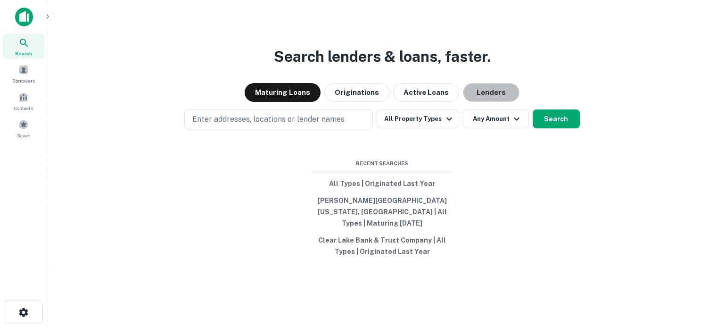
click at [492, 102] on button "Lenders" at bounding box center [491, 92] width 57 height 19
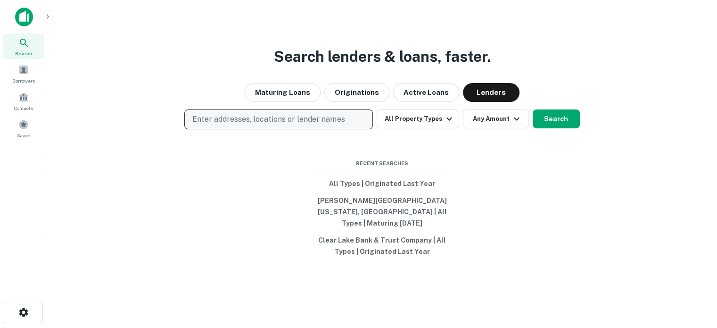
click at [301, 120] on p "Enter addresses, locations or lender names" at bounding box center [268, 119] width 152 height 11
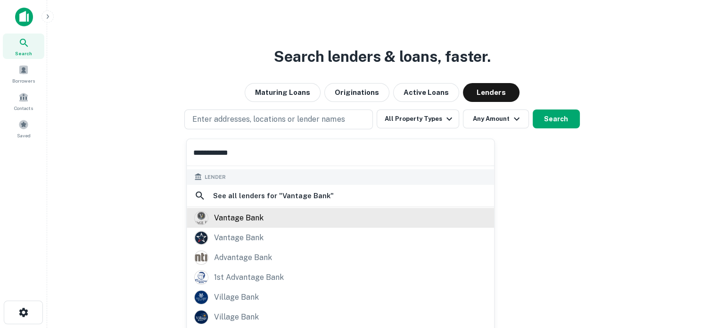
scroll to position [133, 0]
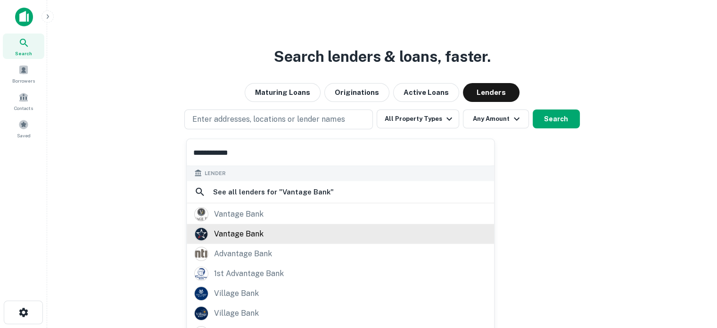
type input "**********"
click at [262, 233] on div "vantage bank" at bounding box center [238, 233] width 49 height 14
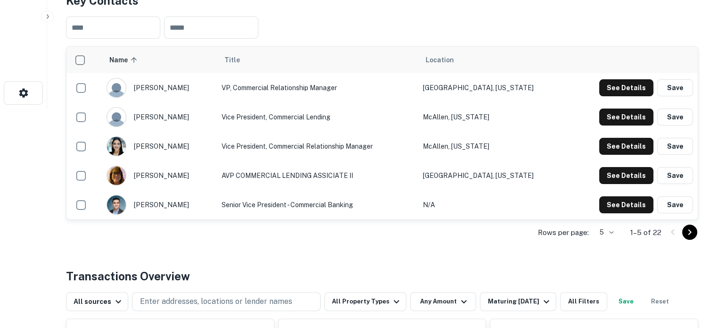
scroll to position [283, 0]
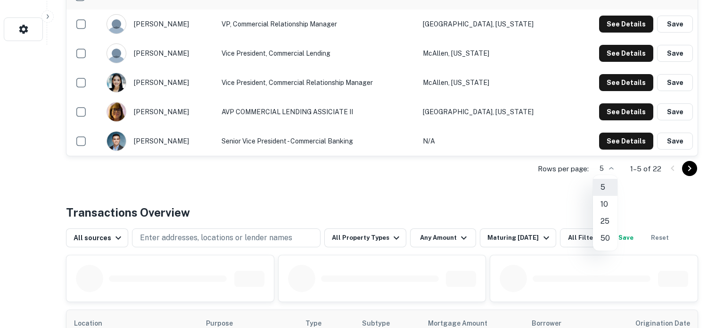
click at [605, 218] on li "25" at bounding box center [605, 221] width 25 height 17
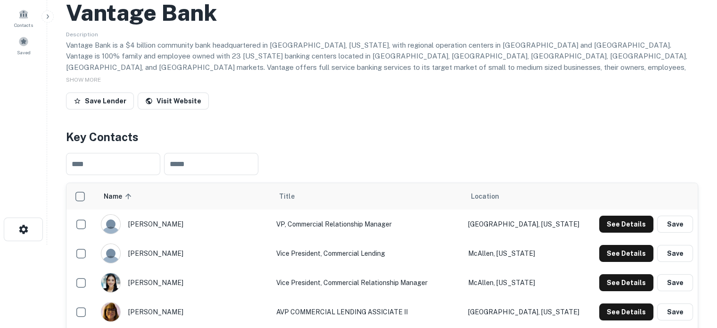
scroll to position [94, 0]
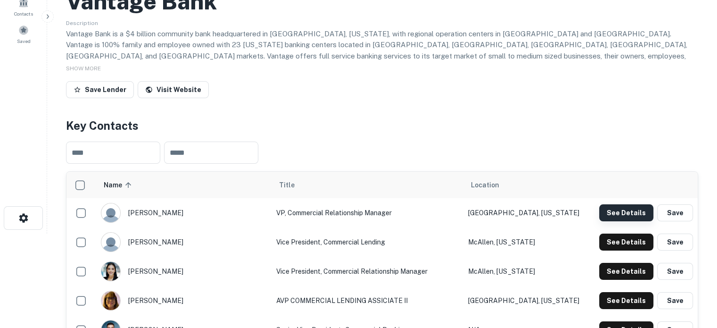
click at [617, 218] on button "See Details" at bounding box center [626, 212] width 54 height 17
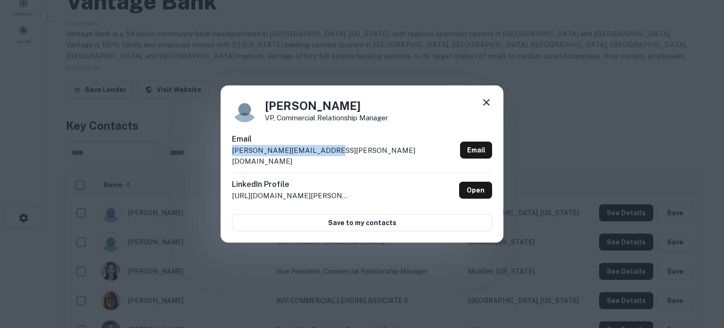
drag, startPoint x: 230, startPoint y: 156, endPoint x: 328, endPoint y: 156, distance: 97.1
click at [328, 156] on div "Brad Boughner VP, Commercial Relationship Manager Email brad.boughner@vantage.b…" at bounding box center [362, 163] width 283 height 157
click at [334, 158] on div "Email brad.boughner@vantage.bank Email" at bounding box center [362, 152] width 260 height 39
drag, startPoint x: 230, startPoint y: 155, endPoint x: 340, endPoint y: 152, distance: 109.9
click at [340, 152] on div "Brad Boughner VP, Commercial Relationship Manager Email brad.boughner@vantage.b…" at bounding box center [362, 163] width 283 height 157
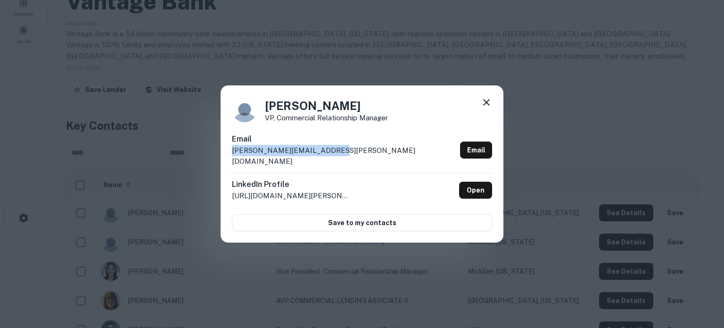
copy p "brad.boughner@vantage.bank"
click at [485, 108] on icon at bounding box center [486, 102] width 11 height 11
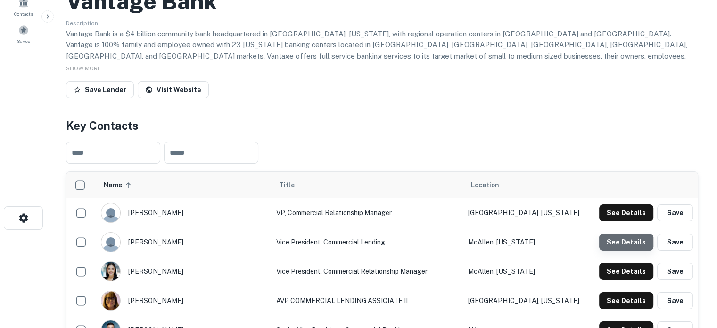
click at [633, 242] on button "See Details" at bounding box center [626, 241] width 54 height 17
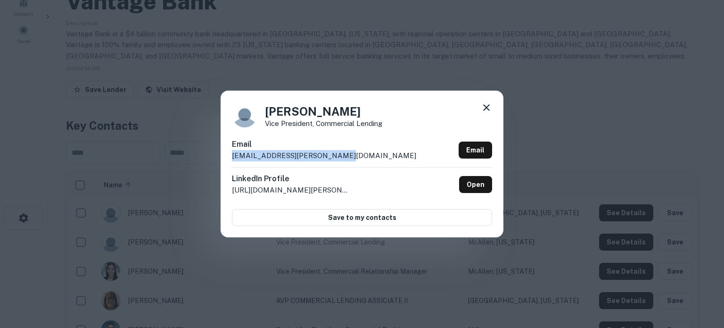
drag, startPoint x: 232, startPoint y: 158, endPoint x: 356, endPoint y: 154, distance: 123.6
click at [356, 154] on div "Email esmer.dougherty@vantage.bank Email" at bounding box center [362, 153] width 260 height 28
copy p "esmer.dougherty@vantage.bank"
drag, startPoint x: 487, startPoint y: 105, endPoint x: 410, endPoint y: 111, distance: 77.5
click at [487, 105] on icon at bounding box center [486, 107] width 11 height 11
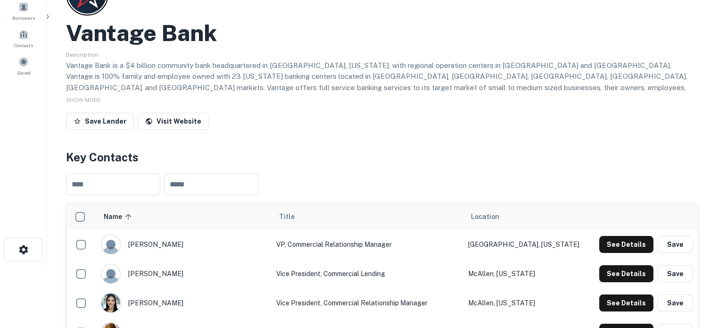
scroll to position [47, 0]
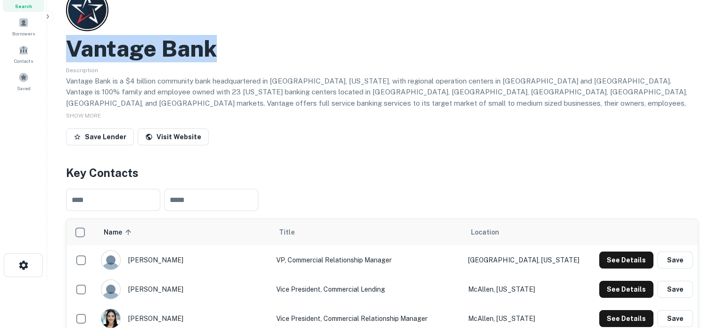
drag, startPoint x: 72, startPoint y: 40, endPoint x: 214, endPoint y: 46, distance: 142.0
click at [214, 46] on h2 "Vantage Bank" at bounding box center [141, 48] width 151 height 27
copy h2 "Vantage Bank"
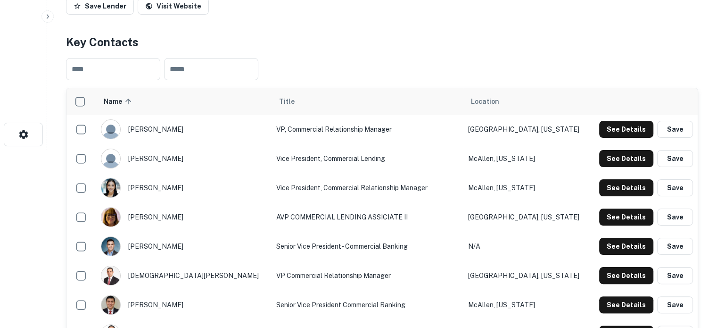
scroll to position [236, 0]
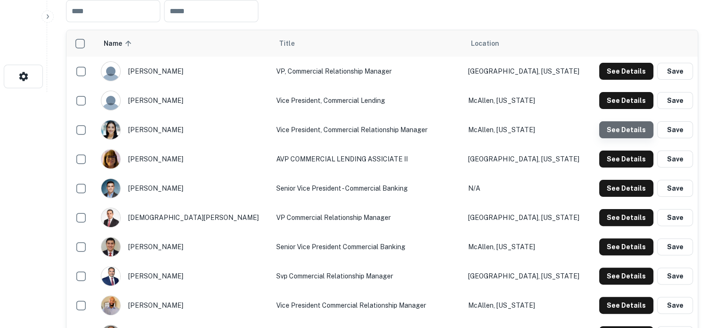
click at [648, 133] on button "See Details" at bounding box center [626, 129] width 54 height 17
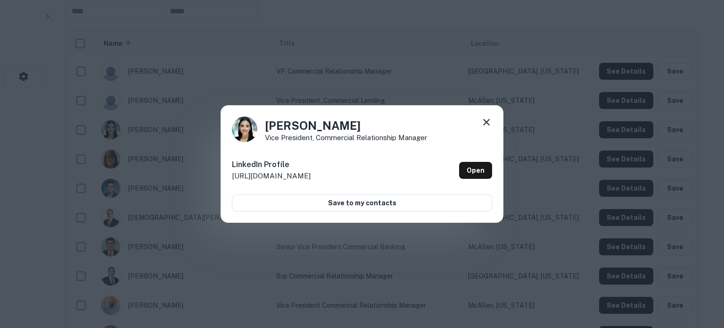
click at [491, 123] on icon at bounding box center [486, 121] width 11 height 11
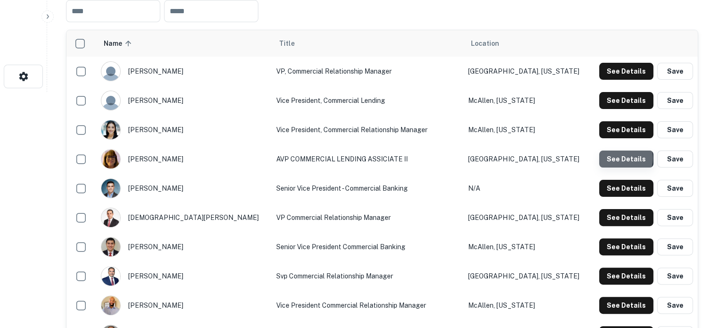
click at [624, 159] on button "See Details" at bounding box center [626, 158] width 54 height 17
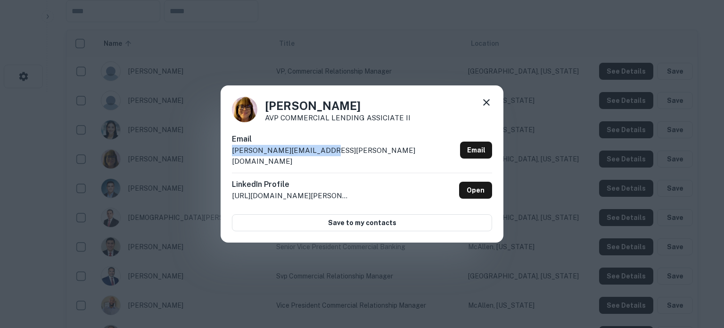
drag, startPoint x: 232, startPoint y: 159, endPoint x: 332, endPoint y: 159, distance: 99.9
click at [332, 159] on div "Email geri.flenoy@vantage.bank Email" at bounding box center [362, 152] width 260 height 39
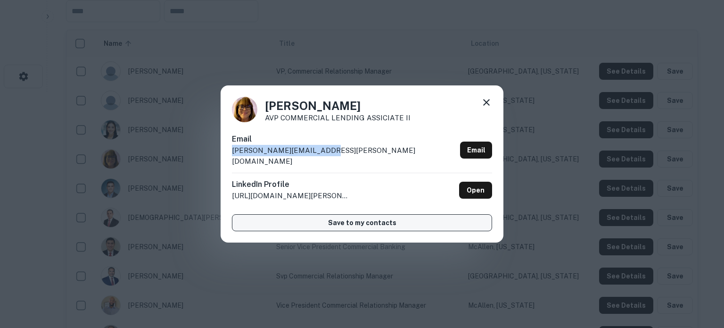
copy p "geri.flenoy@vantage.bank"
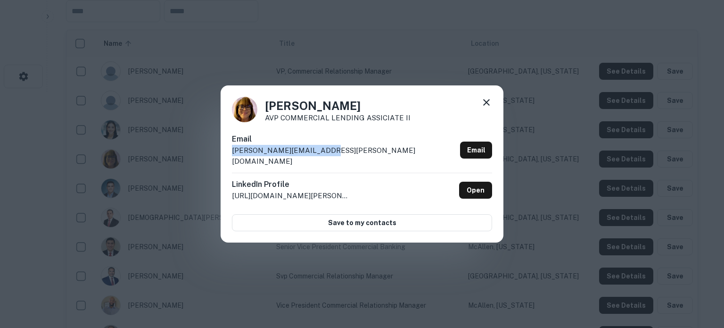
click at [488, 106] on icon at bounding box center [486, 102] width 7 height 7
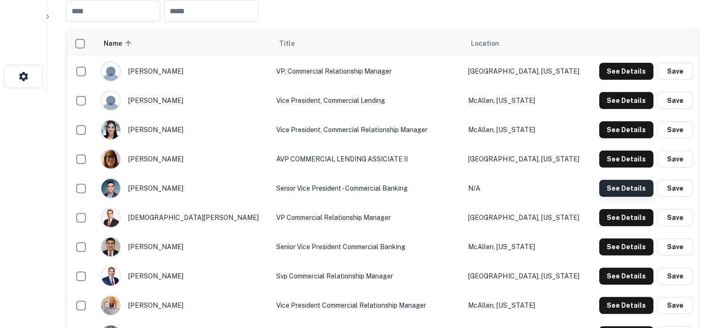
click at [628, 190] on button "See Details" at bounding box center [626, 188] width 54 height 17
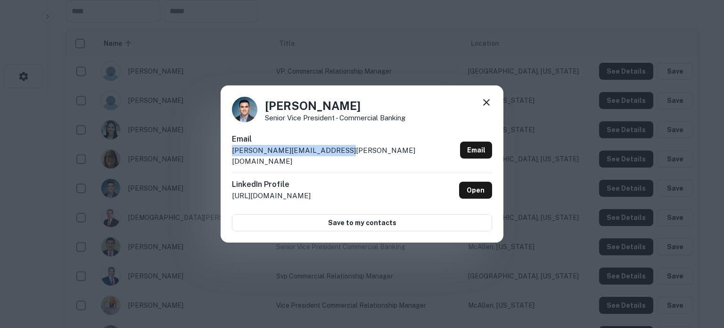
drag, startPoint x: 233, startPoint y: 157, endPoint x: 356, endPoint y: 154, distance: 123.5
click at [356, 154] on div "Email freddie.cuellar@vantage.bank Email" at bounding box center [362, 152] width 260 height 39
copy p "freddie.cuellar@vantage.bank"
click at [488, 106] on icon at bounding box center [486, 102] width 7 height 7
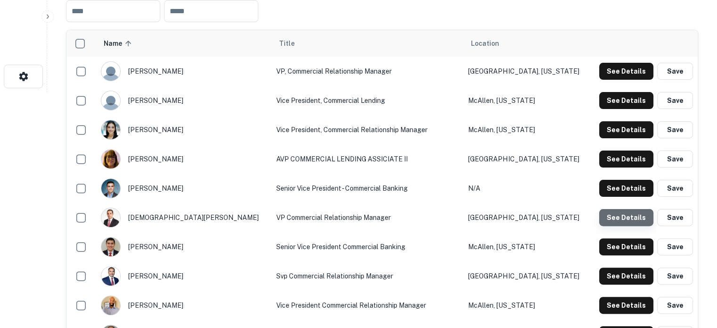
click at [643, 216] on button "See Details" at bounding box center [626, 217] width 54 height 17
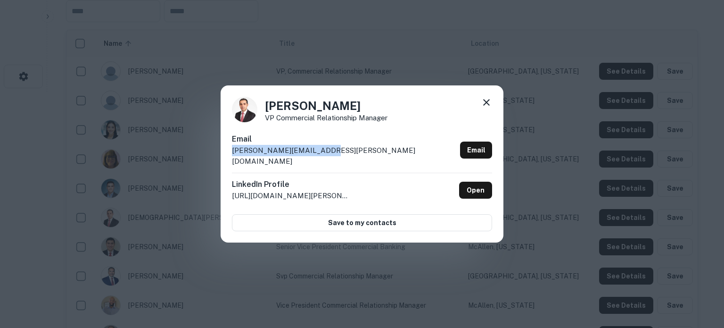
drag, startPoint x: 229, startPoint y: 157, endPoint x: 326, endPoint y: 158, distance: 96.6
click at [326, 158] on div "Jesus Yanez VP Commercial Relationship Manager Email jesus.yanez@vantage.bank E…" at bounding box center [362, 163] width 283 height 157
copy p "jesus.yanez@vantage.bank"
click at [487, 106] on icon at bounding box center [486, 102] width 7 height 7
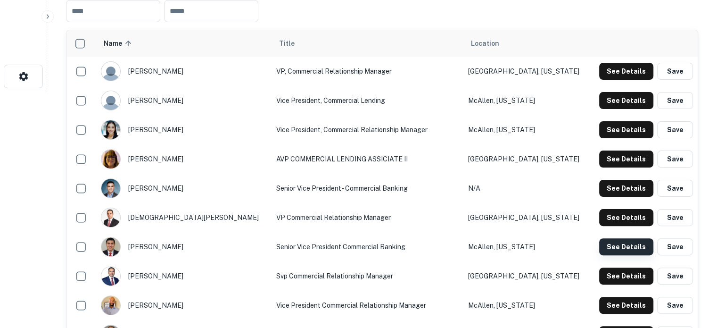
click at [640, 252] on button "See Details" at bounding box center [626, 246] width 54 height 17
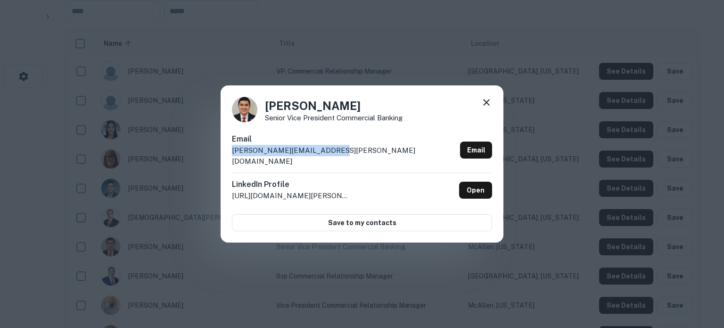
drag, startPoint x: 231, startPoint y: 157, endPoint x: 326, endPoint y: 156, distance: 94.7
click at [326, 156] on div "Jose Rosa Senior Vice President Commercial Banking Email jose.delarosa@vantage.…" at bounding box center [362, 163] width 283 height 157
copy p "jose.delarosa@vantage.bank"
click at [486, 108] on icon at bounding box center [486, 102] width 11 height 11
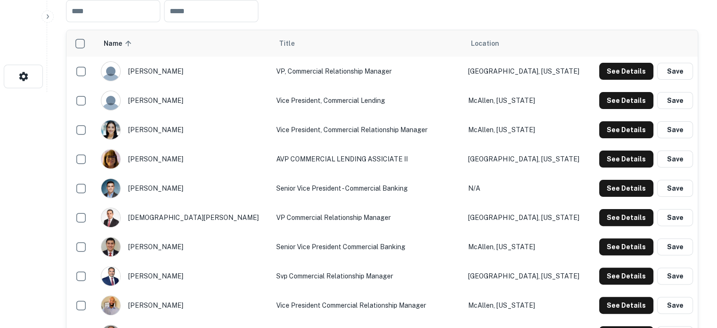
click at [600, 278] on div "See Details Save" at bounding box center [643, 275] width 99 height 17
click at [603, 277] on button "See Details" at bounding box center [626, 275] width 54 height 17
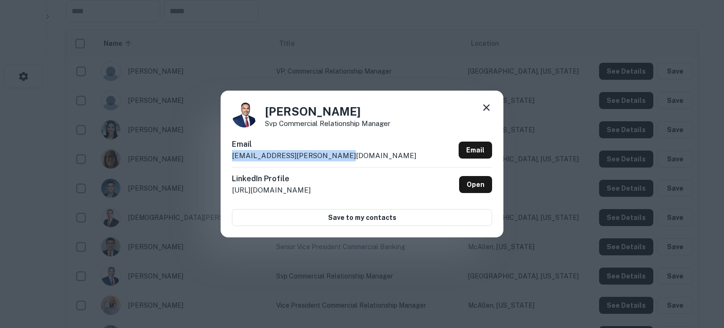
drag, startPoint x: 233, startPoint y: 157, endPoint x: 340, endPoint y: 156, distance: 107.0
click at [340, 156] on div "Email mario.dominguez@vantage.bank Email" at bounding box center [362, 153] width 260 height 28
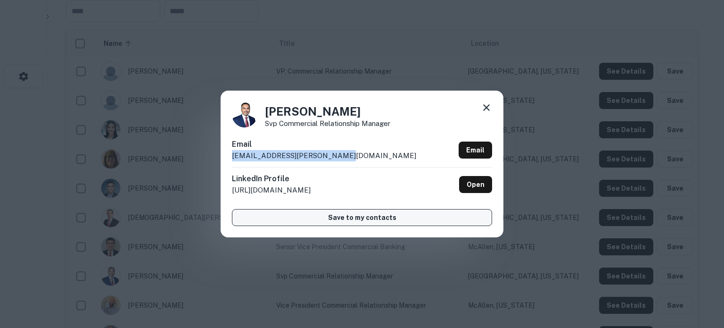
copy p "mario.dominguez@vantage.bank"
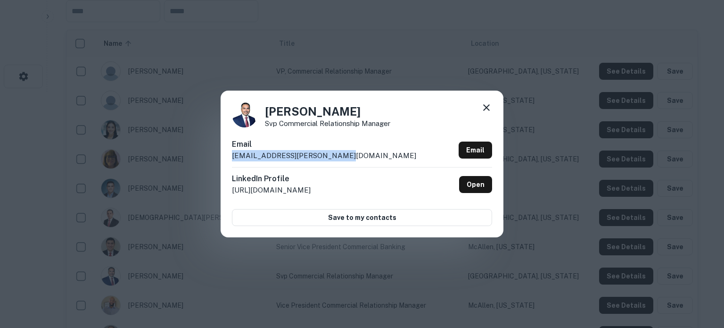
click at [485, 108] on icon at bounding box center [486, 107] width 11 height 11
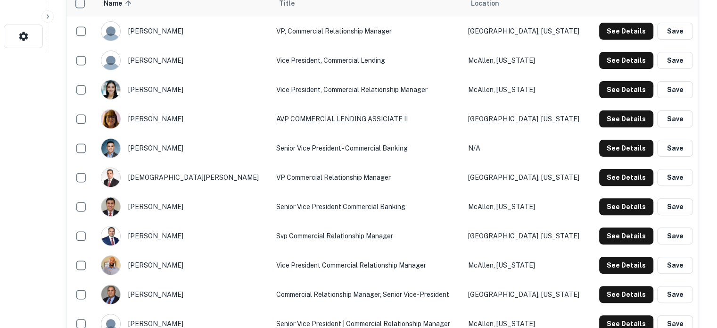
scroll to position [330, 0]
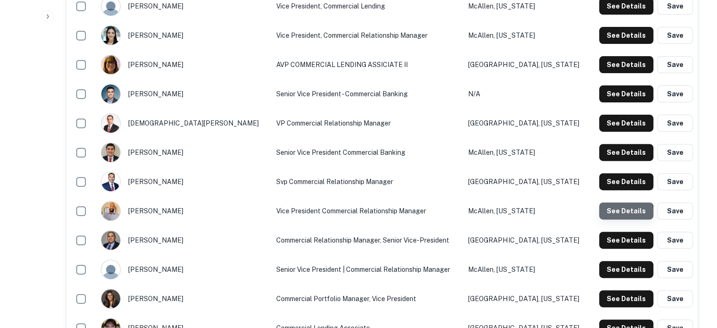
click at [624, 214] on button "See Details" at bounding box center [626, 210] width 54 height 17
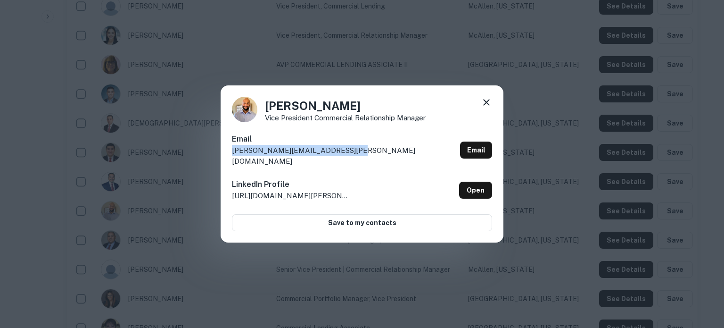
drag, startPoint x: 230, startPoint y: 158, endPoint x: 350, endPoint y: 153, distance: 120.3
click at [350, 153] on div "Nicholas Carpenter Vice President Commercial Relationship Manager Email nichola…" at bounding box center [362, 163] width 283 height 157
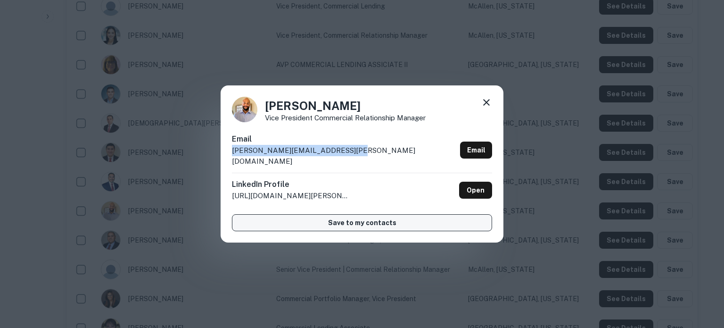
copy p "nicholas.carpenter@vantage.bank"
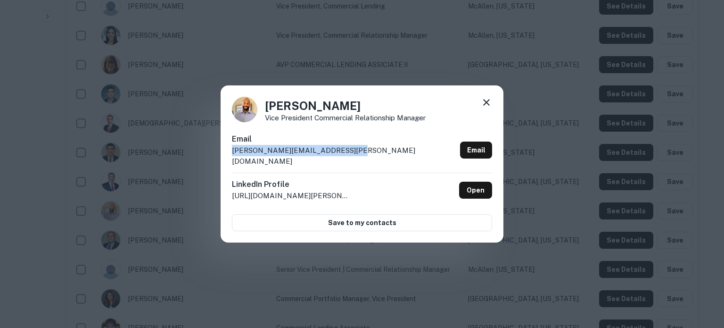
click at [486, 106] on icon at bounding box center [486, 102] width 7 height 7
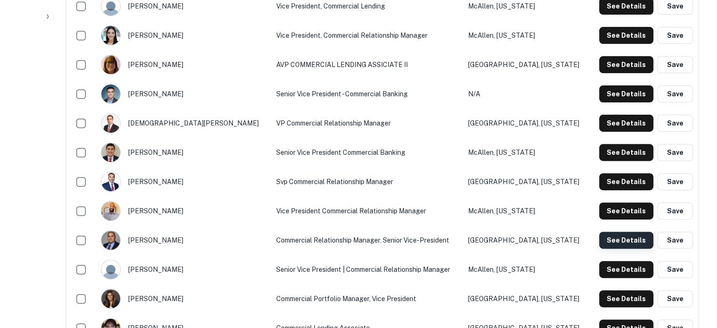
click at [625, 247] on button "See Details" at bounding box center [626, 239] width 54 height 17
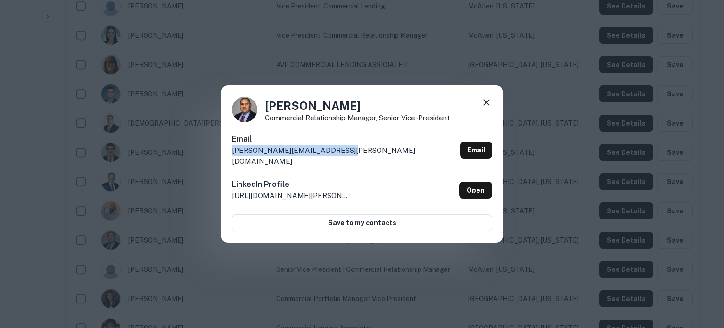
drag, startPoint x: 231, startPoint y: 159, endPoint x: 353, endPoint y: 158, distance: 121.6
click at [353, 158] on div "Robert Rodriguez Commercial Relationship Manager, Senior Vice-President Email r…" at bounding box center [362, 163] width 283 height 157
copy p "robert.rodriguez@vantage.bank"
click at [486, 106] on icon at bounding box center [486, 102] width 7 height 7
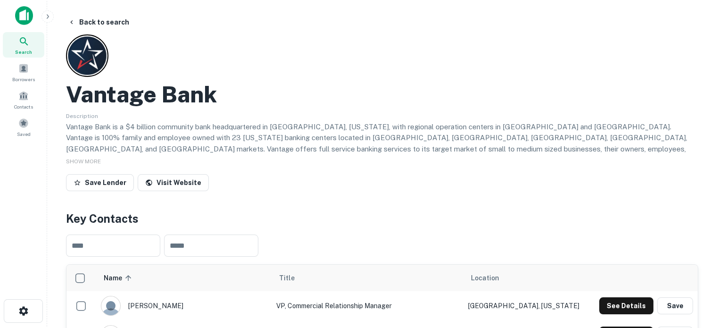
scroll to position [0, 0]
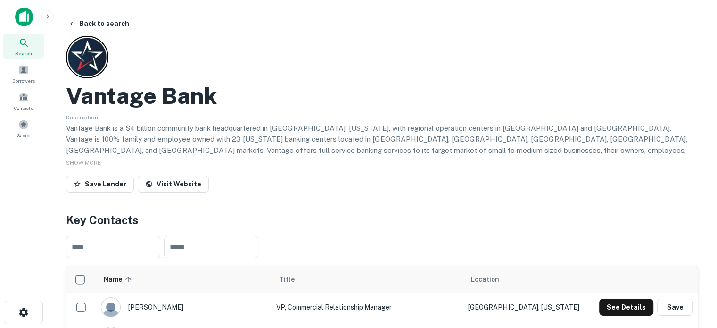
click at [28, 50] on span "Search" at bounding box center [23, 53] width 17 height 8
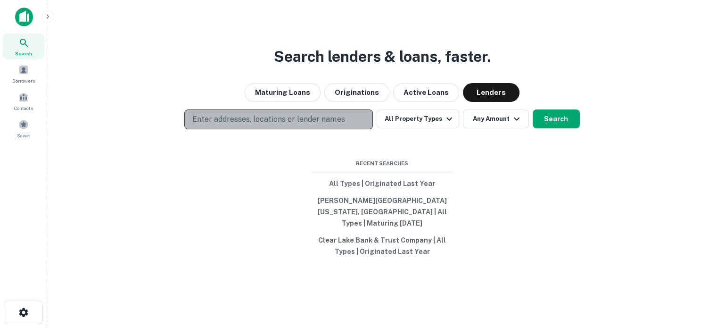
click at [254, 117] on button "Enter addresses, locations or lender names" at bounding box center [278, 119] width 189 height 20
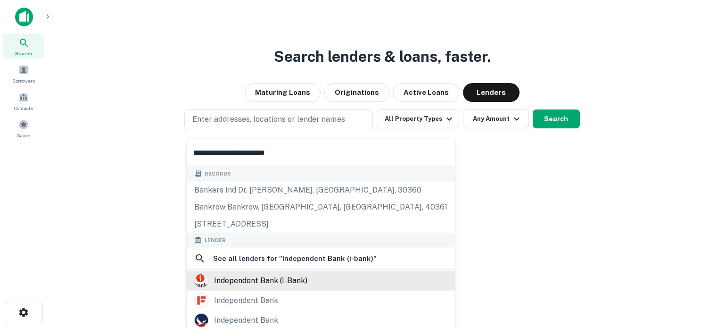
type input "**********"
click at [260, 280] on div "independent bank (i-bank)" at bounding box center [260, 280] width 93 height 14
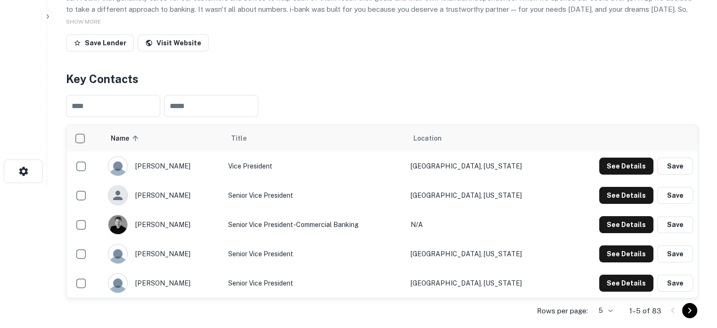
scroll to position [189, 0]
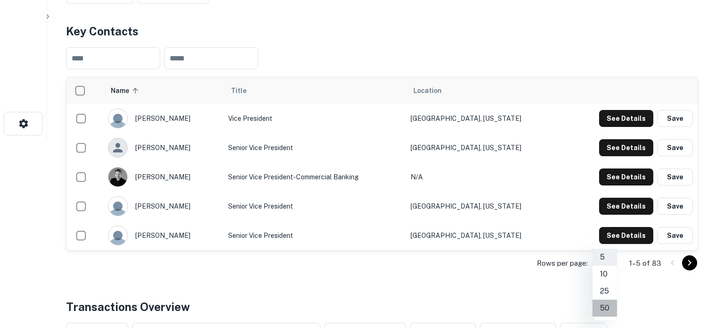
click at [601, 306] on li "50" at bounding box center [604, 307] width 25 height 17
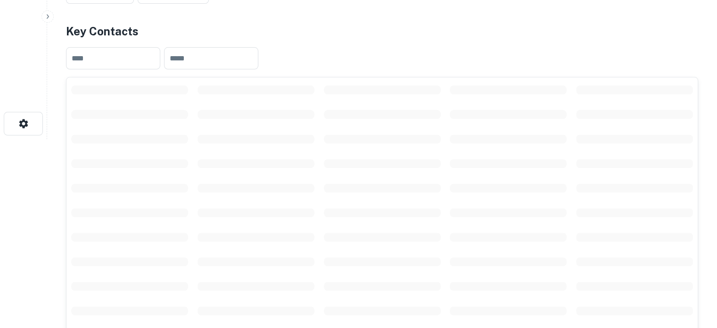
click at [526, 151] on td "scrollable content" at bounding box center [508, 163] width 126 height 25
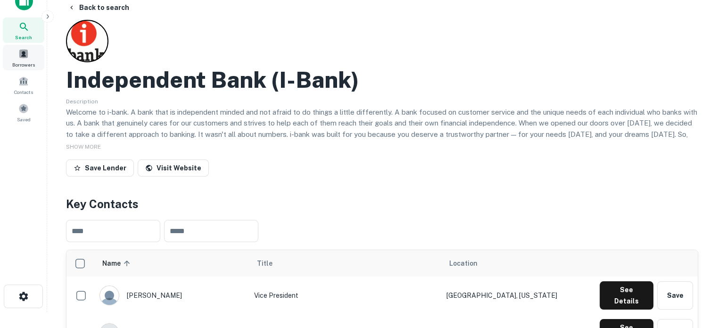
scroll to position [0, 0]
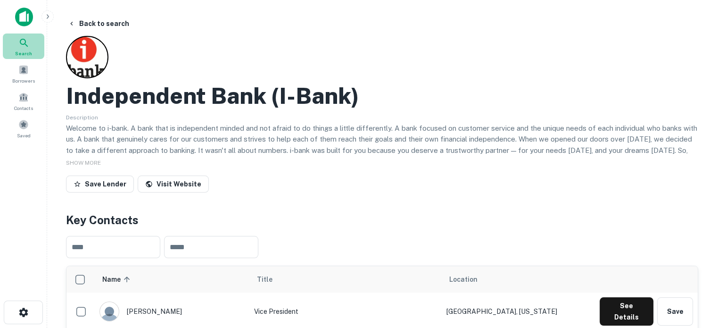
click at [18, 49] on span "Search" at bounding box center [23, 53] width 17 height 8
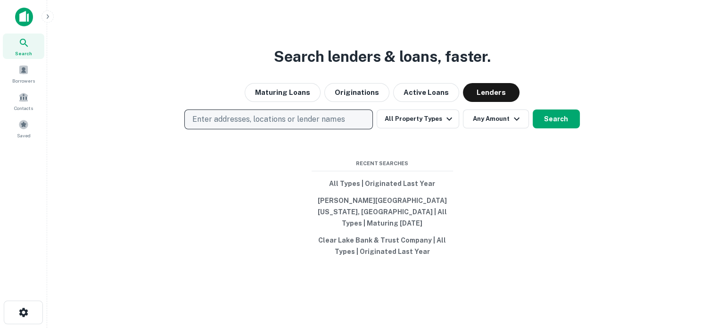
click at [309, 124] on p "Enter addresses, locations or lender names" at bounding box center [268, 119] width 152 height 11
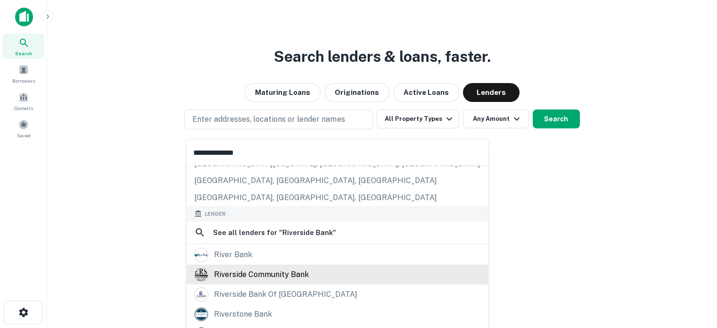
scroll to position [94, 0]
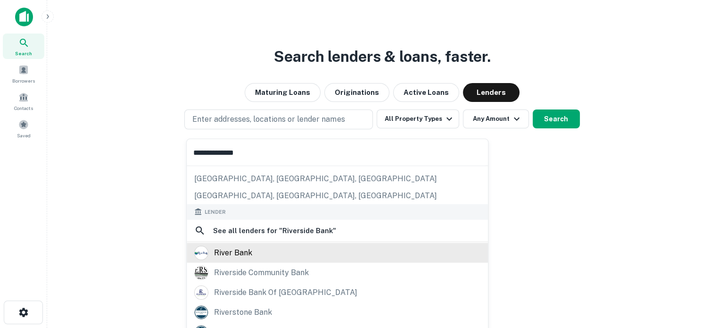
type input "**********"
click at [257, 254] on div "river bank" at bounding box center [337, 252] width 286 height 14
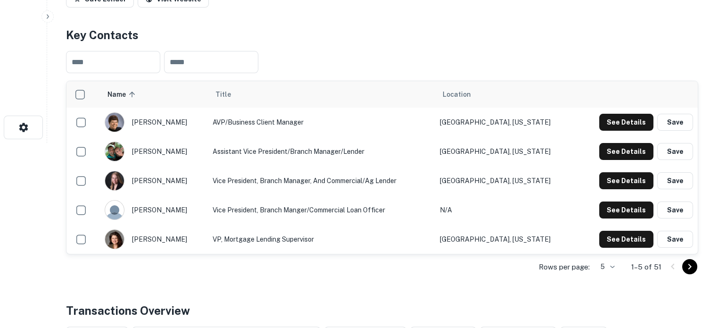
scroll to position [189, 0]
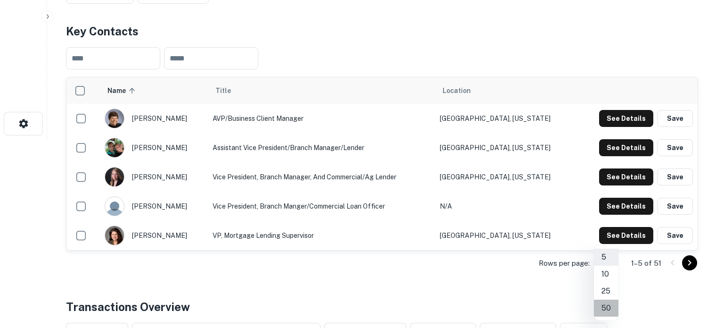
click at [606, 304] on li "50" at bounding box center [606, 307] width 25 height 17
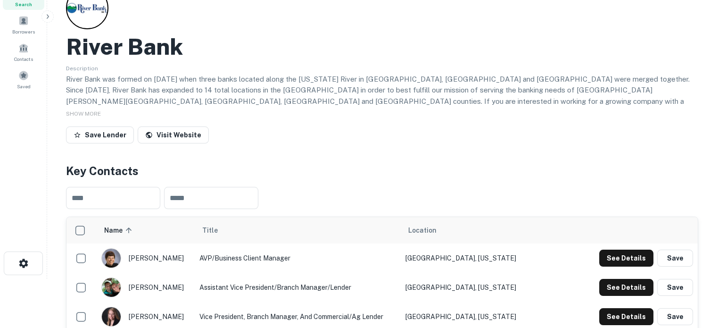
scroll to position [0, 0]
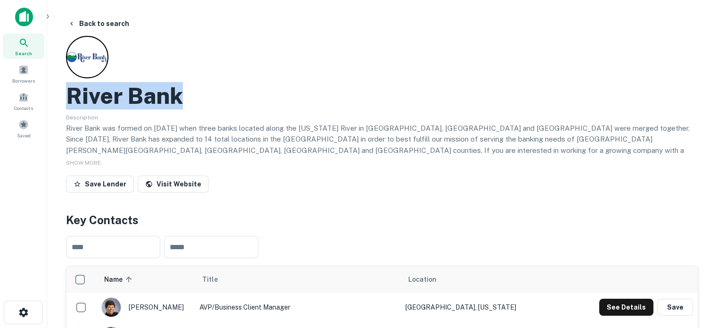
drag, startPoint x: 68, startPoint y: 99, endPoint x: 207, endPoint y: 97, distance: 139.5
click at [207, 97] on div "River Bank" at bounding box center [382, 95] width 632 height 27
copy h2 "River Bank"
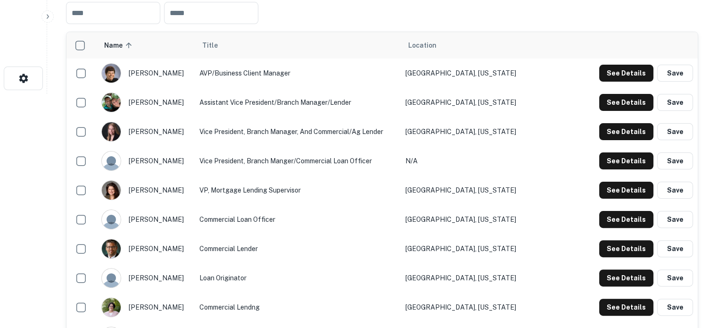
scroll to position [236, 0]
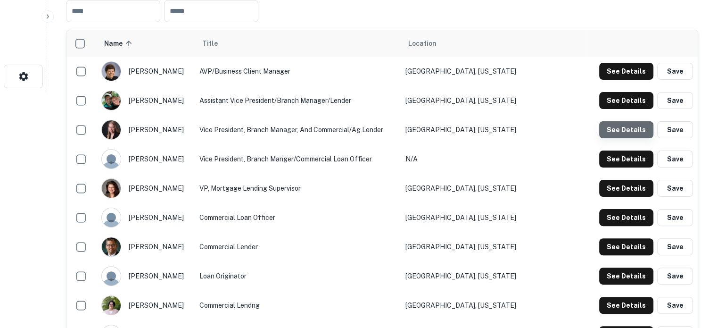
click at [622, 136] on button "See Details" at bounding box center [626, 129] width 54 height 17
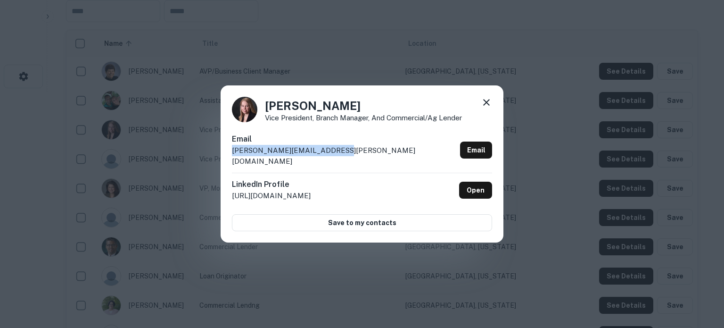
drag, startPoint x: 233, startPoint y: 158, endPoint x: 334, endPoint y: 156, distance: 100.9
click at [334, 156] on div "Email katie.helseth@riverbank.biz Email" at bounding box center [362, 152] width 260 height 39
copy p "katie.helseth@riverbank.biz"
click at [485, 106] on icon at bounding box center [486, 102] width 7 height 7
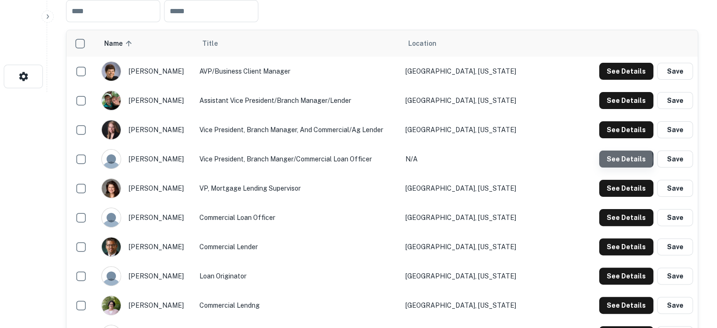
click at [625, 160] on button "See Details" at bounding box center [626, 158] width 54 height 17
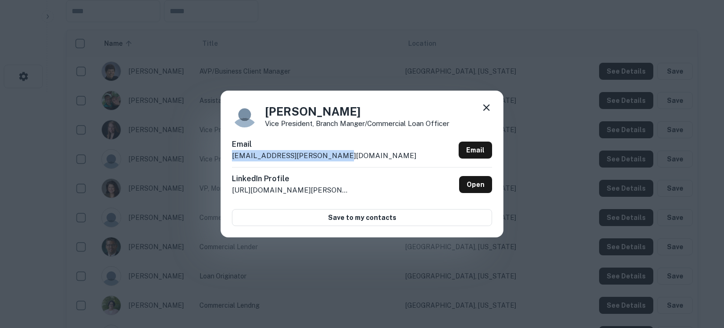
drag, startPoint x: 232, startPoint y: 158, endPoint x: 336, endPoint y: 158, distance: 104.2
click at [336, 158] on div "Email nick.neubauer@riverbank.biz Email" at bounding box center [362, 153] width 260 height 28
copy p "nick.neubauer@riverbank.biz"
click at [485, 110] on icon at bounding box center [486, 107] width 11 height 11
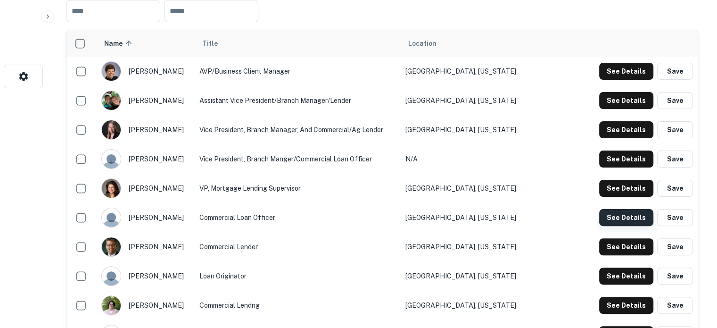
click at [611, 216] on button "See Details" at bounding box center [626, 217] width 54 height 17
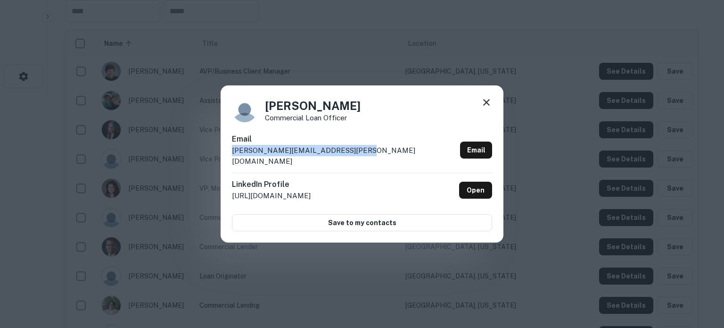
drag, startPoint x: 232, startPoint y: 156, endPoint x: 351, endPoint y: 156, distance: 118.8
click at [351, 156] on div "Email kyle.christopherson@riverbank.biz Email" at bounding box center [362, 152] width 260 height 39
copy p "kyle.christopherson@riverbank.biz"
click at [486, 106] on icon at bounding box center [486, 102] width 7 height 7
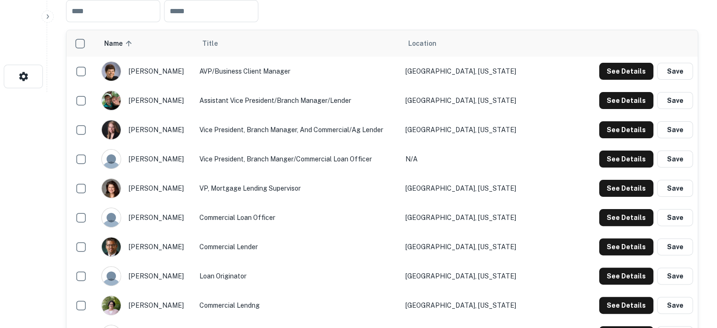
click at [607, 237] on td "See Details Save" at bounding box center [643, 246] width 110 height 29
click at [606, 250] on button "See Details" at bounding box center [626, 246] width 54 height 17
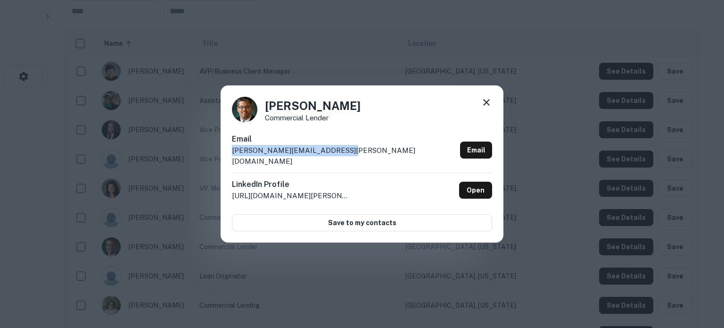
drag, startPoint x: 228, startPoint y: 158, endPoint x: 359, endPoint y: 159, distance: 131.0
click at [359, 159] on div "Tim Willenbring Commercial Lender Email tim.willenbring@riverbank.biz Email Lin…" at bounding box center [362, 163] width 283 height 157
copy p "tim.willenbring@riverbank.biz"
click at [488, 107] on icon at bounding box center [486, 102] width 11 height 11
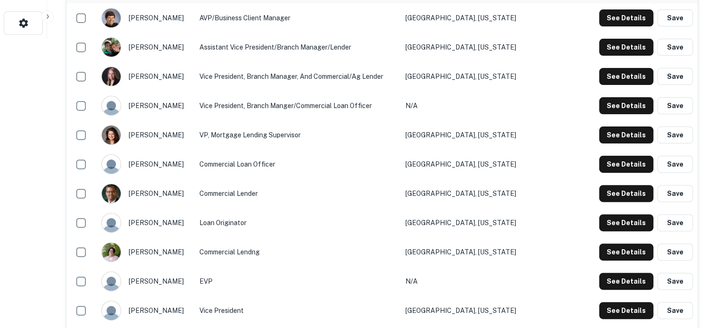
scroll to position [330, 0]
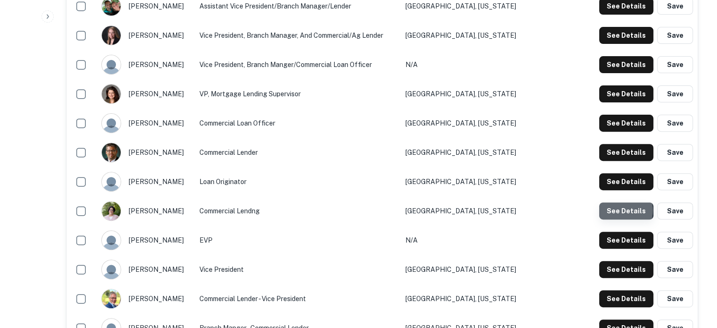
click at [621, 211] on button "See Details" at bounding box center [626, 210] width 54 height 17
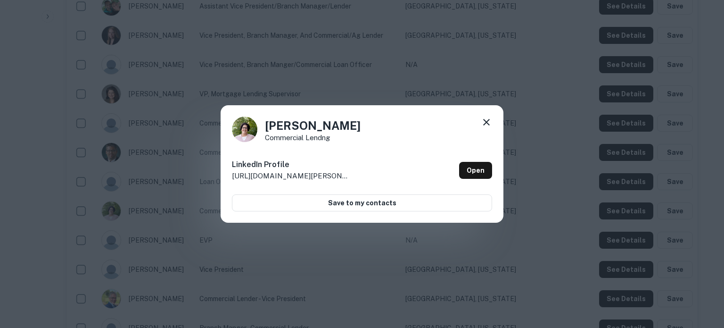
click at [492, 121] on icon at bounding box center [486, 121] width 11 height 11
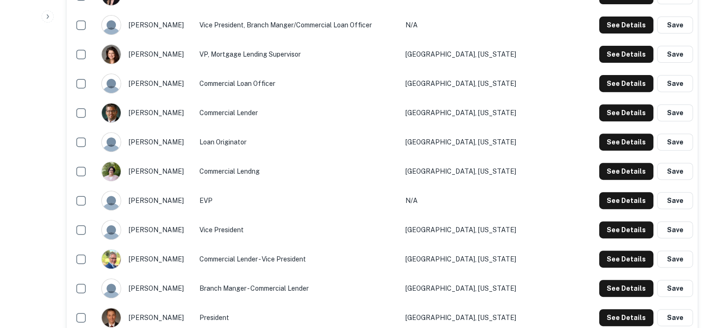
scroll to position [424, 0]
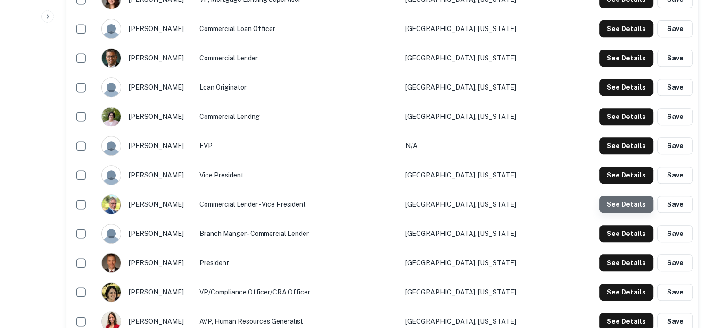
click at [616, 210] on button "See Details" at bounding box center [626, 204] width 54 height 17
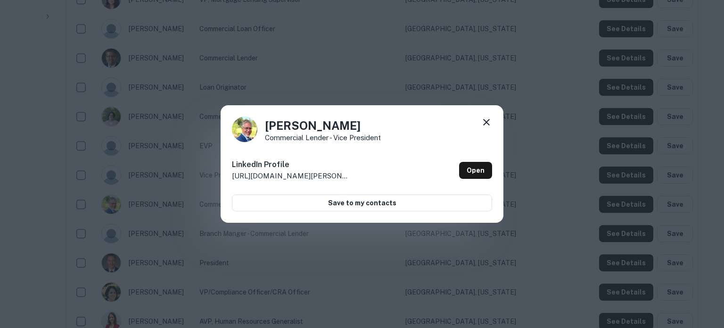
click at [488, 120] on icon at bounding box center [486, 121] width 11 height 11
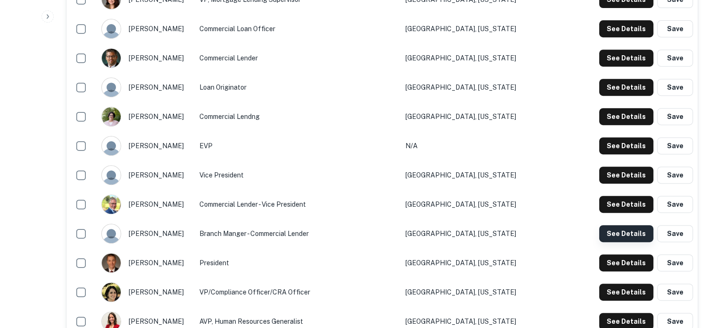
click at [631, 234] on button "See Details" at bounding box center [626, 233] width 54 height 17
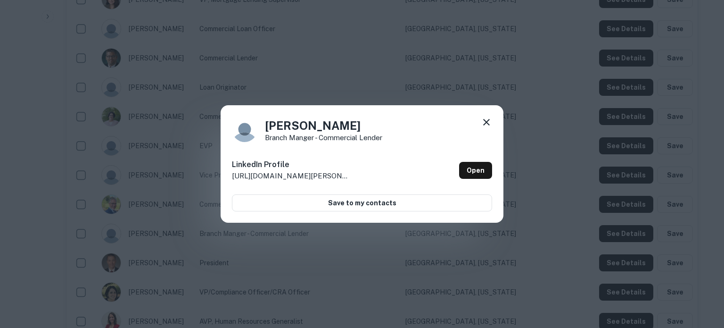
click at [485, 122] on icon at bounding box center [486, 121] width 11 height 11
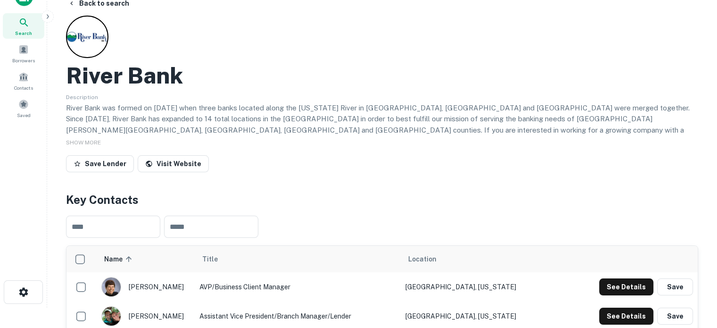
scroll to position [0, 0]
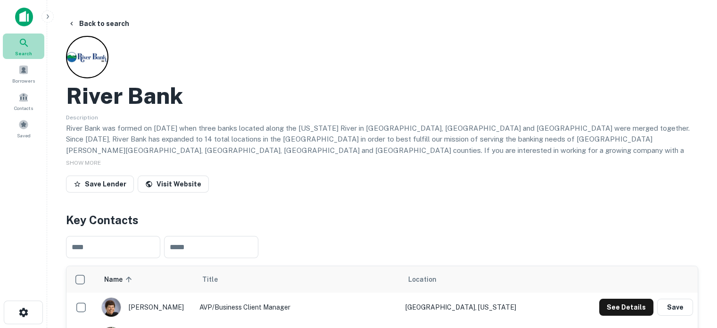
click at [32, 55] on div "Search" at bounding box center [23, 45] width 41 height 25
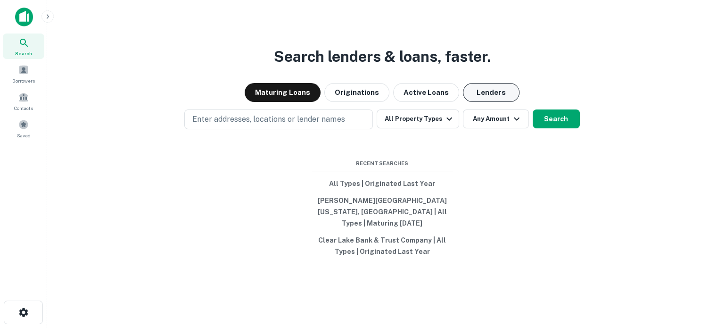
click at [483, 102] on button "Lenders" at bounding box center [491, 92] width 57 height 19
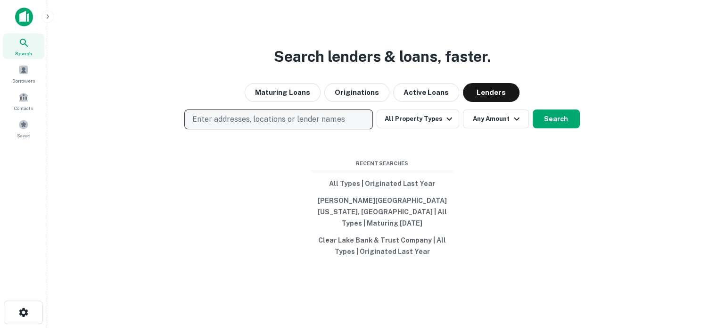
click at [349, 123] on button "Enter addresses, locations or lender names" at bounding box center [278, 119] width 189 height 20
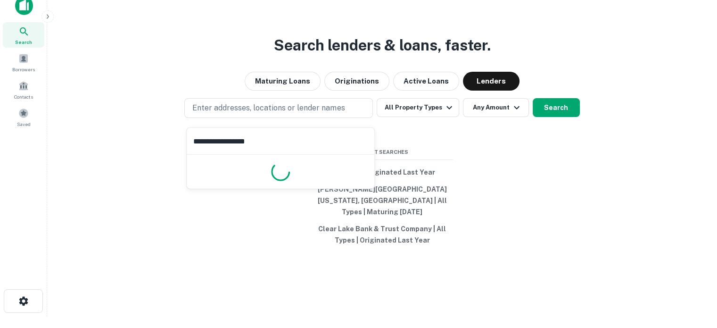
scroll to position [15, 0]
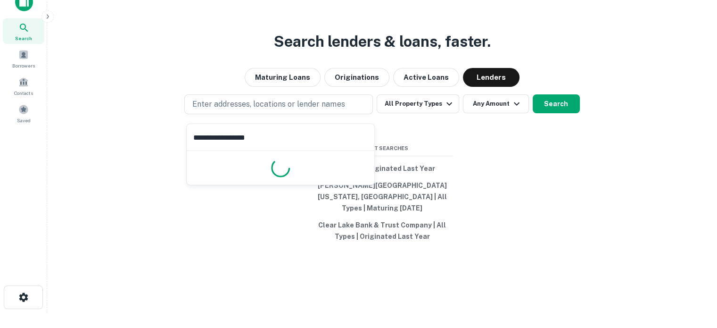
type input "**********"
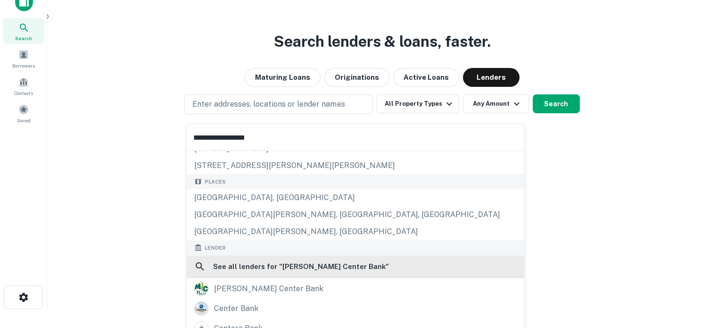
scroll to position [94, 0]
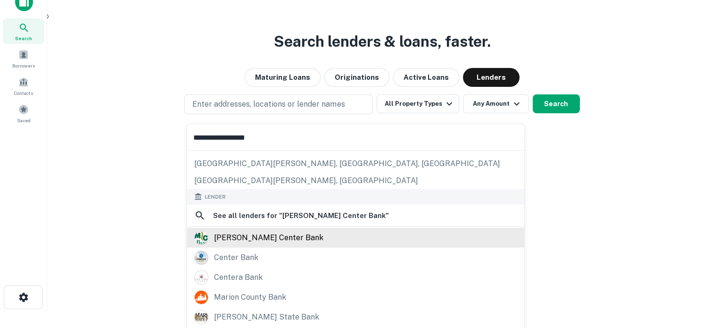
click at [277, 239] on div "[PERSON_NAME] center bank" at bounding box center [268, 237] width 109 height 14
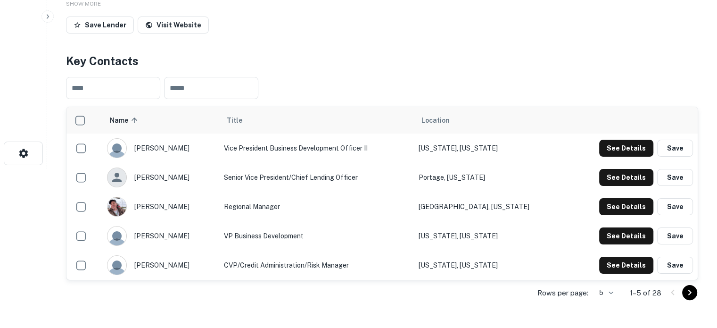
scroll to position [189, 0]
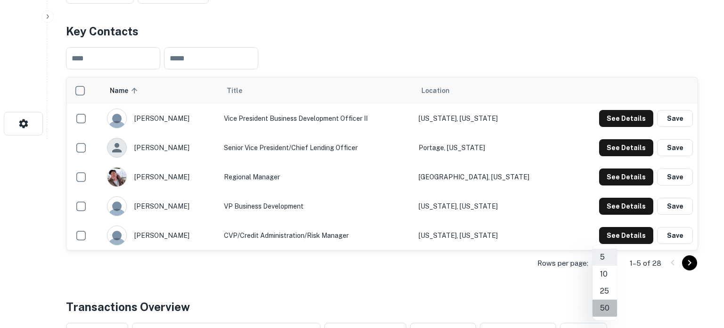
click at [610, 308] on li "50" at bounding box center [604, 307] width 25 height 17
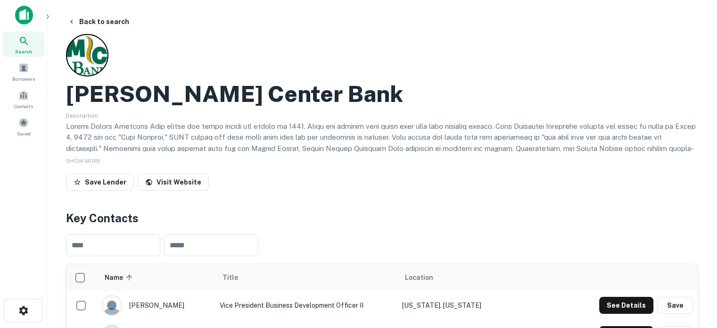
scroll to position [0, 0]
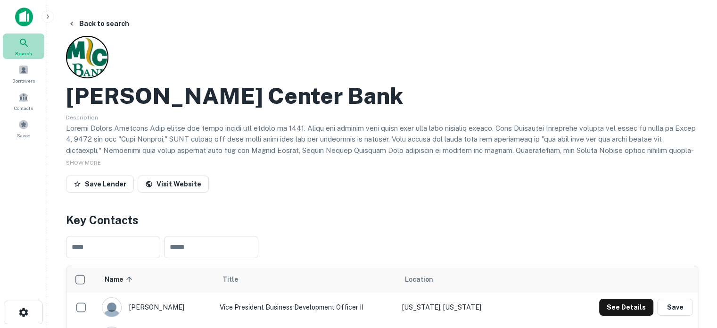
click at [15, 52] on div "Search" at bounding box center [23, 45] width 41 height 25
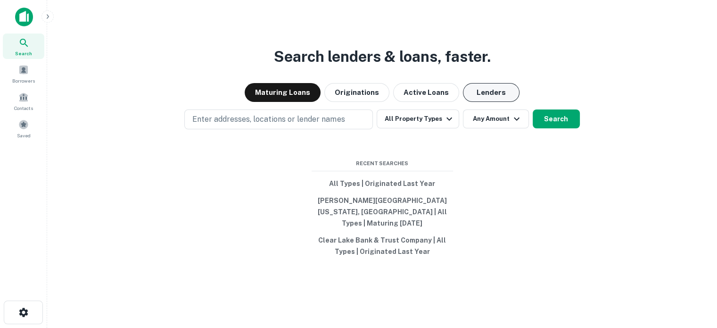
click at [486, 96] on button "Lenders" at bounding box center [491, 92] width 57 height 19
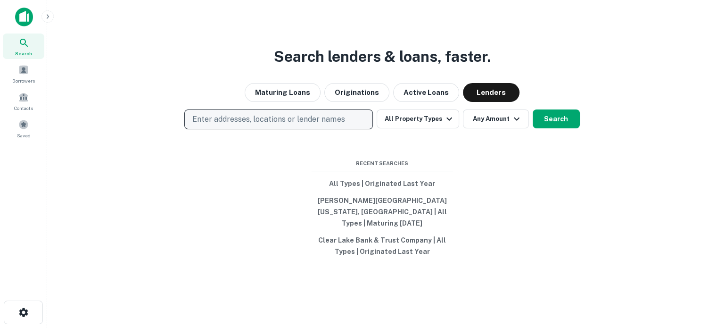
click at [335, 125] on p "Enter addresses, locations or lender names" at bounding box center [268, 119] width 152 height 11
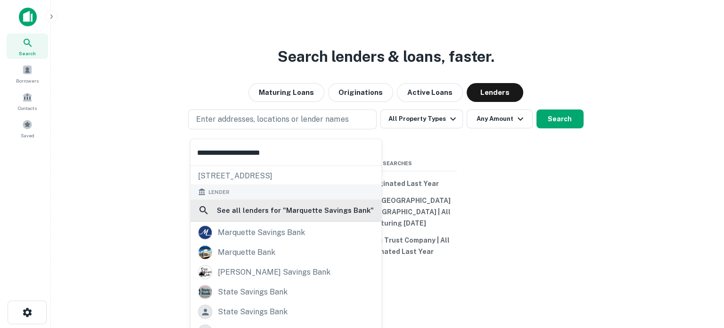
scroll to position [47, 0]
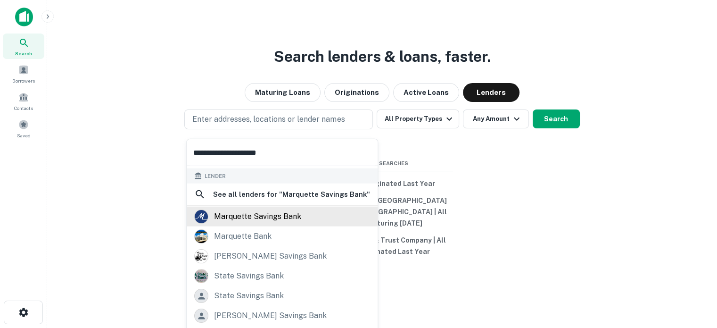
type input "**********"
click at [272, 220] on div "marquette savings bank" at bounding box center [257, 216] width 87 height 14
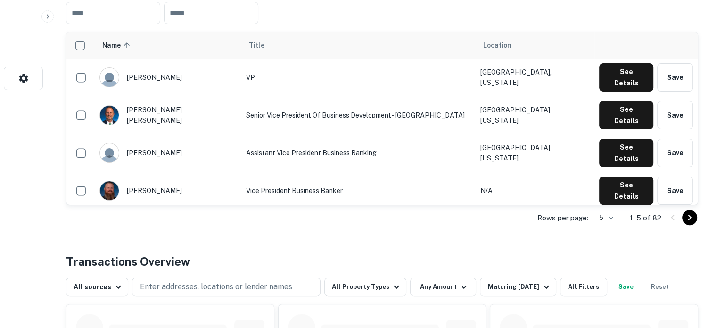
scroll to position [236, 0]
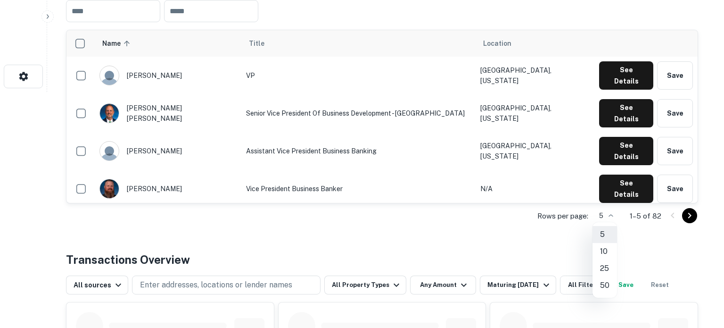
click at [605, 282] on li "50" at bounding box center [604, 285] width 25 height 17
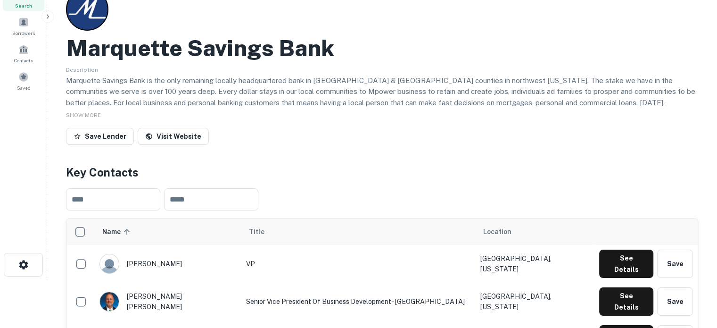
scroll to position [0, 0]
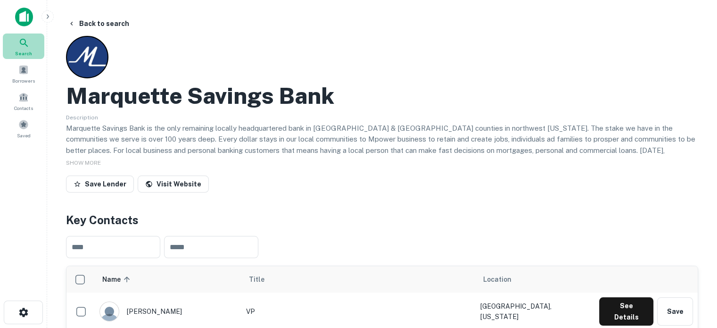
click at [23, 54] on span "Search" at bounding box center [23, 53] width 17 height 8
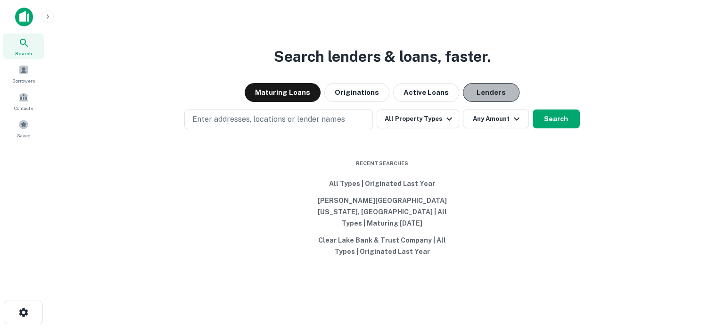
click at [496, 102] on button "Lenders" at bounding box center [491, 92] width 57 height 19
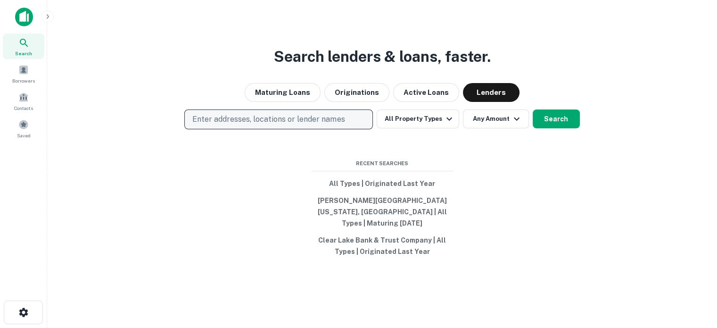
click at [294, 122] on p "Enter addresses, locations or lender names" at bounding box center [268, 119] width 152 height 11
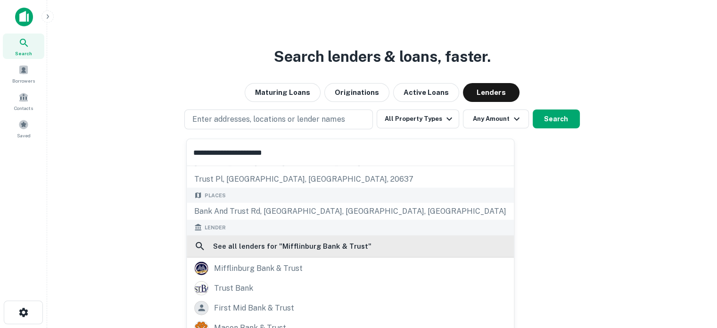
scroll to position [94, 0]
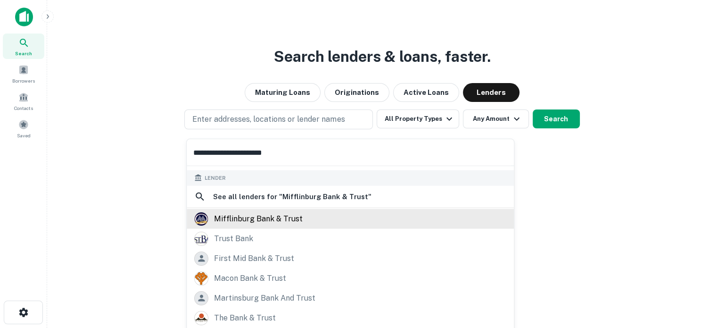
type input "**********"
click at [264, 221] on div "mifflinburg bank & trust" at bounding box center [258, 218] width 89 height 14
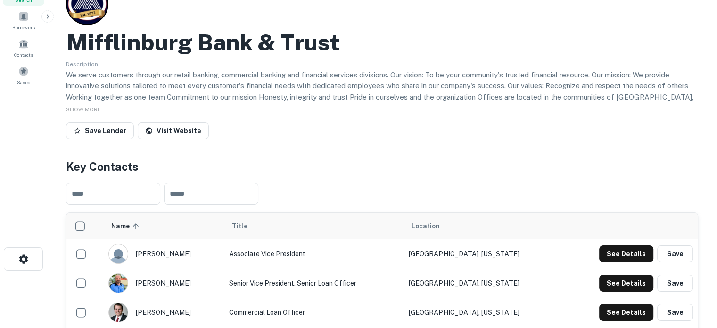
scroll to position [141, 0]
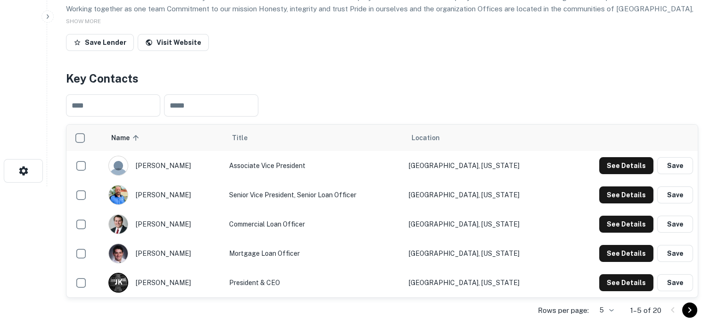
click at [609, 186] on body "Search Borrowers Contacts Saved Back to search Mifflinburg Bank & Trust Descrip…" at bounding box center [358, 23] width 717 height 328
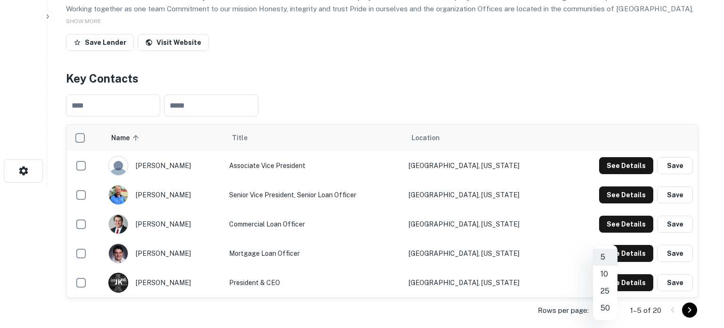
click at [606, 294] on li "25" at bounding box center [605, 290] width 25 height 17
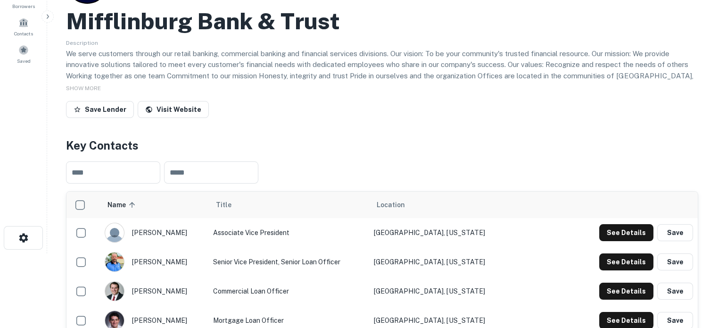
scroll to position [0, 0]
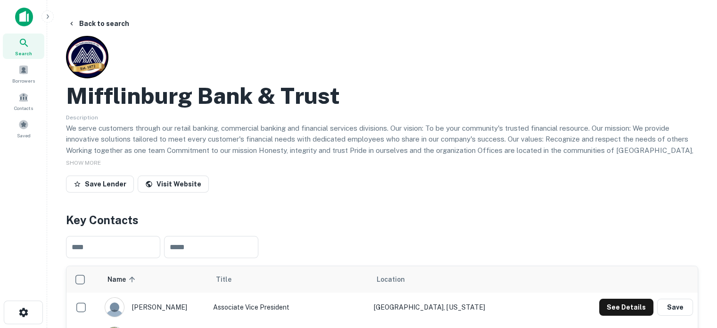
drag, startPoint x: 26, startPoint y: 43, endPoint x: 44, endPoint y: 47, distance: 17.9
click at [26, 43] on icon at bounding box center [23, 42] width 11 height 11
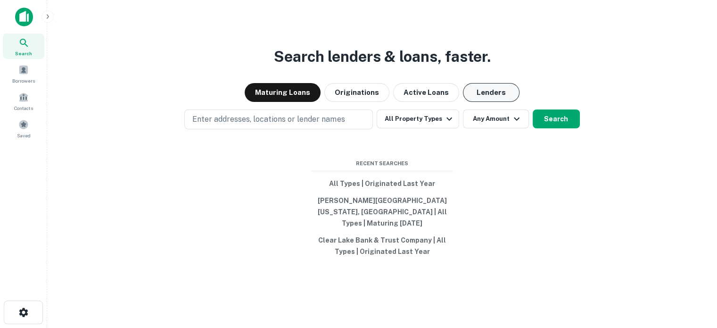
click at [498, 102] on button "Lenders" at bounding box center [491, 92] width 57 height 19
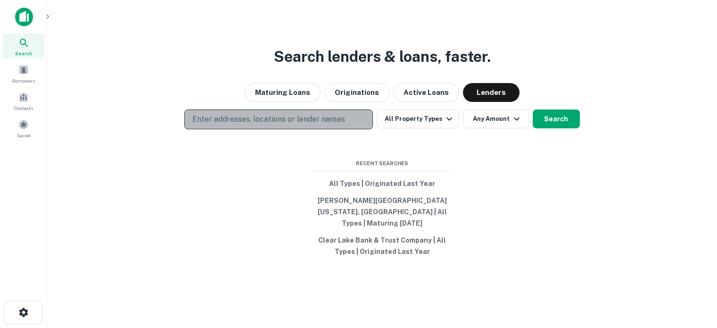
click at [343, 122] on p "Enter addresses, locations or lender names" at bounding box center [268, 119] width 152 height 11
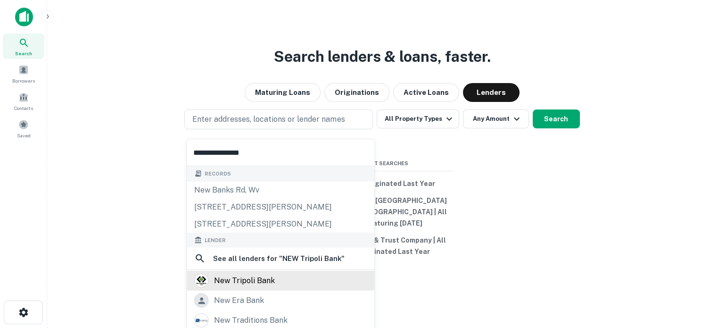
type input "**********"
click at [243, 284] on div "new tripoli bank" at bounding box center [244, 280] width 61 height 14
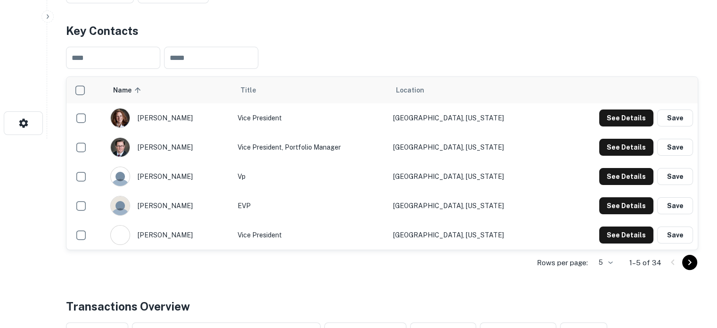
scroll to position [236, 0]
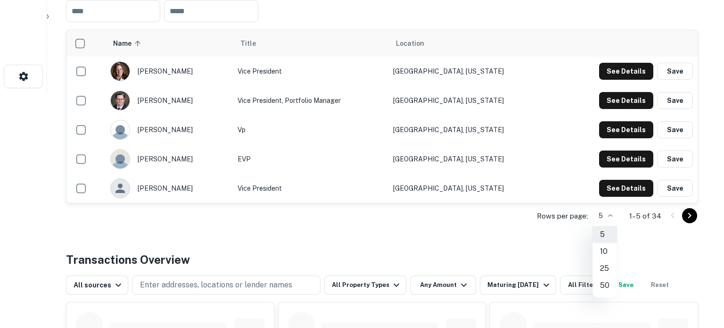
click at [605, 262] on li "25" at bounding box center [604, 268] width 25 height 17
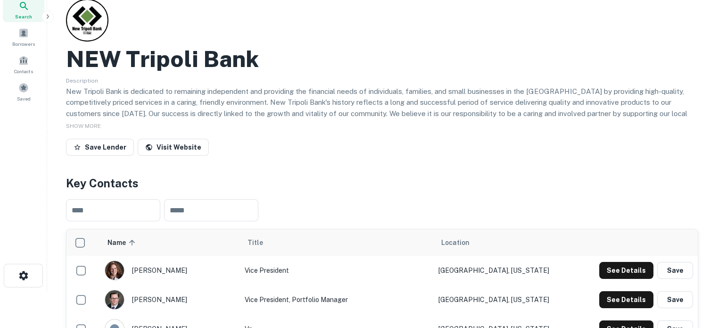
scroll to position [0, 0]
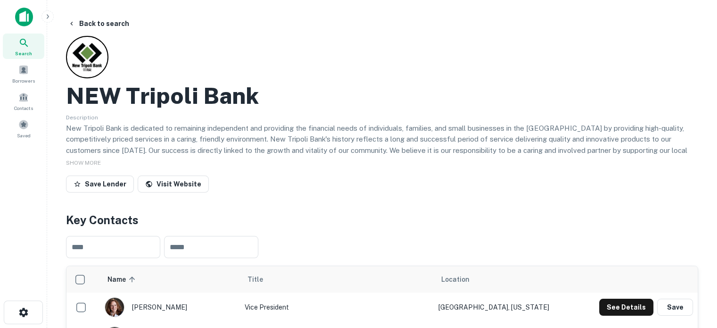
click at [25, 52] on span "Search" at bounding box center [23, 53] width 17 height 8
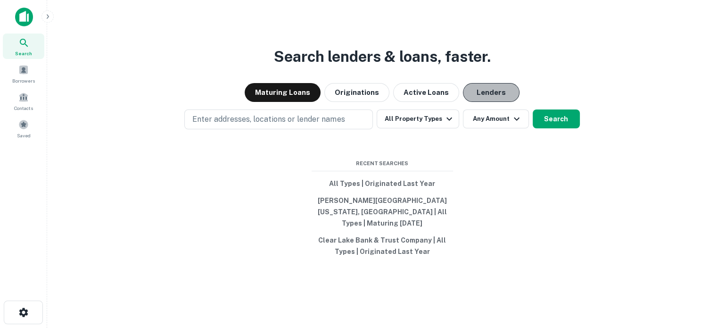
click at [481, 101] on button "Lenders" at bounding box center [491, 92] width 57 height 19
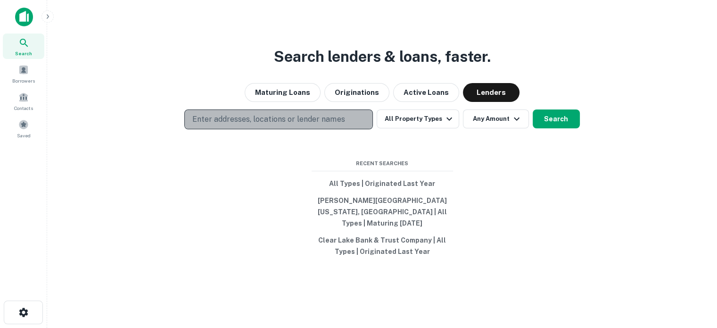
click at [313, 123] on p "Enter addresses, locations or lender names" at bounding box center [268, 119] width 152 height 11
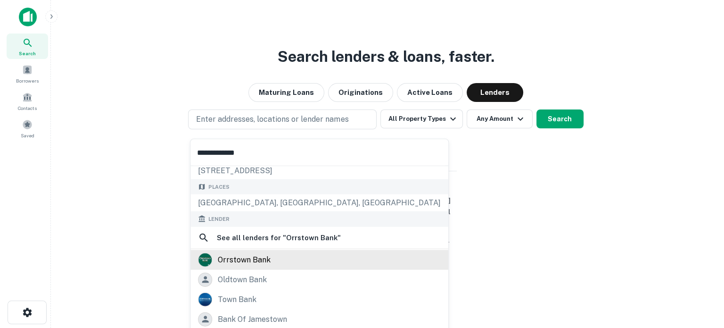
scroll to position [82, 0]
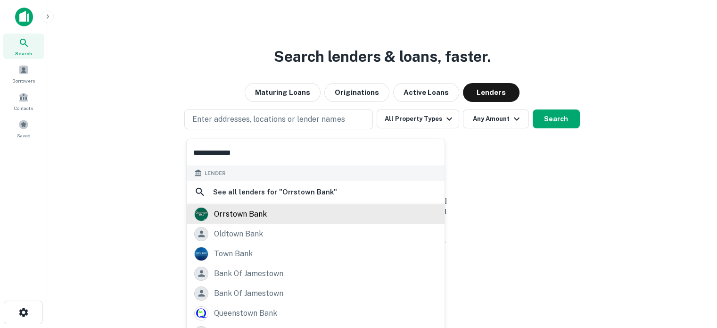
type input "**********"
click at [253, 216] on div "orrstown bank" at bounding box center [240, 213] width 53 height 14
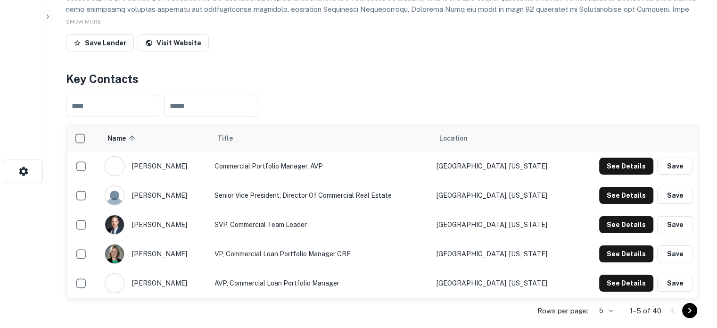
scroll to position [189, 0]
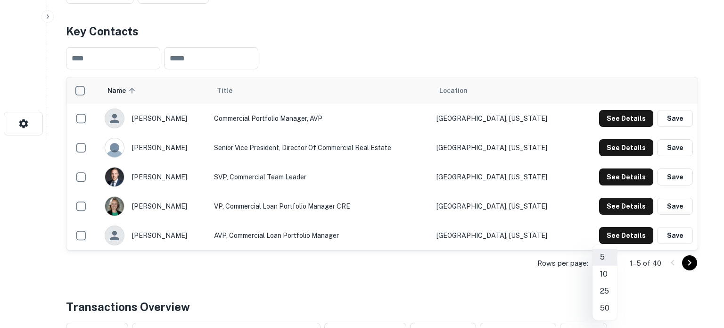
click at [607, 304] on li "50" at bounding box center [604, 307] width 25 height 17
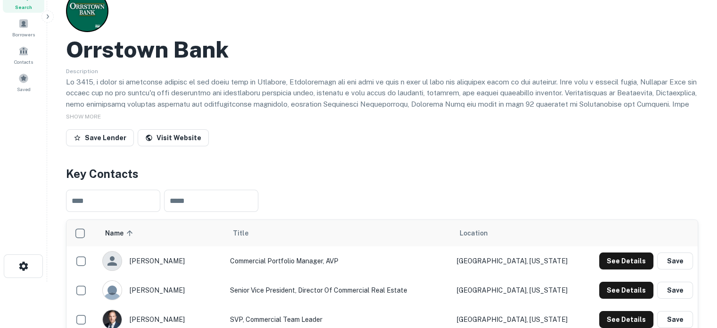
scroll to position [0, 0]
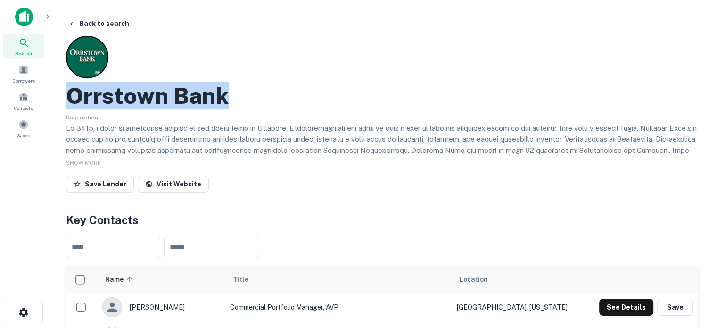
drag, startPoint x: 73, startPoint y: 92, endPoint x: 263, endPoint y: 92, distance: 190.4
click at [263, 92] on div "Orrstown Bank" at bounding box center [382, 95] width 632 height 27
copy h2 "Orrstown Bank"
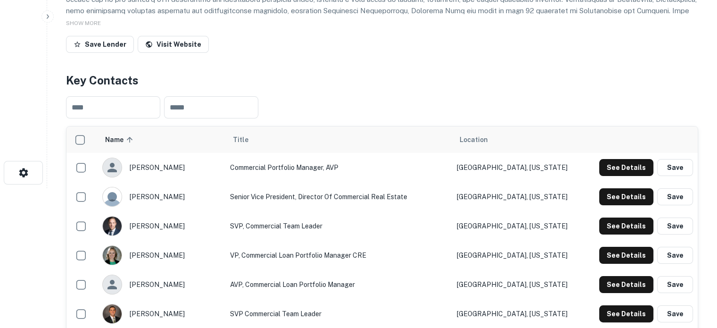
scroll to position [141, 0]
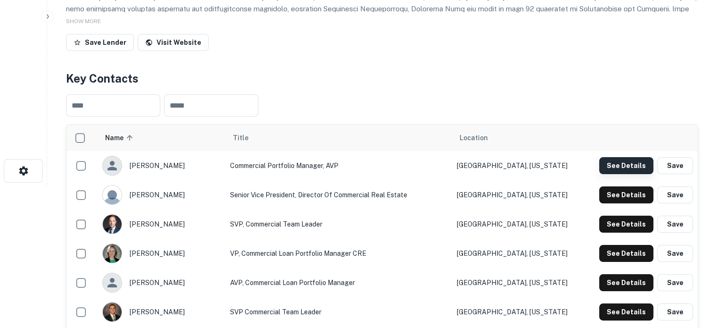
click at [612, 164] on button "See Details" at bounding box center [626, 165] width 54 height 17
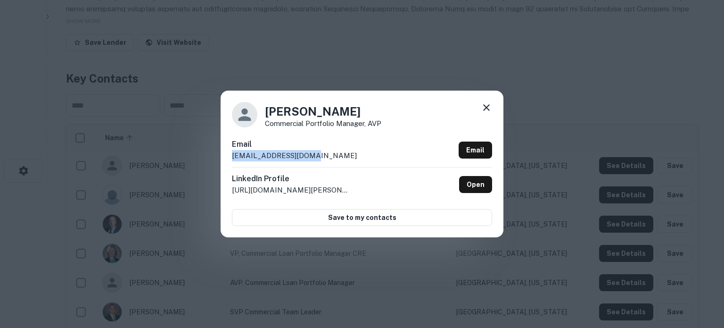
drag, startPoint x: 233, startPoint y: 157, endPoint x: 315, endPoint y: 155, distance: 82.1
click at [315, 155] on div "Email akinsey@orrstown.com Email" at bounding box center [362, 153] width 260 height 28
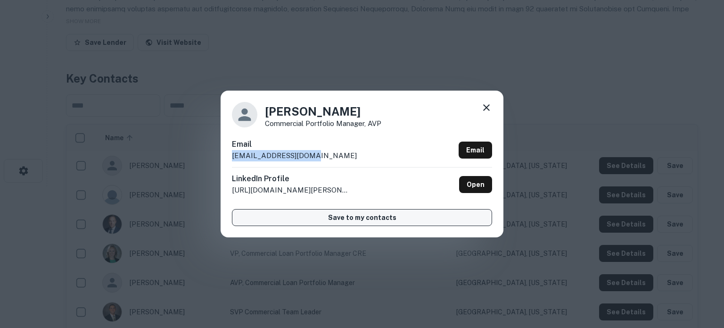
copy p "akinsey@orrstown.com"
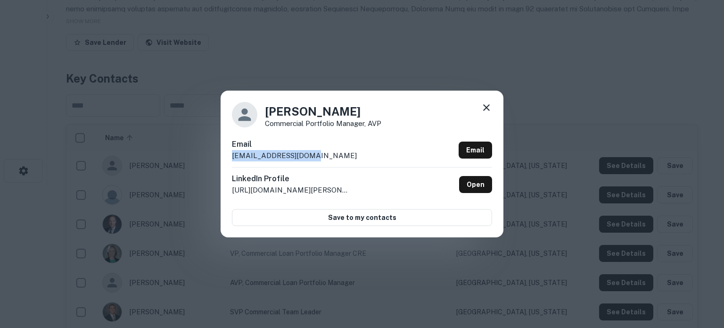
click at [488, 112] on icon at bounding box center [486, 107] width 11 height 11
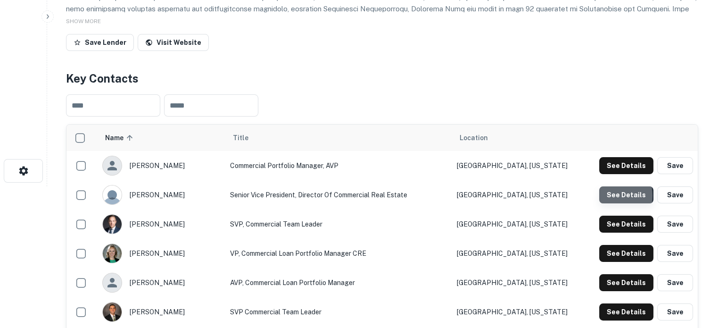
click at [609, 196] on button "See Details" at bounding box center [626, 194] width 54 height 17
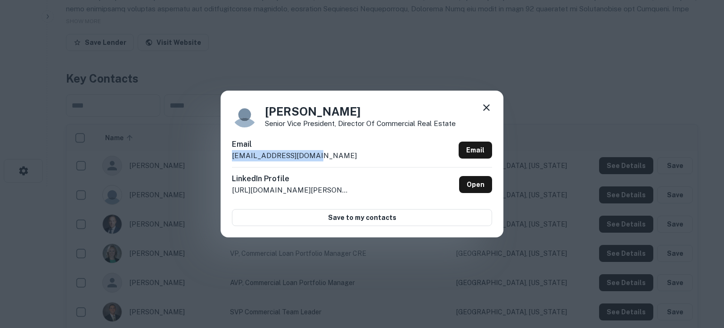
drag, startPoint x: 230, startPoint y: 158, endPoint x: 320, endPoint y: 158, distance: 89.6
click at [320, 158] on div "Andrew Johnson Senior Vice President, Director of Commercial Real Estate Email …" at bounding box center [362, 163] width 283 height 146
copy p "ajohnson@orrstown.com"
click at [482, 110] on icon at bounding box center [486, 107] width 11 height 11
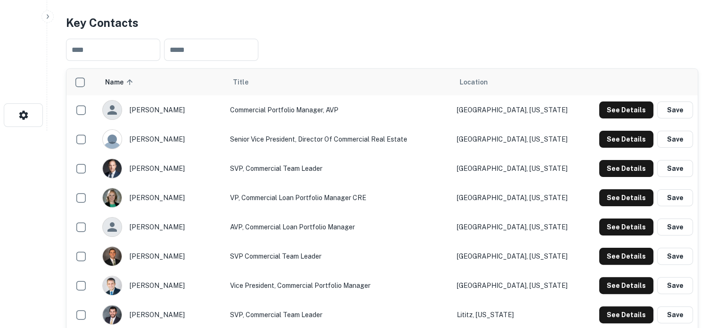
scroll to position [236, 0]
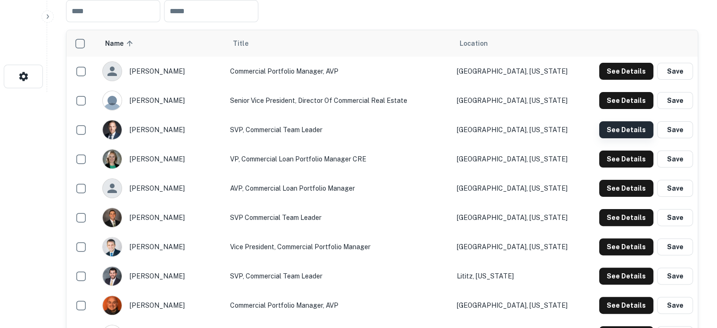
click at [622, 131] on button "See Details" at bounding box center [626, 129] width 54 height 17
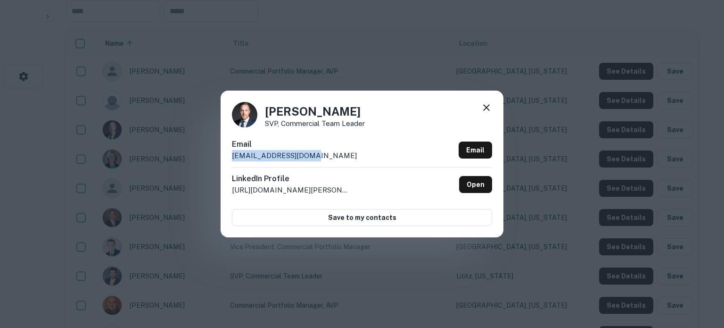
drag, startPoint x: 232, startPoint y: 158, endPoint x: 317, endPoint y: 158, distance: 85.3
click at [317, 158] on div "Email cshehan@orrstown.com Email" at bounding box center [362, 153] width 260 height 28
copy p "cshehan@orrstown.com"
click at [494, 109] on div "Chris Shehan SVP, Commercial Team Leader Email cshehan@orrstown.com Email Linke…" at bounding box center [362, 163] width 283 height 146
drag, startPoint x: 493, startPoint y: 109, endPoint x: 488, endPoint y: 111, distance: 4.9
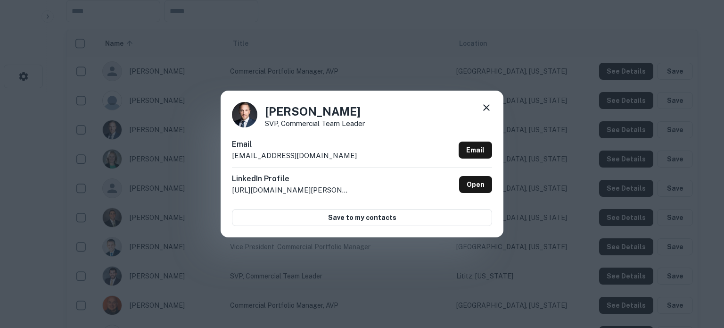
click at [492, 109] on div "Chris Shehan SVP, Commercial Team Leader Email cshehan@orrstown.com Email Linke…" at bounding box center [362, 163] width 283 height 146
click at [486, 105] on icon at bounding box center [486, 107] width 11 height 11
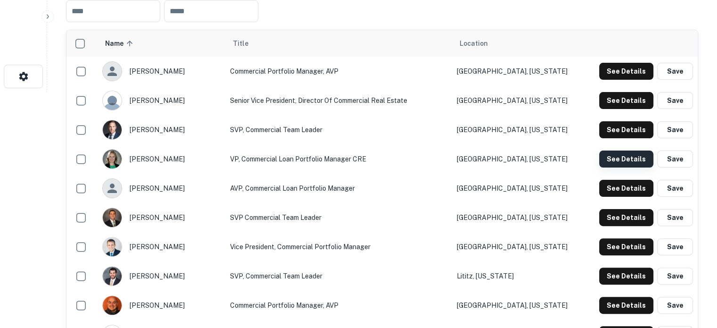
click at [615, 159] on button "See Details" at bounding box center [626, 158] width 54 height 17
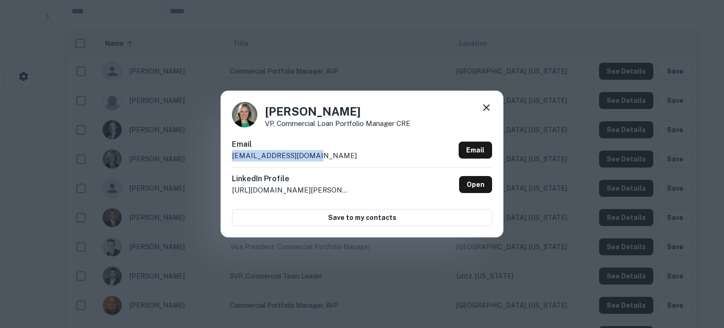
drag, startPoint x: 232, startPoint y: 158, endPoint x: 318, endPoint y: 157, distance: 86.3
click at [318, 157] on div "Email cbaldwin@orrstown.com Email" at bounding box center [362, 153] width 260 height 28
copy p "cbaldwin@orrstown.com"
click at [484, 113] on icon at bounding box center [486, 107] width 11 height 11
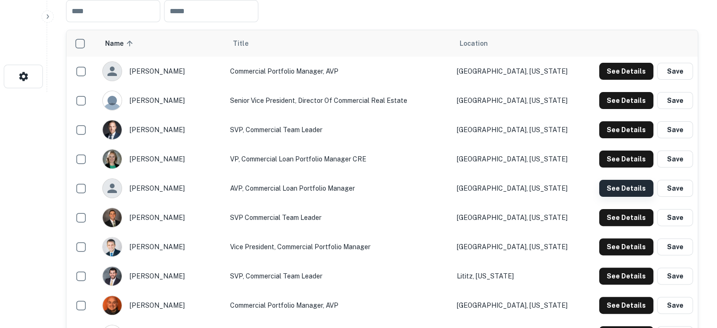
click at [607, 189] on button "See Details" at bounding box center [626, 188] width 54 height 17
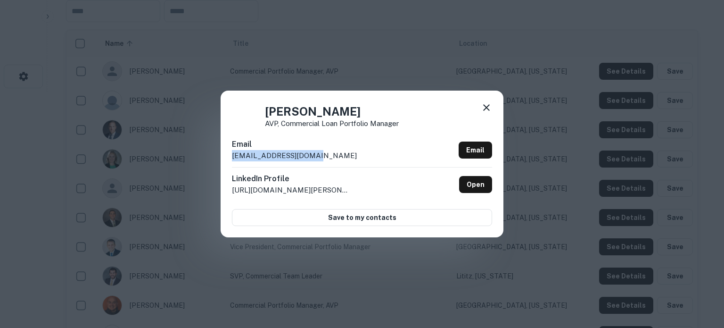
drag, startPoint x: 232, startPoint y: 155, endPoint x: 344, endPoint y: 154, distance: 112.2
click at [344, 154] on div "Email dhammond@orrstown.com Email" at bounding box center [362, 153] width 260 height 28
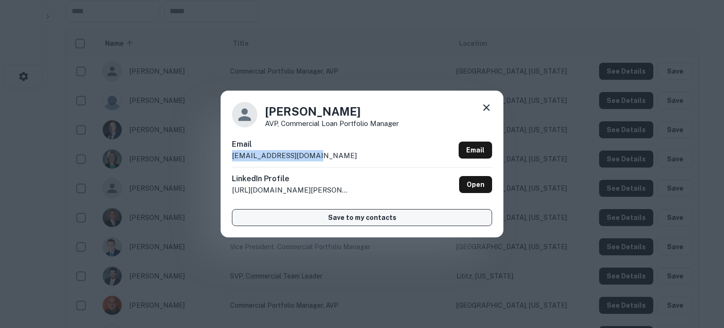
copy p "dhammond@orrstown.com"
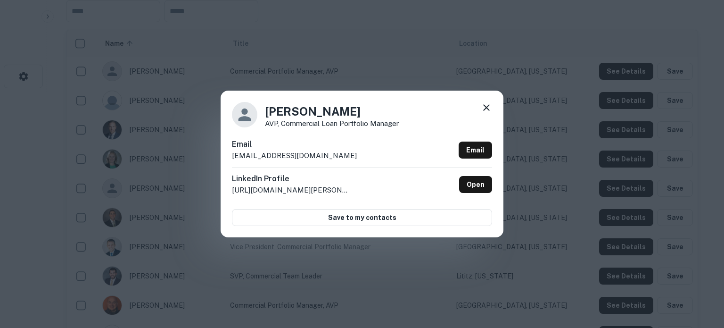
click at [485, 101] on div "Danielle Hammond AVP, Commercial Loan Portfolio Manager Email dhammond@orrstown…" at bounding box center [362, 163] width 283 height 146
click at [485, 110] on icon at bounding box center [486, 107] width 11 height 11
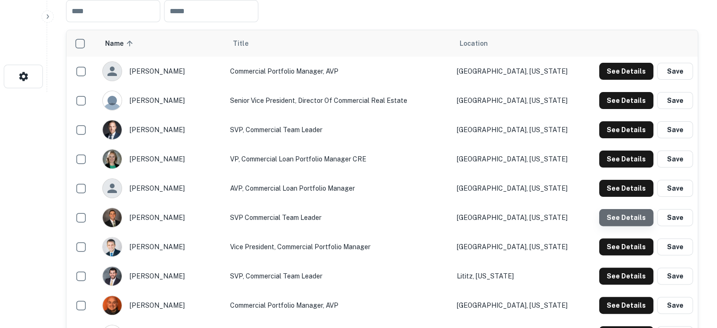
click at [633, 215] on button "See Details" at bounding box center [626, 217] width 54 height 17
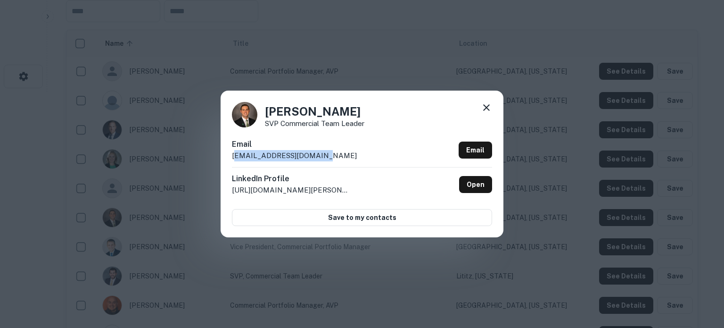
drag, startPoint x: 233, startPoint y: 156, endPoint x: 337, endPoint y: 156, distance: 103.7
click at [337, 156] on div "Email edickinson@orrstown.com Email" at bounding box center [362, 153] width 260 height 28
click at [321, 159] on div "Email edickinson@orrstown.com Email" at bounding box center [362, 153] width 260 height 28
click at [256, 156] on p "edickinson@orrstown.com" at bounding box center [294, 155] width 125 height 11
drag, startPoint x: 229, startPoint y: 158, endPoint x: 331, endPoint y: 155, distance: 101.9
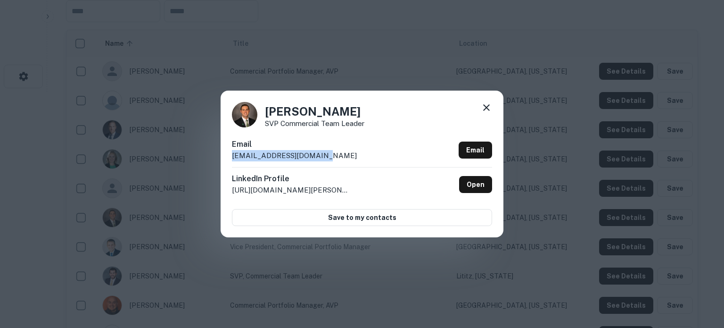
click at [331, 155] on div "Evan Dickinson SVP Commercial Team Leader Email edickinson@orrstown.com Email L…" at bounding box center [362, 163] width 283 height 146
copy p "edickinson@orrstown.com"
click at [490, 108] on icon at bounding box center [486, 107] width 11 height 11
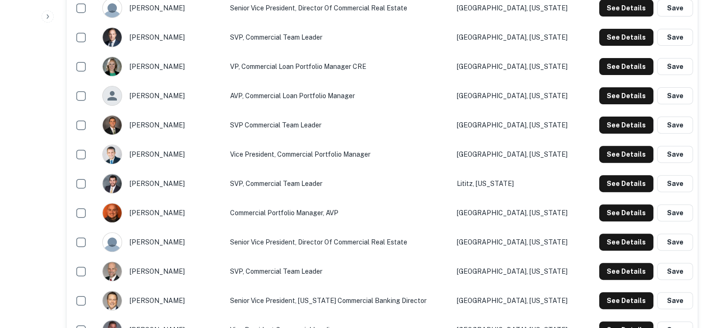
scroll to position [330, 0]
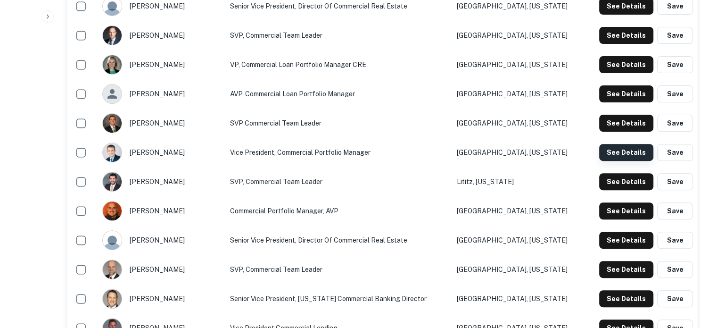
click at [632, 159] on button "See Details" at bounding box center [626, 152] width 54 height 17
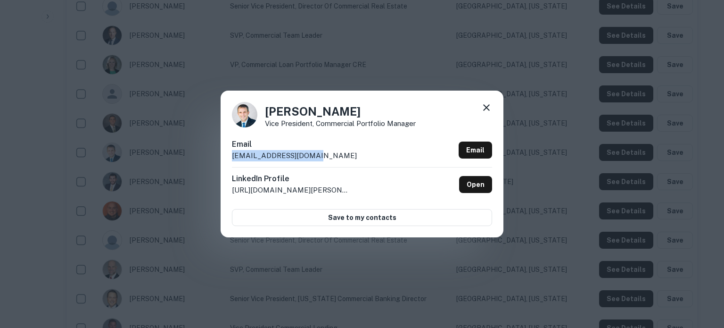
drag, startPoint x: 229, startPoint y: 157, endPoint x: 330, endPoint y: 156, distance: 101.4
click at [330, 156] on div "JD Blewett Vice President, Commercial Portfolio Manager Email jblewett@orrstown…" at bounding box center [362, 163] width 283 height 146
copy p "jblewett@orrstown.com"
click at [491, 109] on icon at bounding box center [486, 107] width 11 height 11
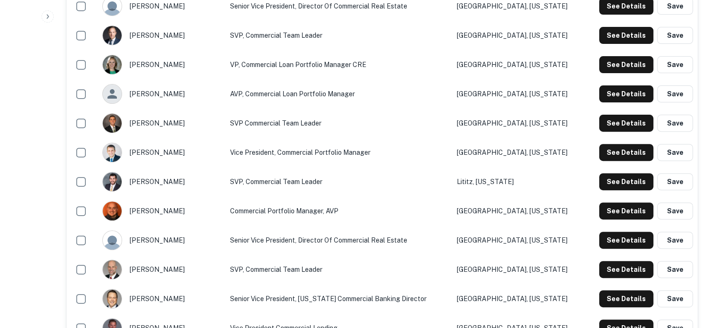
click at [596, 183] on div "See Details Save" at bounding box center [641, 181] width 104 height 17
click at [609, 183] on button "See Details" at bounding box center [626, 181] width 54 height 17
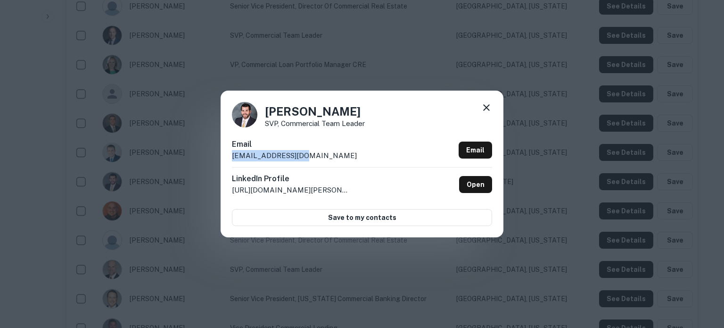
drag, startPoint x: 231, startPoint y: 157, endPoint x: 311, endPoint y: 154, distance: 79.2
click at [311, 154] on div "Keith Herr SVP, Commercial Team Leader Email kherr@orrstown.com Email LinkedIn …" at bounding box center [362, 163] width 283 height 146
copy p "kherr@orrstown.com"
click at [484, 109] on icon at bounding box center [486, 107] width 11 height 11
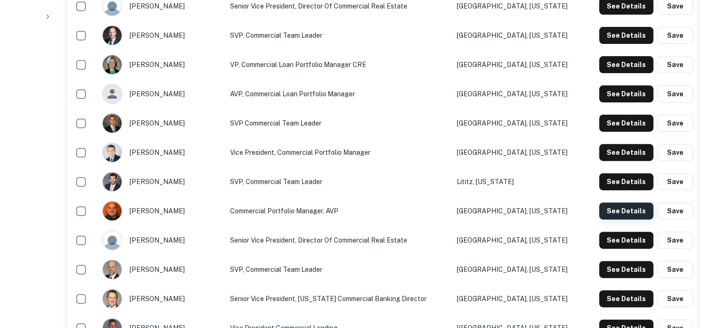
click at [617, 214] on button "See Details" at bounding box center [626, 210] width 54 height 17
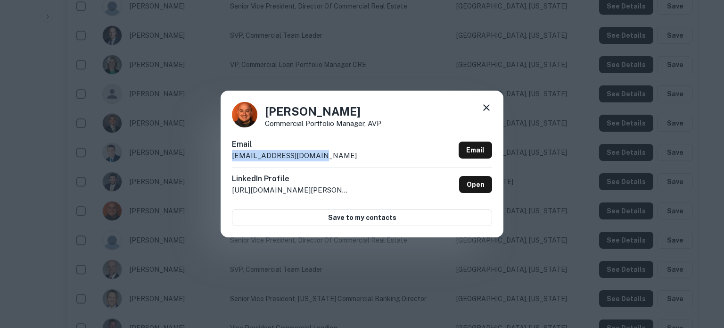
drag, startPoint x: 230, startPoint y: 157, endPoint x: 387, endPoint y: 157, distance: 156.5
click at [387, 157] on div "Keith Kauffman Commercial Portfolio Manager, AVP Email kkauffman@orrstown.com E…" at bounding box center [362, 163] width 283 height 146
copy p "kkauffman@orrstown.com"
click at [484, 110] on icon at bounding box center [486, 107] width 7 height 7
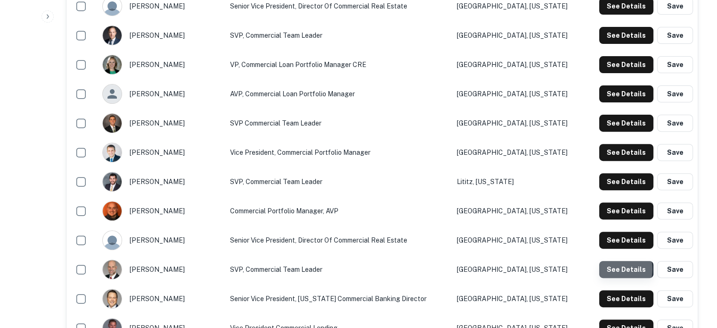
click at [615, 270] on button "See Details" at bounding box center [626, 269] width 54 height 17
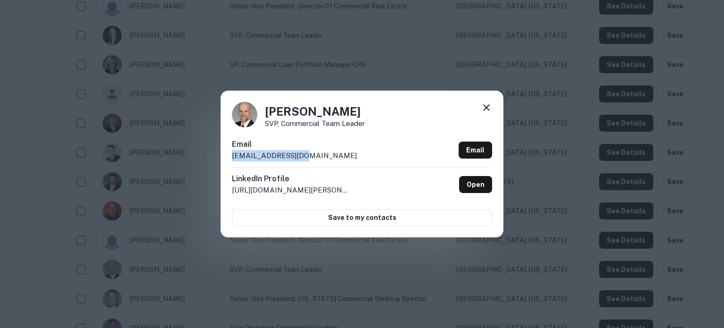
drag, startPoint x: 232, startPoint y: 156, endPoint x: 311, endPoint y: 154, distance: 78.7
click at [311, 154] on div "Email mhite@orrstown.com Email" at bounding box center [362, 153] width 260 height 28
click at [485, 108] on icon at bounding box center [486, 107] width 7 height 7
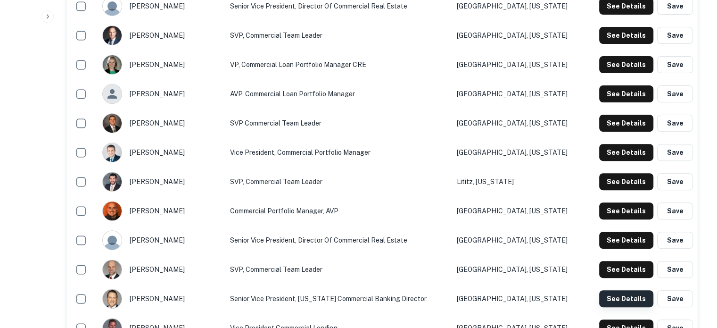
click at [615, 296] on button "See Details" at bounding box center [626, 298] width 54 height 17
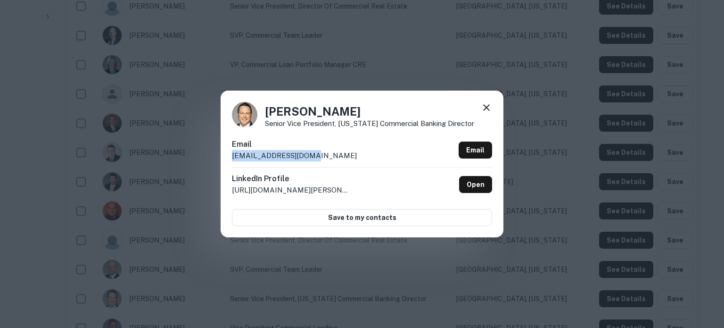
drag, startPoint x: 232, startPoint y: 158, endPoint x: 319, endPoint y: 157, distance: 86.7
click at [319, 157] on div "Email tsychuk@orrstown.com Email" at bounding box center [362, 153] width 260 height 28
click at [486, 107] on icon at bounding box center [486, 107] width 7 height 7
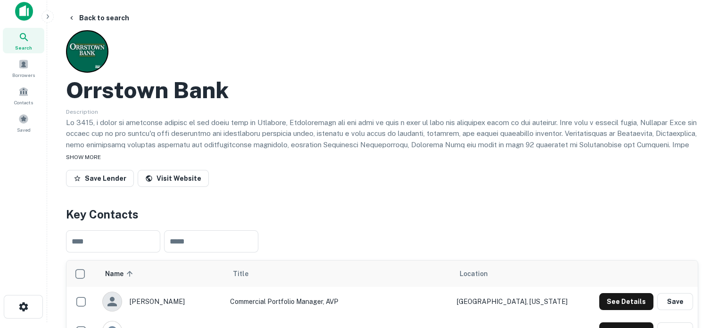
scroll to position [0, 0]
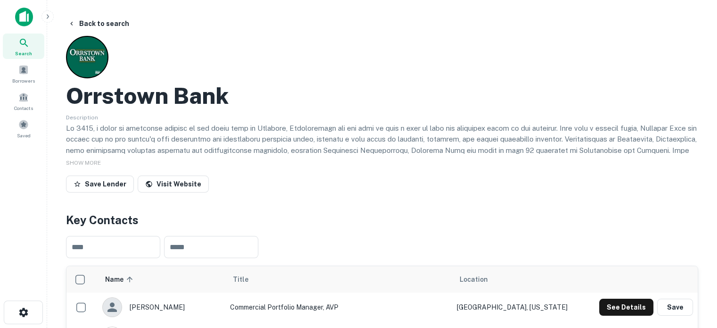
click at [23, 49] on span "Search" at bounding box center [23, 53] width 17 height 8
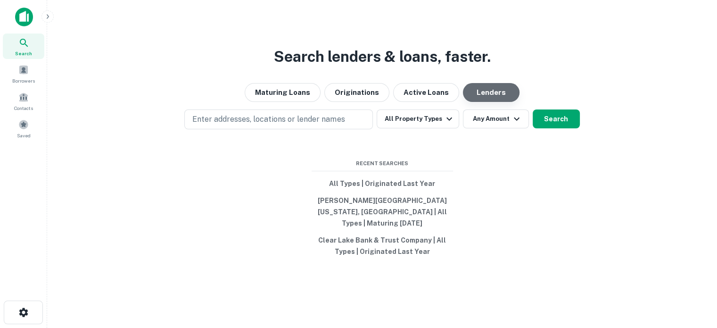
click at [479, 102] on button "Lenders" at bounding box center [491, 92] width 57 height 19
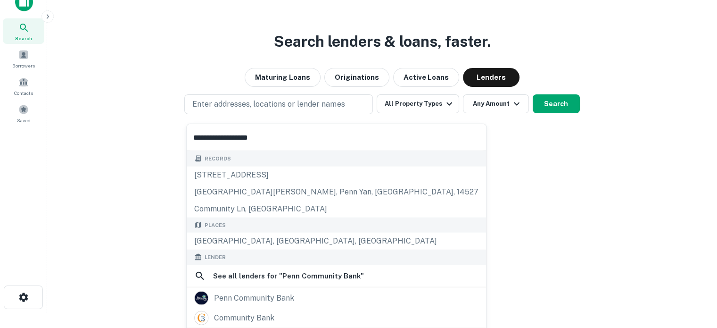
scroll to position [94, 0]
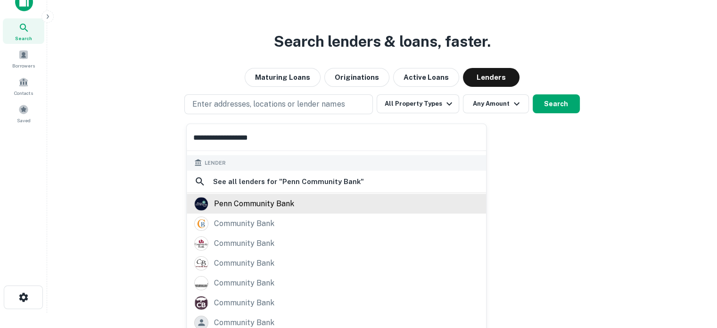
type input "**********"
click at [251, 206] on div "penn community bank" at bounding box center [254, 203] width 80 height 14
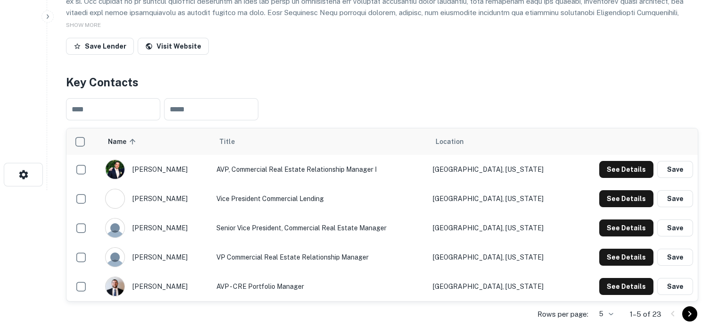
scroll to position [189, 0]
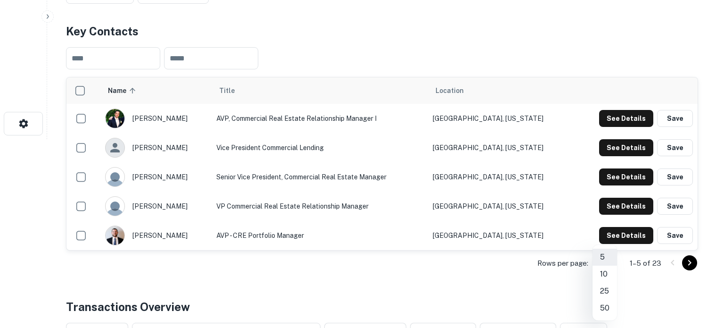
click at [603, 292] on li "25" at bounding box center [604, 290] width 25 height 17
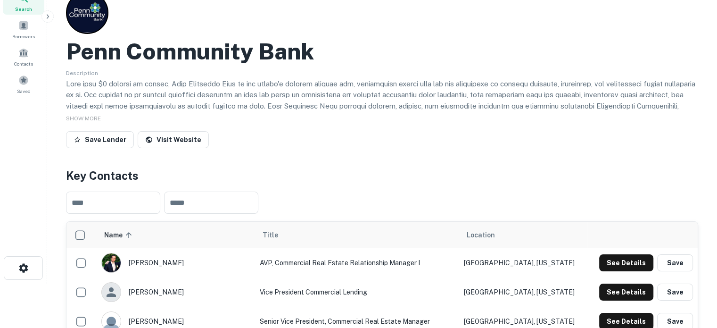
scroll to position [0, 0]
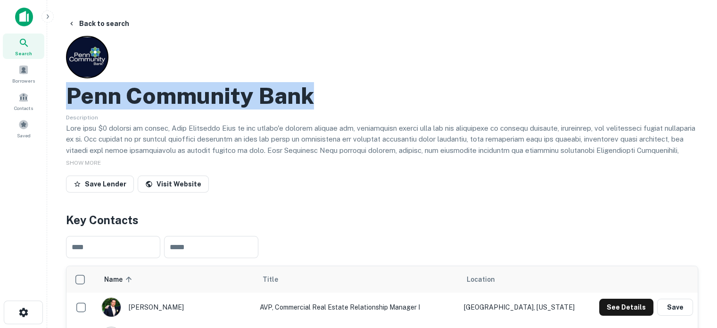
drag, startPoint x: 64, startPoint y: 96, endPoint x: 327, endPoint y: 100, distance: 262.6
copy h2 "Penn Community Bank"
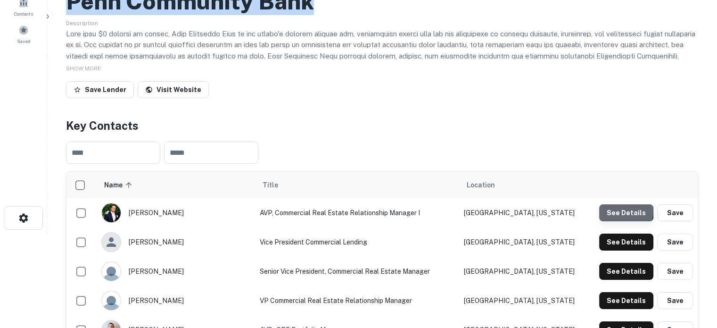
click at [622, 211] on button "See Details" at bounding box center [626, 212] width 54 height 17
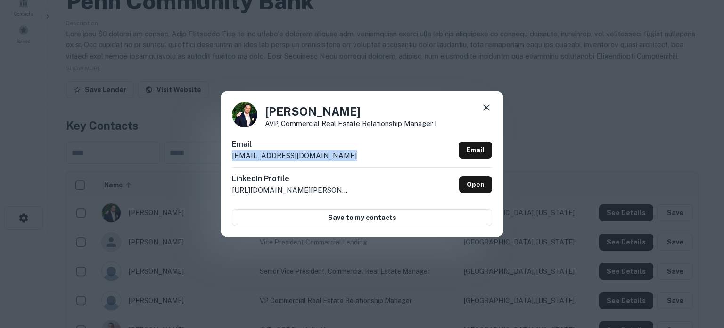
drag, startPoint x: 232, startPoint y: 158, endPoint x: 354, endPoint y: 158, distance: 121.6
click at [354, 158] on div "Email [EMAIL_ADDRESS][DOMAIN_NAME] Email" at bounding box center [362, 153] width 260 height 28
copy p "bdahms@penncommunitybank.com"
click at [486, 110] on icon at bounding box center [486, 107] width 11 height 11
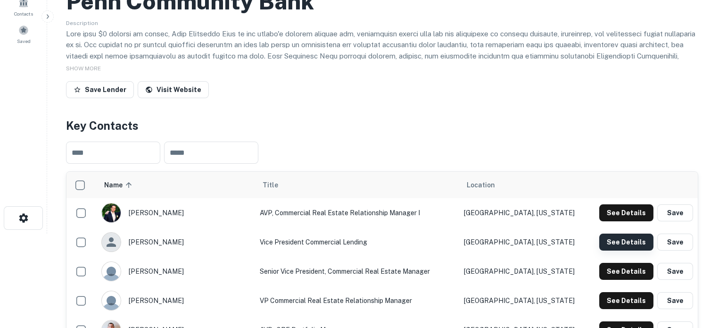
click at [611, 242] on button "See Details" at bounding box center [626, 241] width 54 height 17
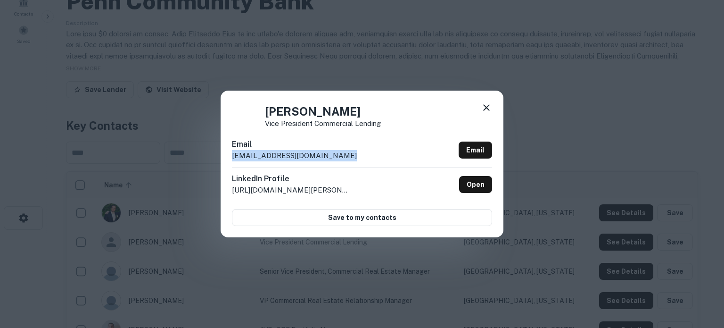
drag, startPoint x: 231, startPoint y: 154, endPoint x: 349, endPoint y: 158, distance: 117.4
click at [349, 158] on div "Ellen Dodel Vice President Commercial Lending Email edodel@penncommunitybank.co…" at bounding box center [362, 163] width 283 height 146
copy p "edodel@penncommunitybank.com"
click at [488, 105] on icon at bounding box center [486, 107] width 11 height 11
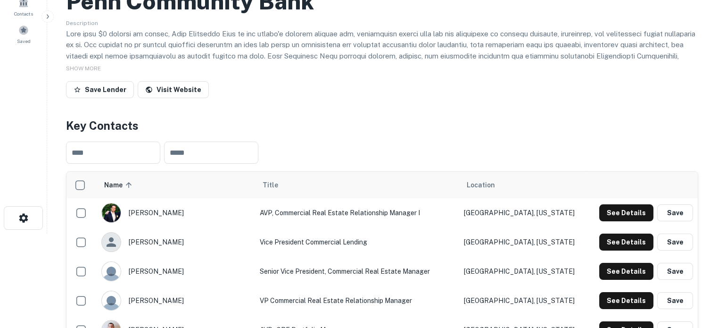
click at [599, 272] on div "See Details Save" at bounding box center [642, 271] width 101 height 17
click at [601, 272] on button "See Details" at bounding box center [626, 271] width 54 height 17
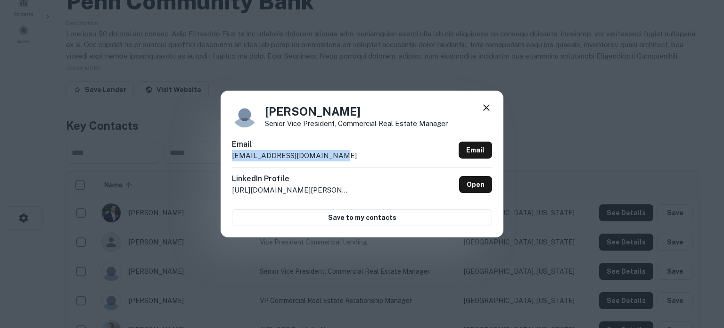
drag, startPoint x: 231, startPoint y: 160, endPoint x: 337, endPoint y: 160, distance: 106.1
click at [337, 160] on div "James Erb Senior Vice President, Commercial Real Estate Manager Email jerb@penn…" at bounding box center [362, 163] width 283 height 146
copy p "jerb@penncommunitybank.com"
click at [486, 111] on icon at bounding box center [486, 107] width 11 height 11
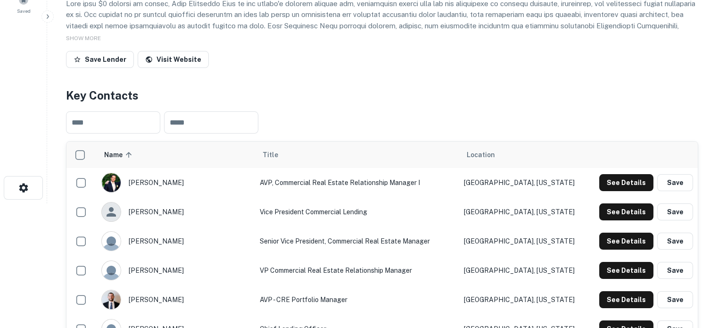
scroll to position [189, 0]
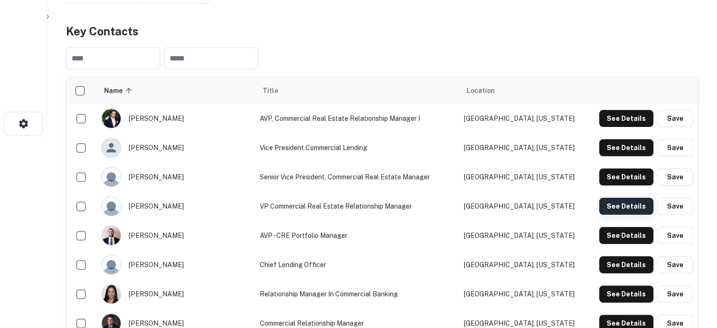
click at [605, 207] on button "See Details" at bounding box center [626, 205] width 54 height 17
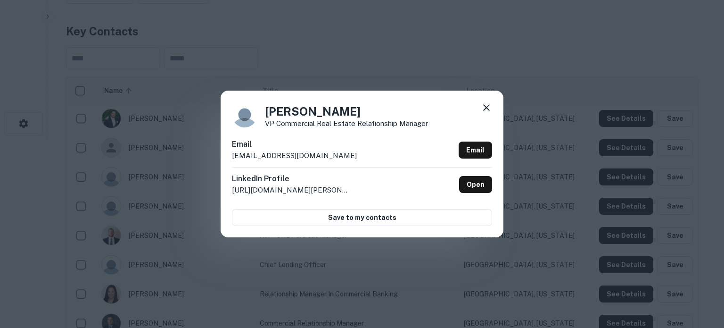
drag, startPoint x: 224, startPoint y: 158, endPoint x: 354, endPoint y: 159, distance: 129.6
click at [354, 159] on div "Jeff Decesare VP Commercial Real Estate Relationship Manager Email jdecesare@pe…" at bounding box center [362, 163] width 283 height 146
copy p "jdecesare@penncommunitybank.com"
click at [486, 108] on icon at bounding box center [486, 107] width 7 height 7
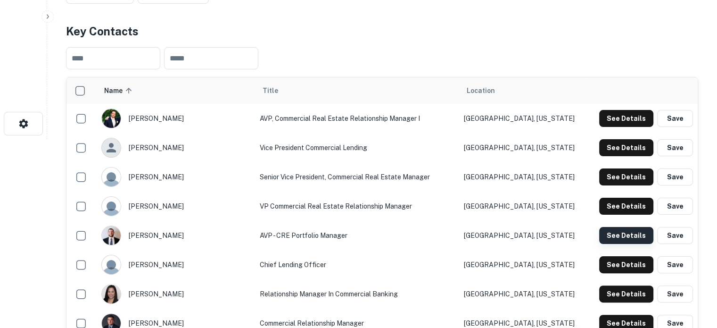
click at [623, 236] on button "See Details" at bounding box center [626, 235] width 54 height 17
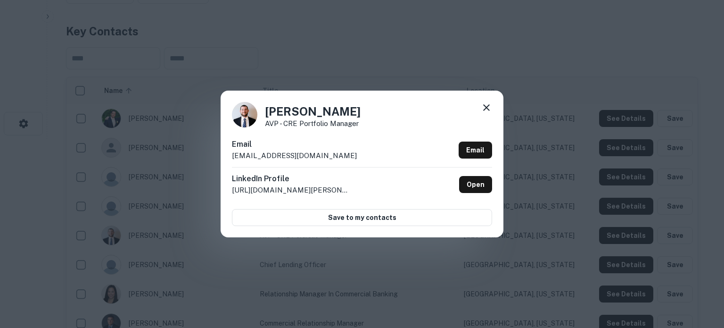
drag, startPoint x: 229, startPoint y: 157, endPoint x: 361, endPoint y: 156, distance: 132.0
click at [361, 156] on div "Phil Allebach AVP - CRE Portfolio Manager Email pallebach@penncommunitybank.com…" at bounding box center [362, 163] width 283 height 146
copy p "pallebach@penncommunitybank.com"
click at [488, 111] on icon at bounding box center [486, 107] width 11 height 11
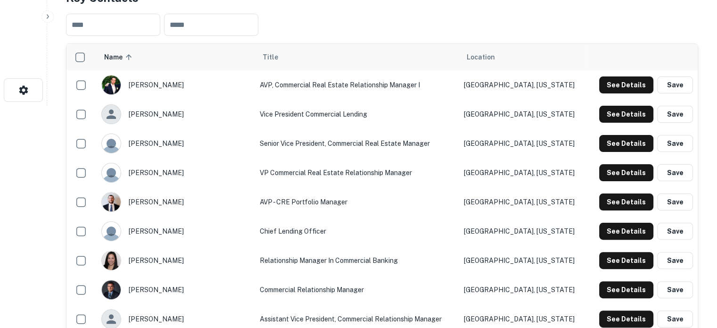
scroll to position [236, 0]
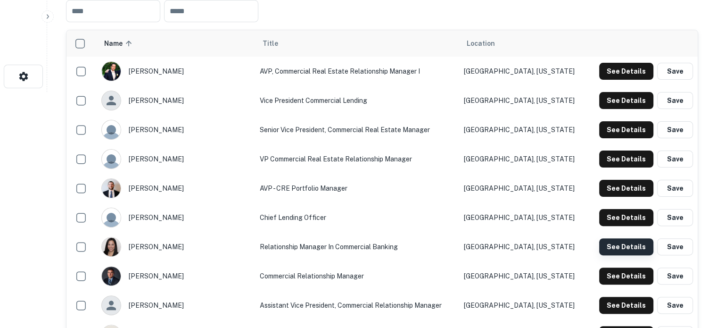
click at [605, 240] on button "See Details" at bounding box center [626, 246] width 54 height 17
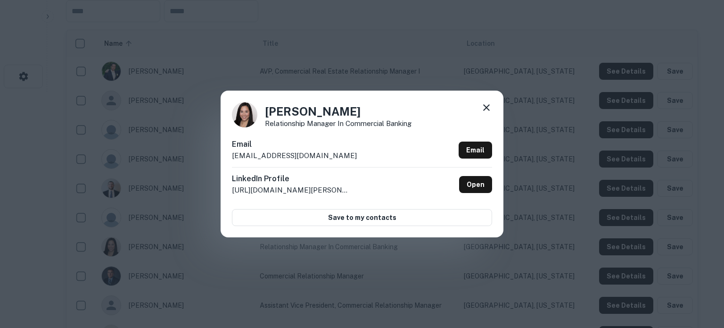
drag, startPoint x: 232, startPoint y: 157, endPoint x: 360, endPoint y: 156, distance: 127.7
click at [360, 156] on div "Email nboytin@penncommunitybank.com Email" at bounding box center [362, 153] width 260 height 28
copy p "nboytin@penncommunitybank.com"
click at [490, 110] on icon at bounding box center [486, 107] width 11 height 11
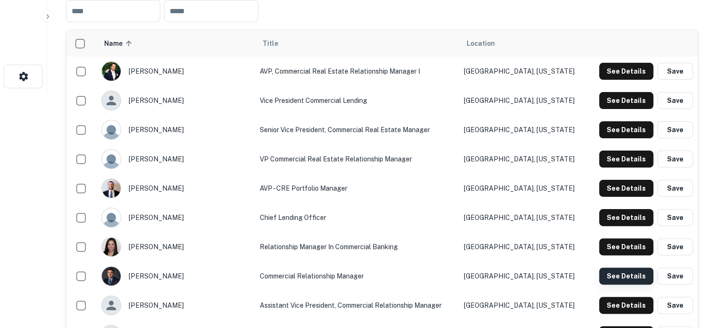
click at [612, 279] on button "See Details" at bounding box center [626, 275] width 54 height 17
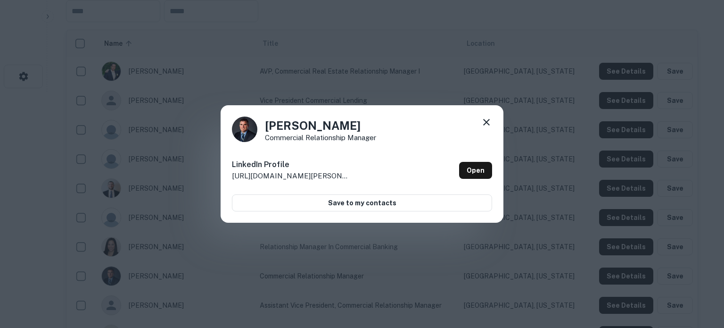
click at [486, 124] on icon at bounding box center [486, 121] width 11 height 11
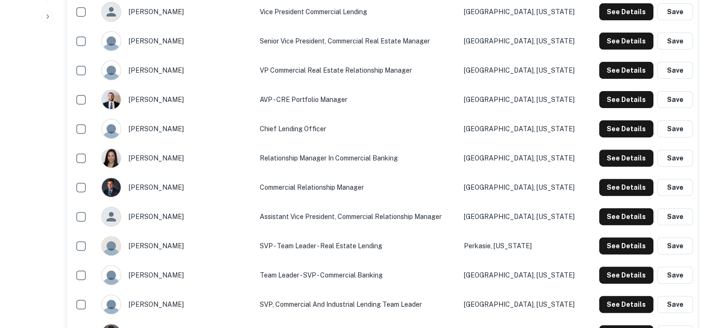
scroll to position [330, 0]
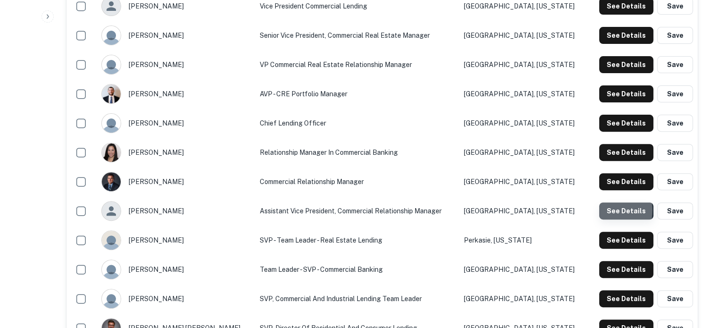
click at [607, 211] on button "See Details" at bounding box center [626, 210] width 54 height 17
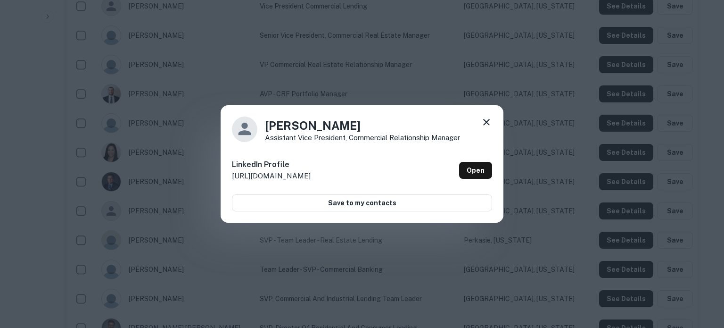
drag, startPoint x: 488, startPoint y: 124, endPoint x: 486, endPoint y: 145, distance: 21.3
click at [488, 123] on icon at bounding box center [486, 122] width 7 height 7
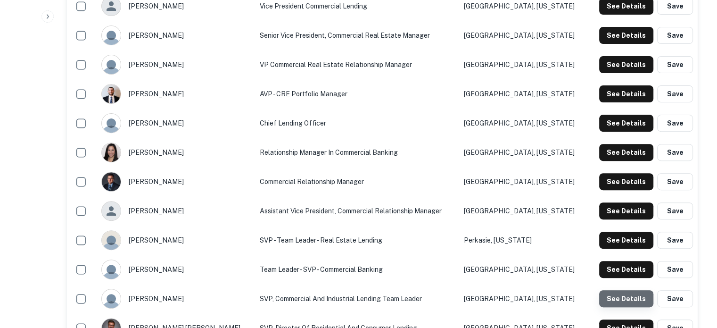
click at [631, 303] on button "See Details" at bounding box center [626, 298] width 54 height 17
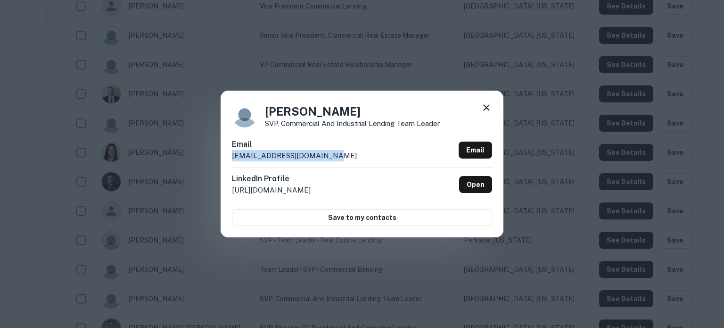
drag, startPoint x: 229, startPoint y: 157, endPoint x: 357, endPoint y: 165, distance: 128.0
click at [357, 165] on div "James Li SVP, Commercial and Industrial Lending Team Leader Email jli@penncommu…" at bounding box center [362, 163] width 283 height 146
copy p "jli@penncommunitybank.com"
click at [488, 110] on icon at bounding box center [486, 107] width 7 height 7
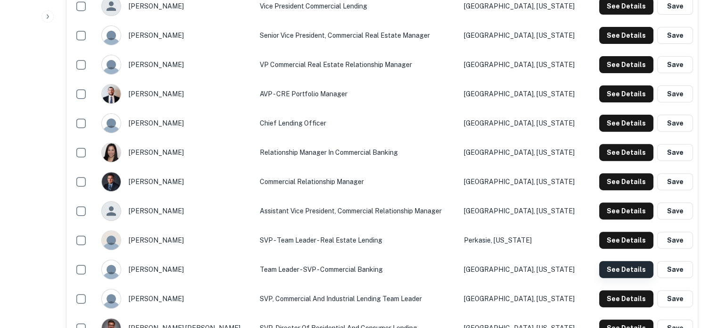
click at [618, 268] on button "See Details" at bounding box center [626, 269] width 54 height 17
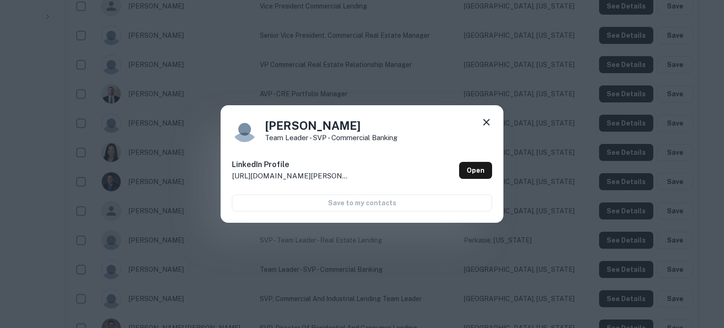
click at [489, 124] on icon at bounding box center [486, 122] width 7 height 7
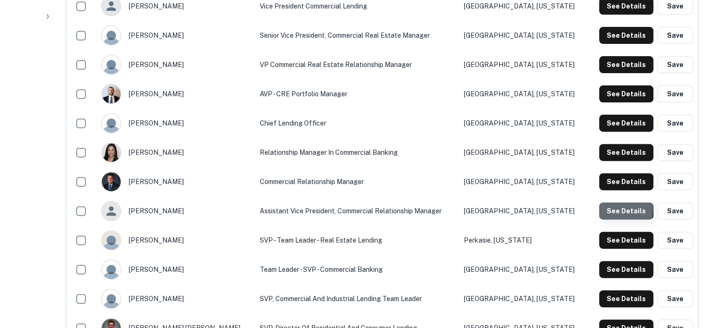
click at [606, 208] on button "See Details" at bounding box center [626, 210] width 54 height 17
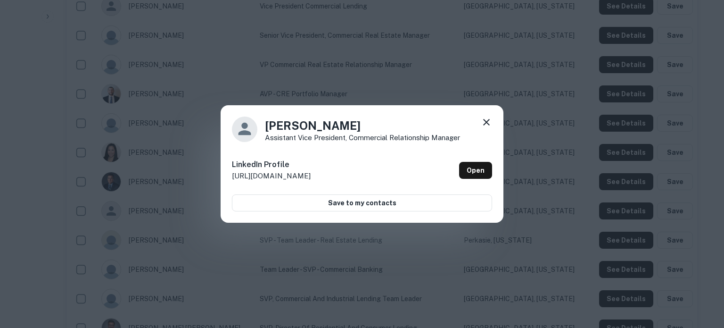
click at [486, 124] on icon at bounding box center [486, 121] width 11 height 11
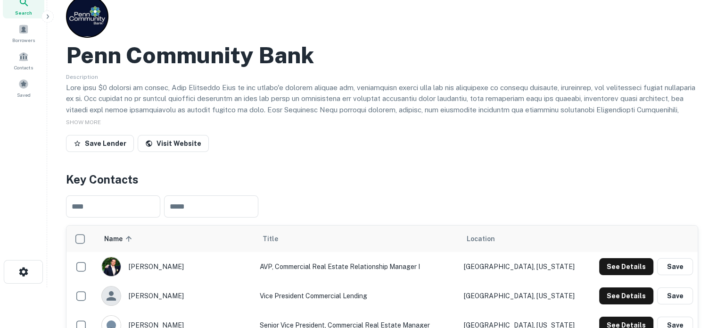
scroll to position [0, 0]
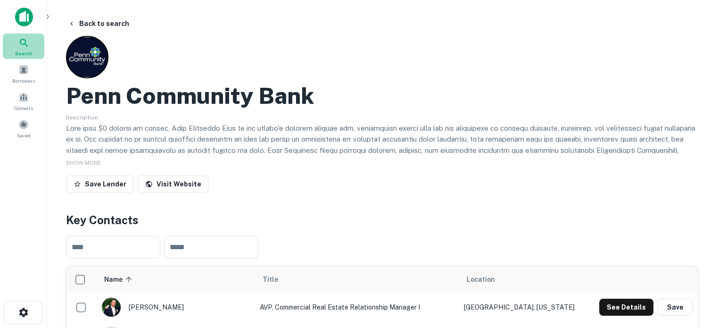
click at [21, 42] on icon at bounding box center [23, 42] width 11 height 11
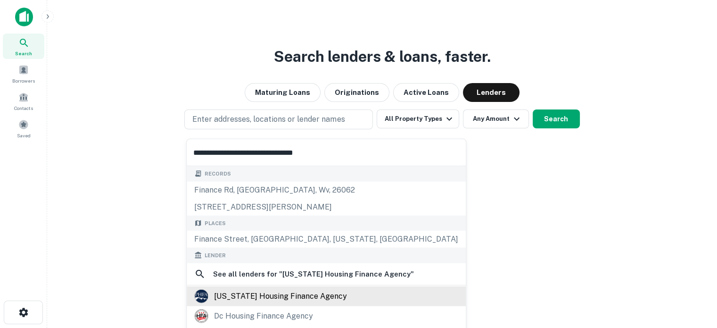
type input "**********"
click at [305, 296] on div "[US_STATE] housing finance agency" at bounding box center [280, 295] width 133 height 14
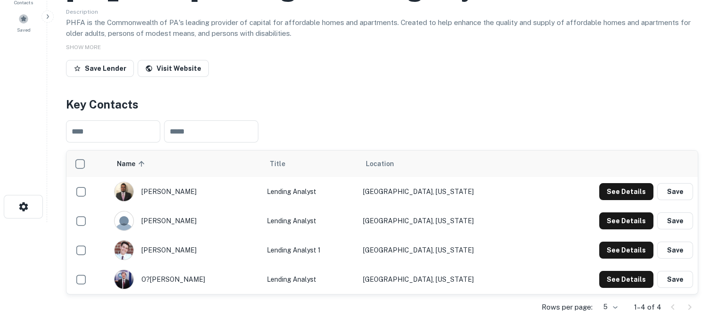
scroll to position [94, 0]
